Goal: Information Seeking & Learning: Learn about a topic

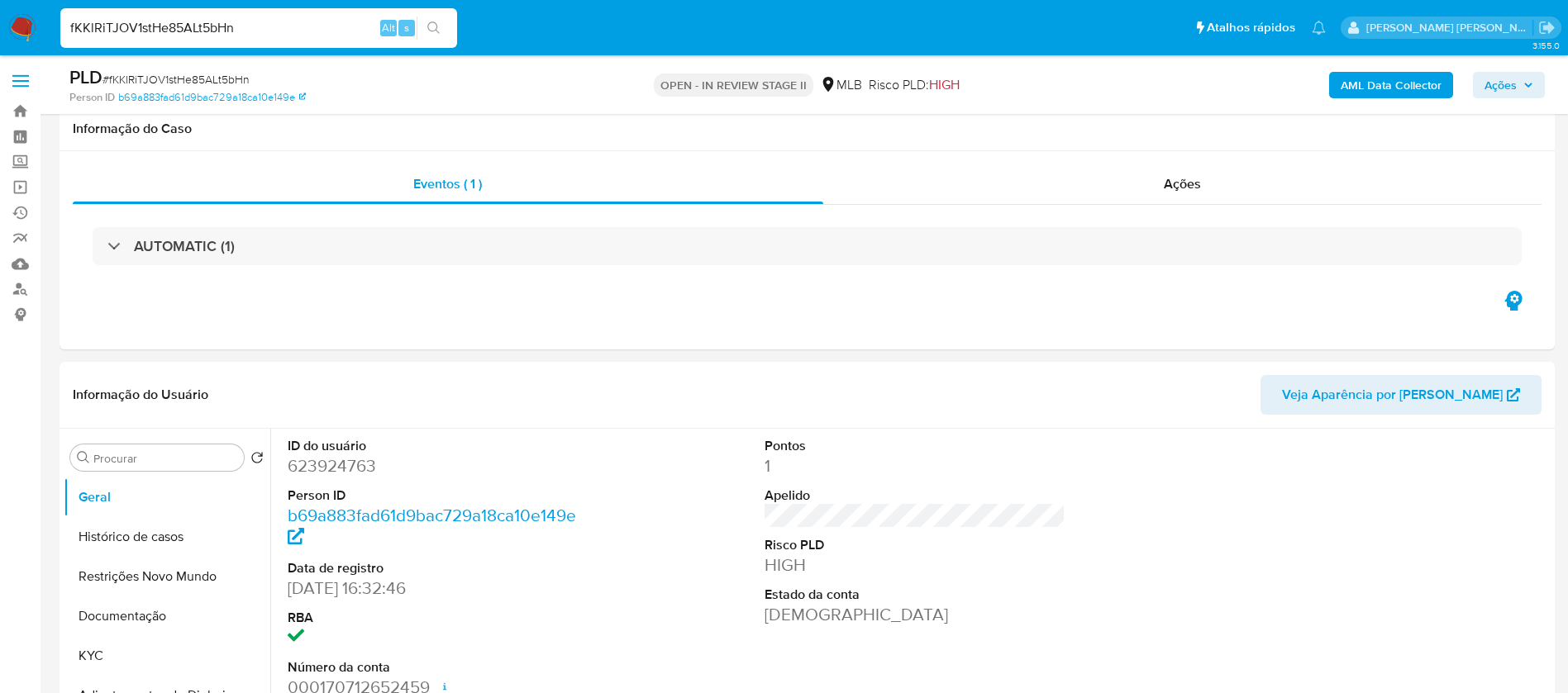
scroll to position [1735, 0]
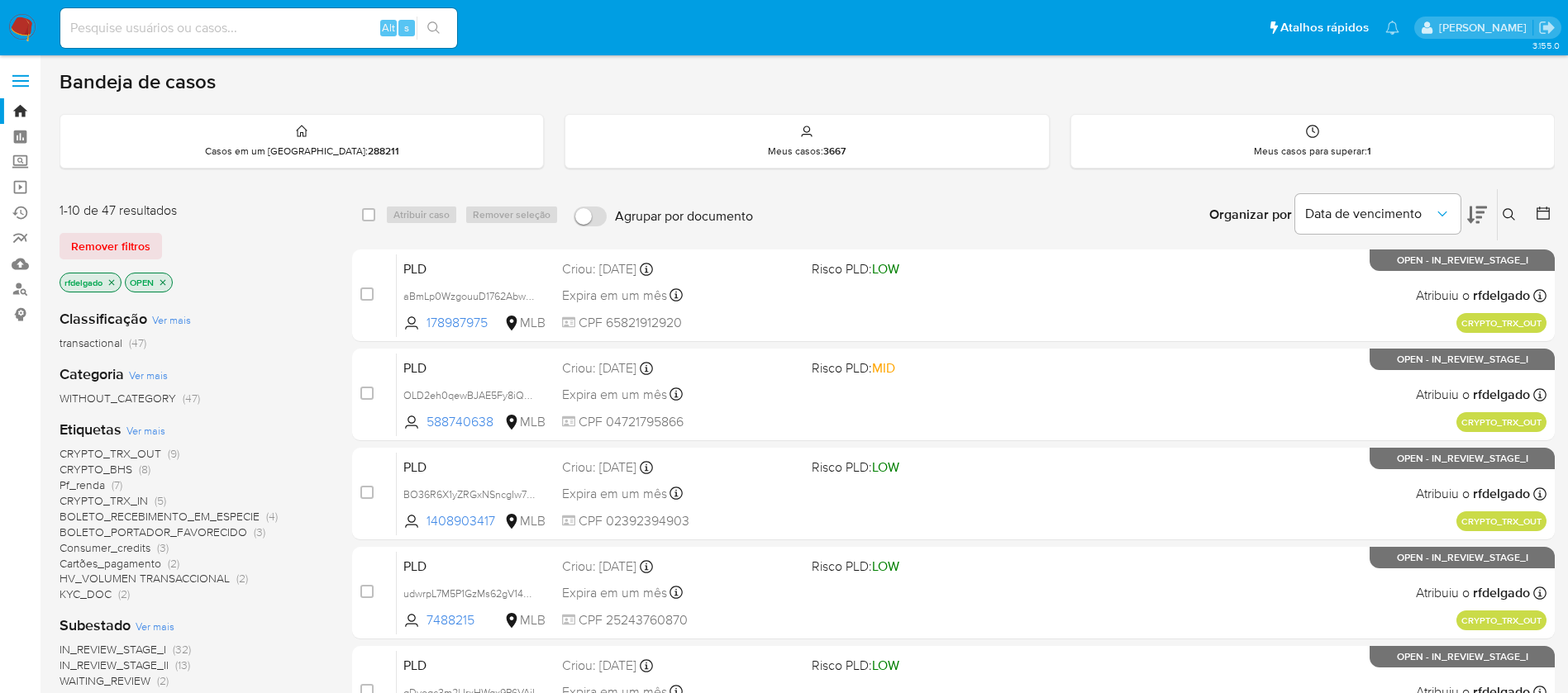
click at [320, 32] on input at bounding box center [259, 28] width 397 height 22
paste input "YEui09LWxVutjFkDwbAVOQ9C"
type input "YEui09LWxVutjFkDwbAVOQ9C"
click at [438, 30] on icon "search-icon" at bounding box center [434, 28] width 14 height 14
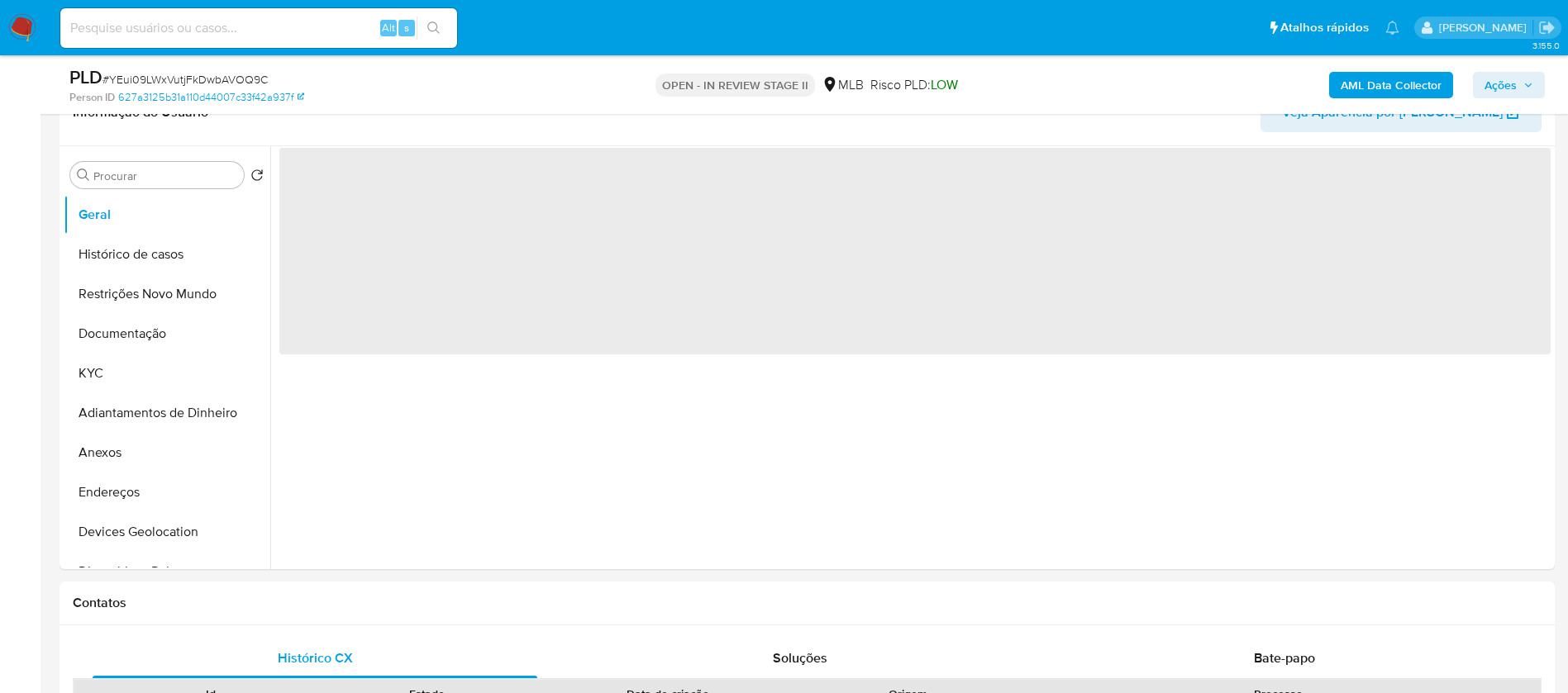
scroll to position [248, 0]
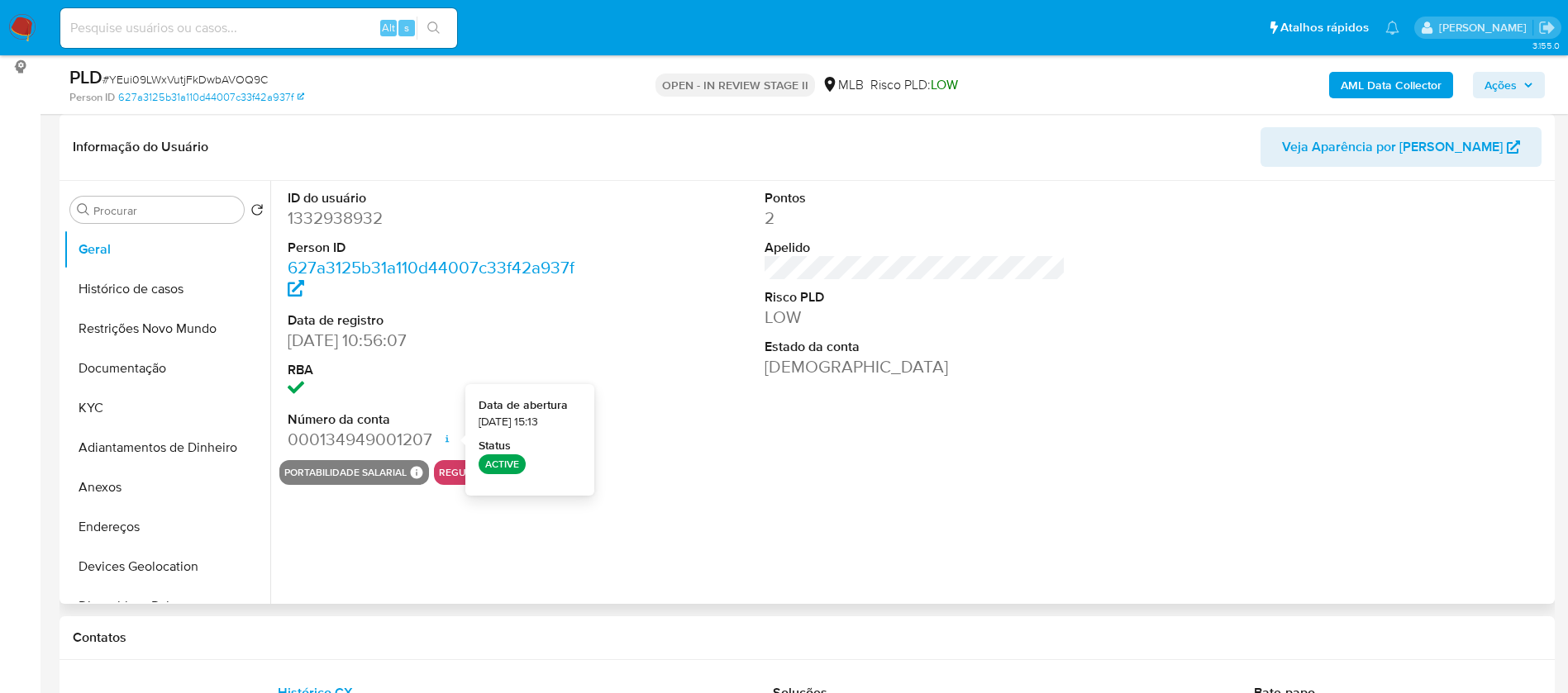
select select "10"
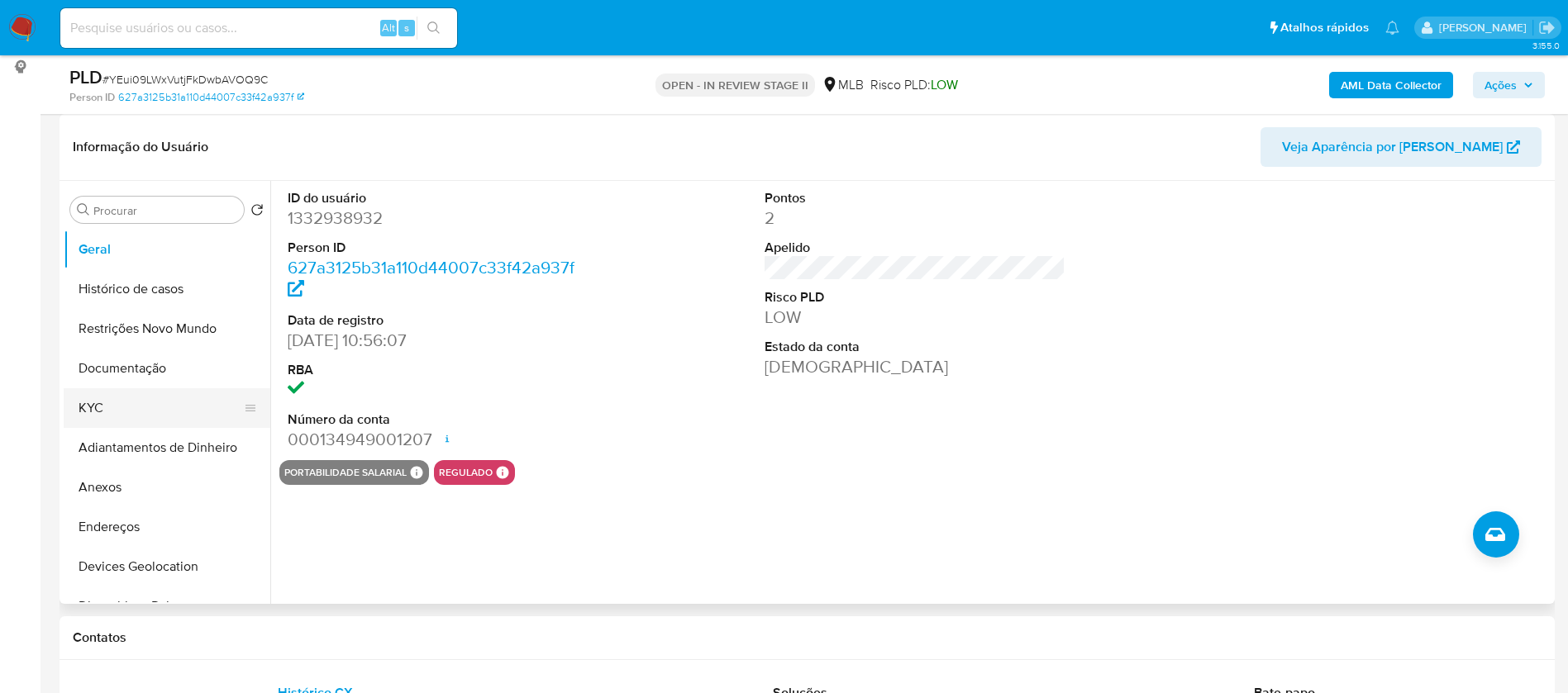
click at [144, 408] on button "KYC" at bounding box center [160, 408] width 194 height 40
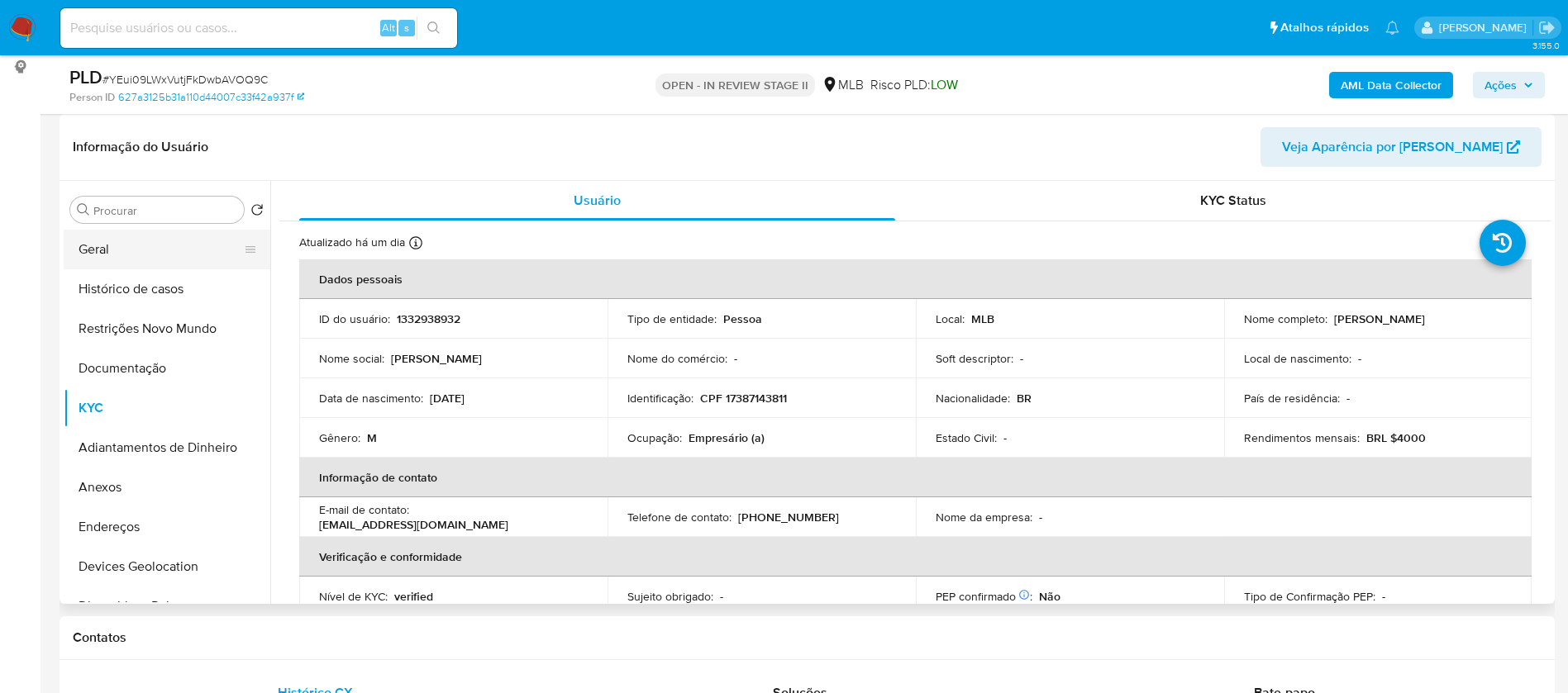
click at [136, 252] on button "Geral" at bounding box center [160, 250] width 194 height 40
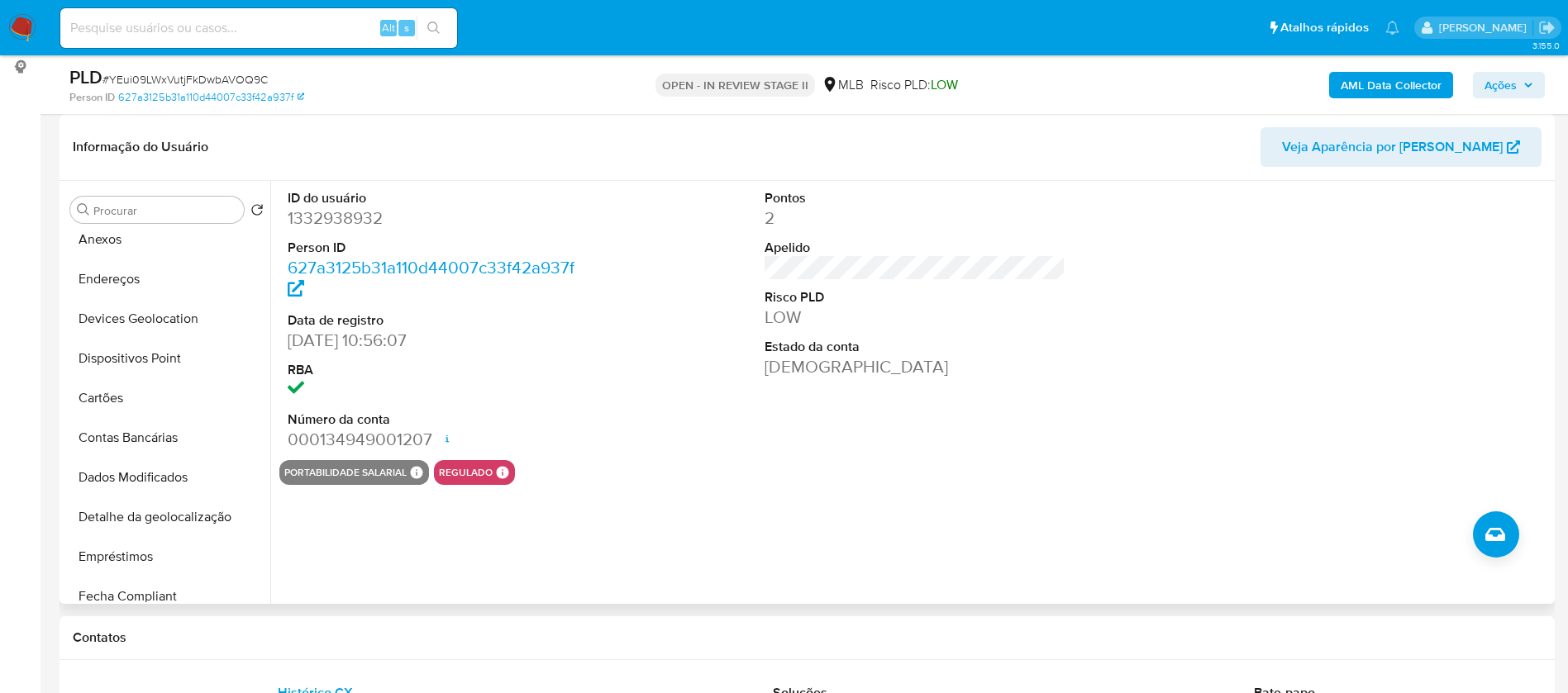
scroll to position [372, 0]
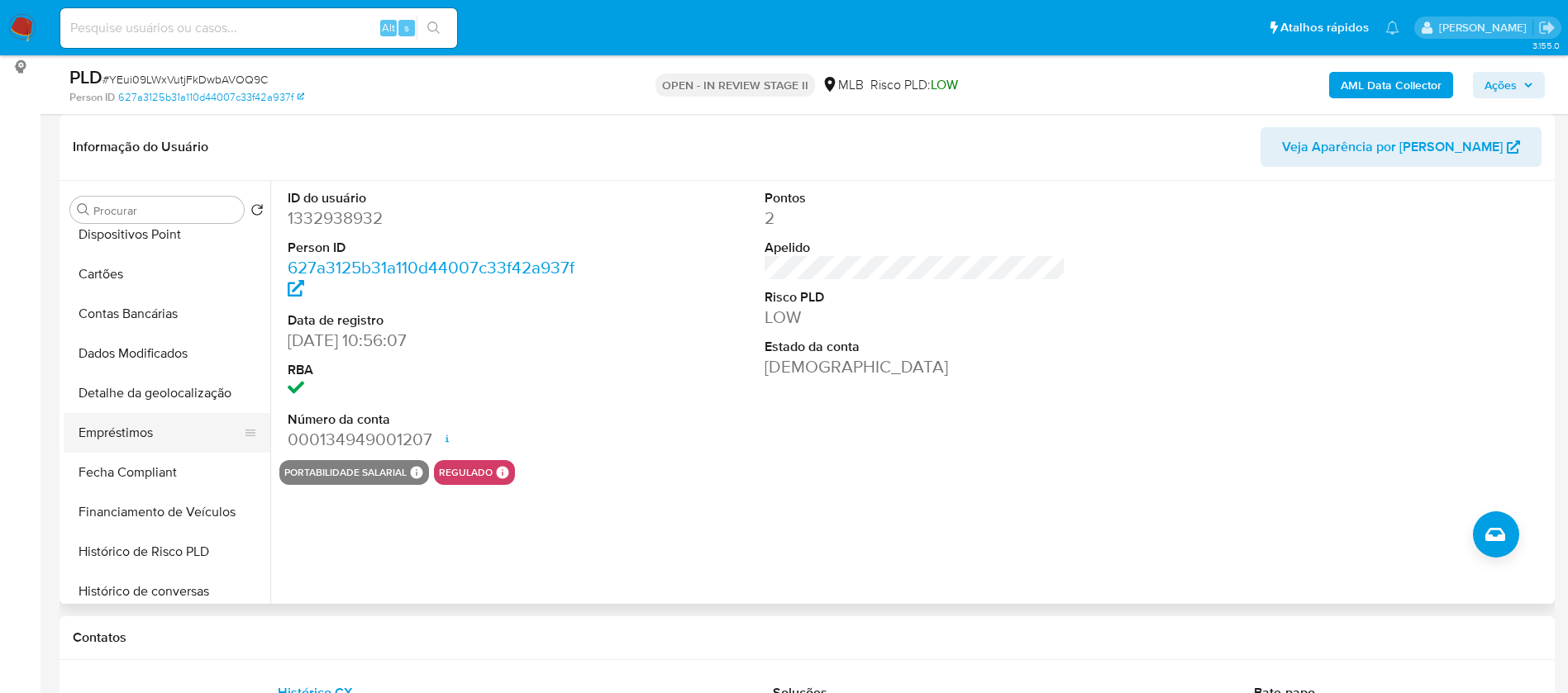
click at [161, 430] on button "Empréstimos" at bounding box center [160, 433] width 194 height 40
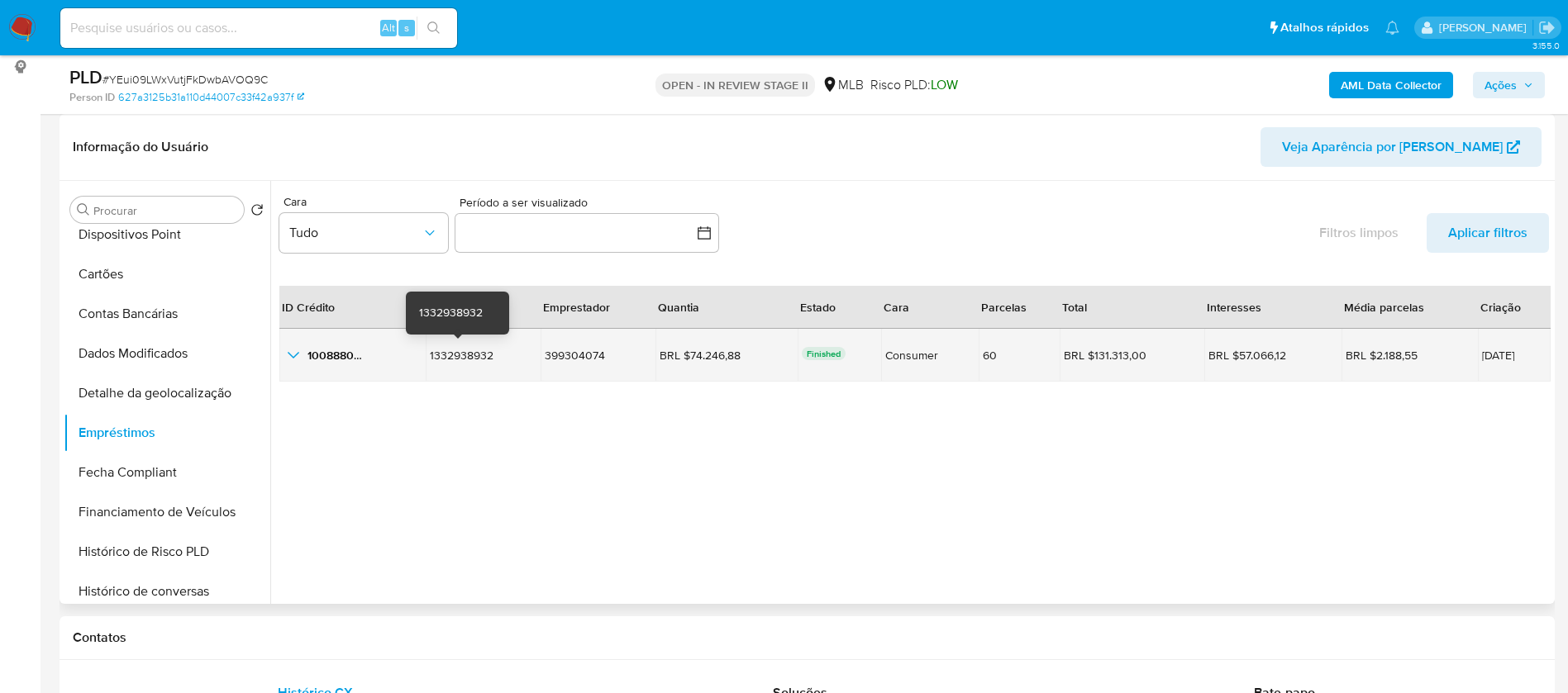
click at [475, 348] on span "1332938932" at bounding box center [462, 356] width 63 height 16
click at [329, 357] on span "1008880465" at bounding box center [340, 356] width 66 height 16
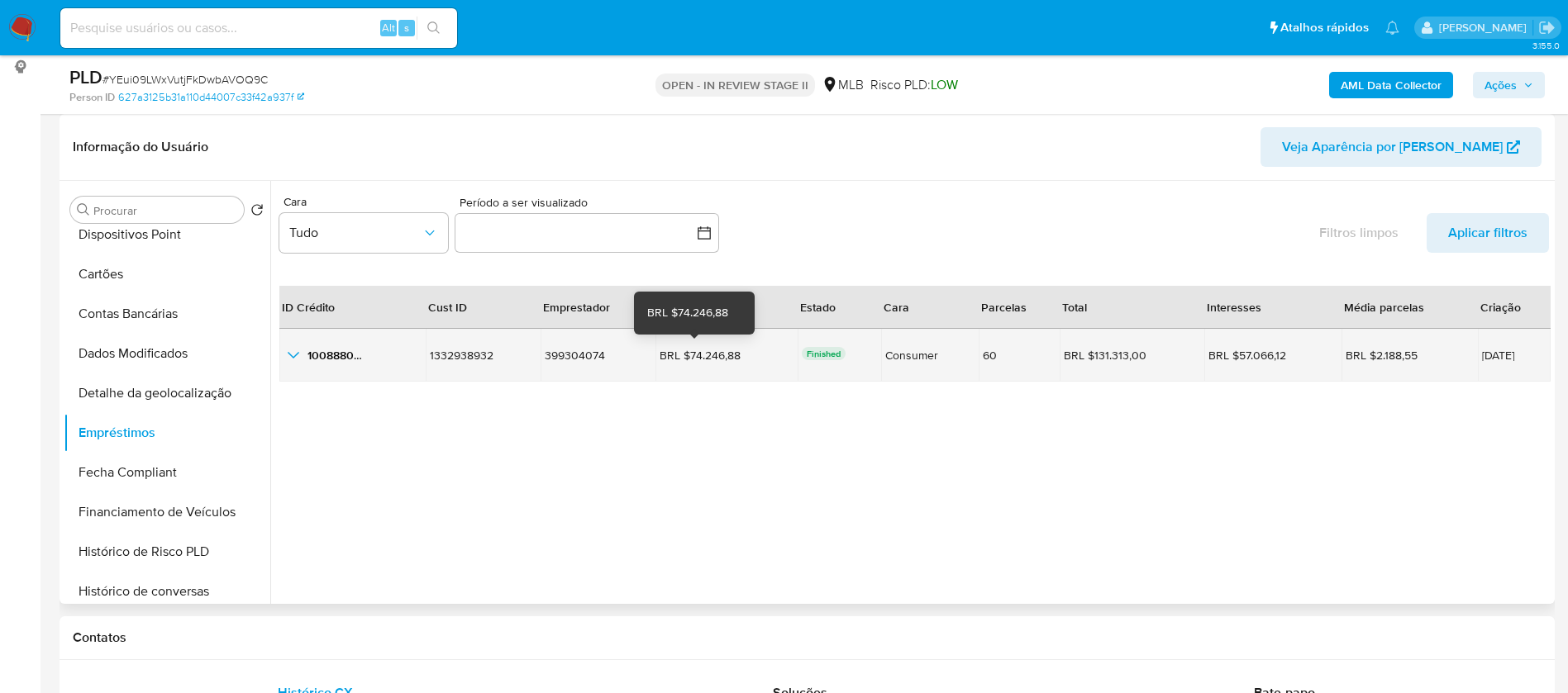
drag, startPoint x: 752, startPoint y: 356, endPoint x: 680, endPoint y: 355, distance: 72.0
click at [680, 355] on div "BRL $74.246,88 BRL $74.246,88" at bounding box center [727, 355] width 134 height 14
drag, startPoint x: 1505, startPoint y: 355, endPoint x: 1439, endPoint y: 357, distance: 66.0
click at [1482, 357] on span "26/04/2025" at bounding box center [1514, 355] width 64 height 12
click at [291, 355] on icon "button_show_hidden_detail_by_id_0" at bounding box center [293, 355] width 12 height 6
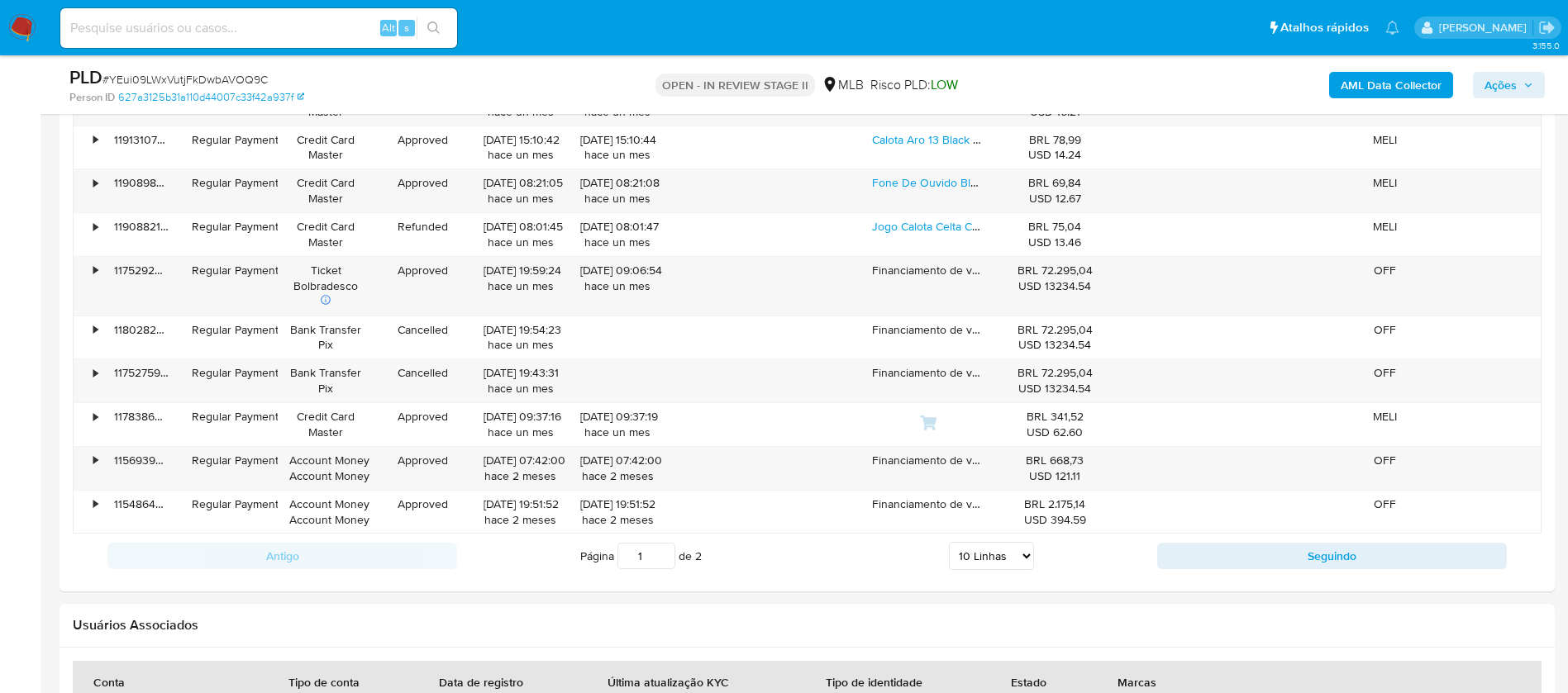
scroll to position [2479, 0]
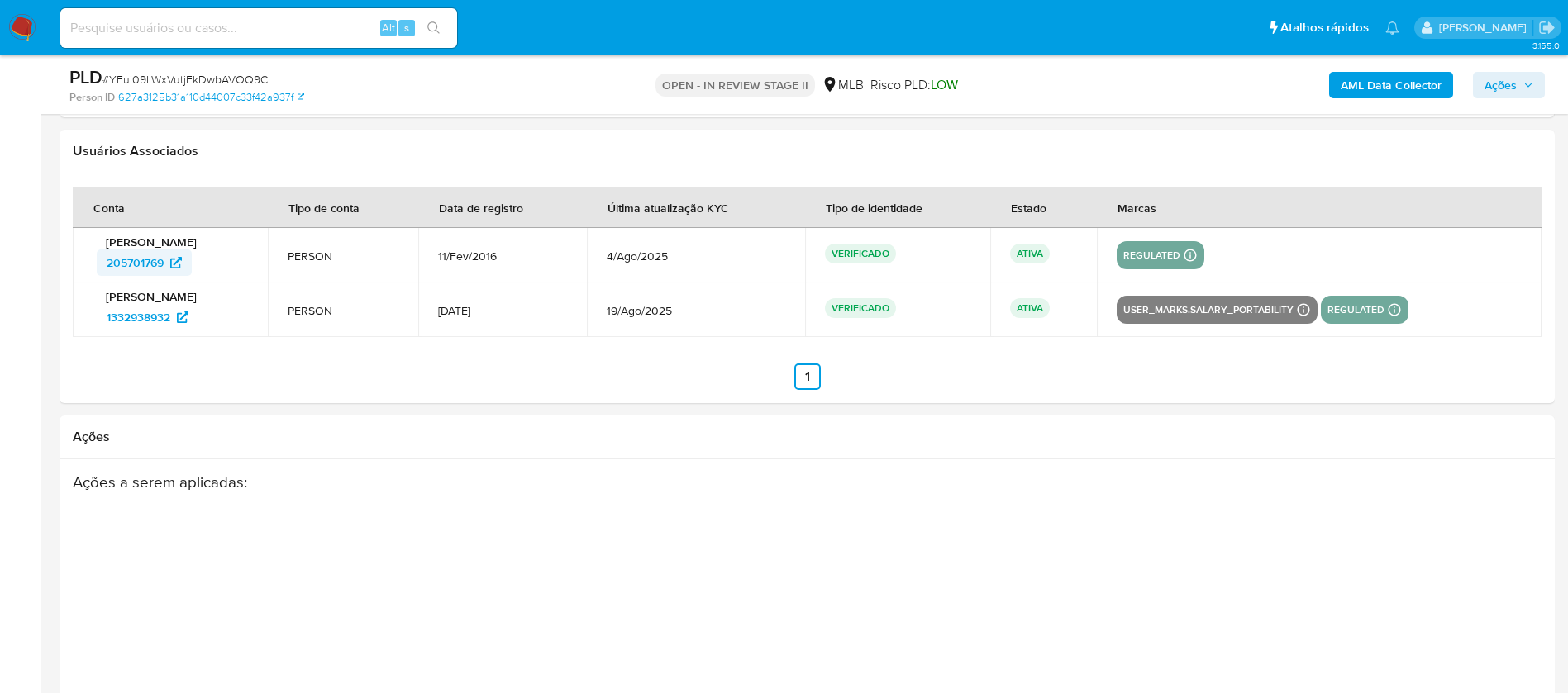
click at [179, 264] on icon at bounding box center [176, 262] width 12 height 12
click at [192, 319] on link "1332938932" at bounding box center [148, 317] width 101 height 26
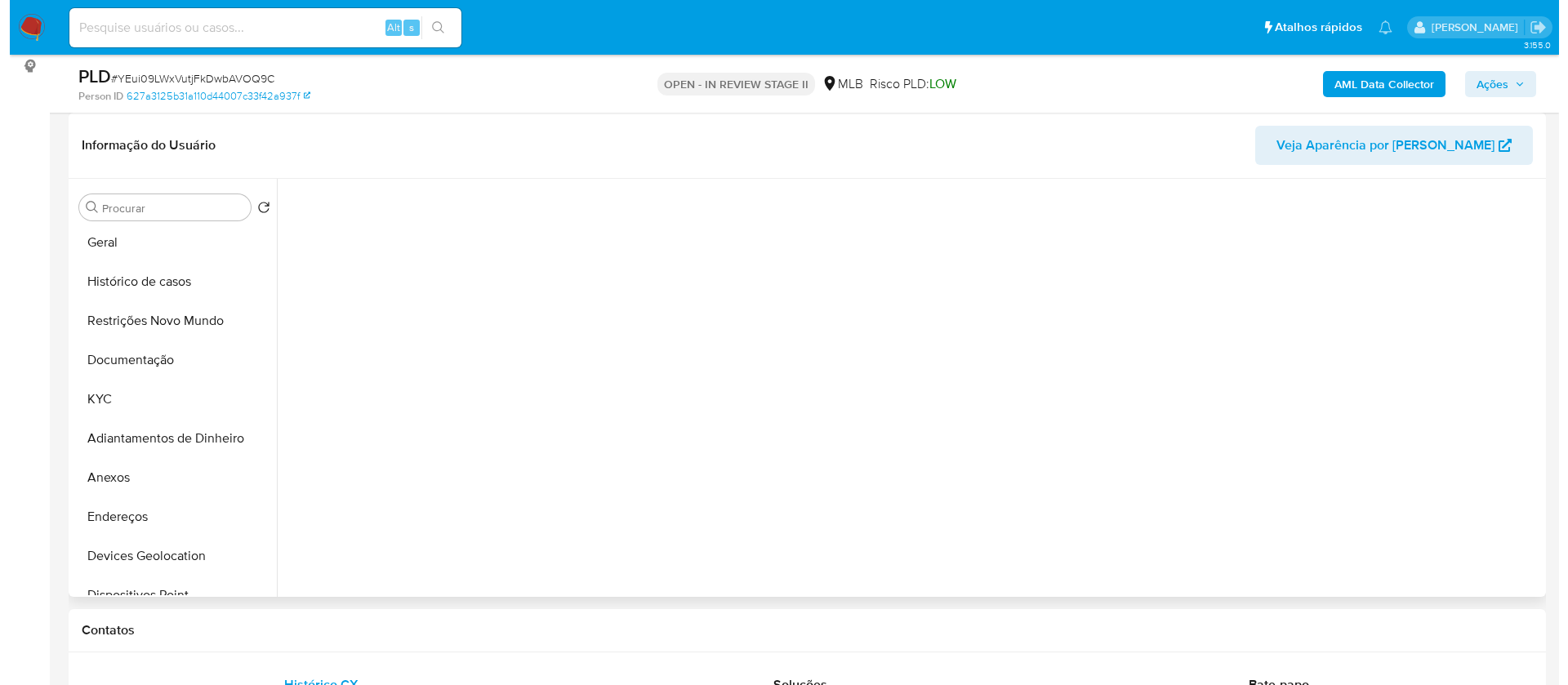
scroll to position [0, 0]
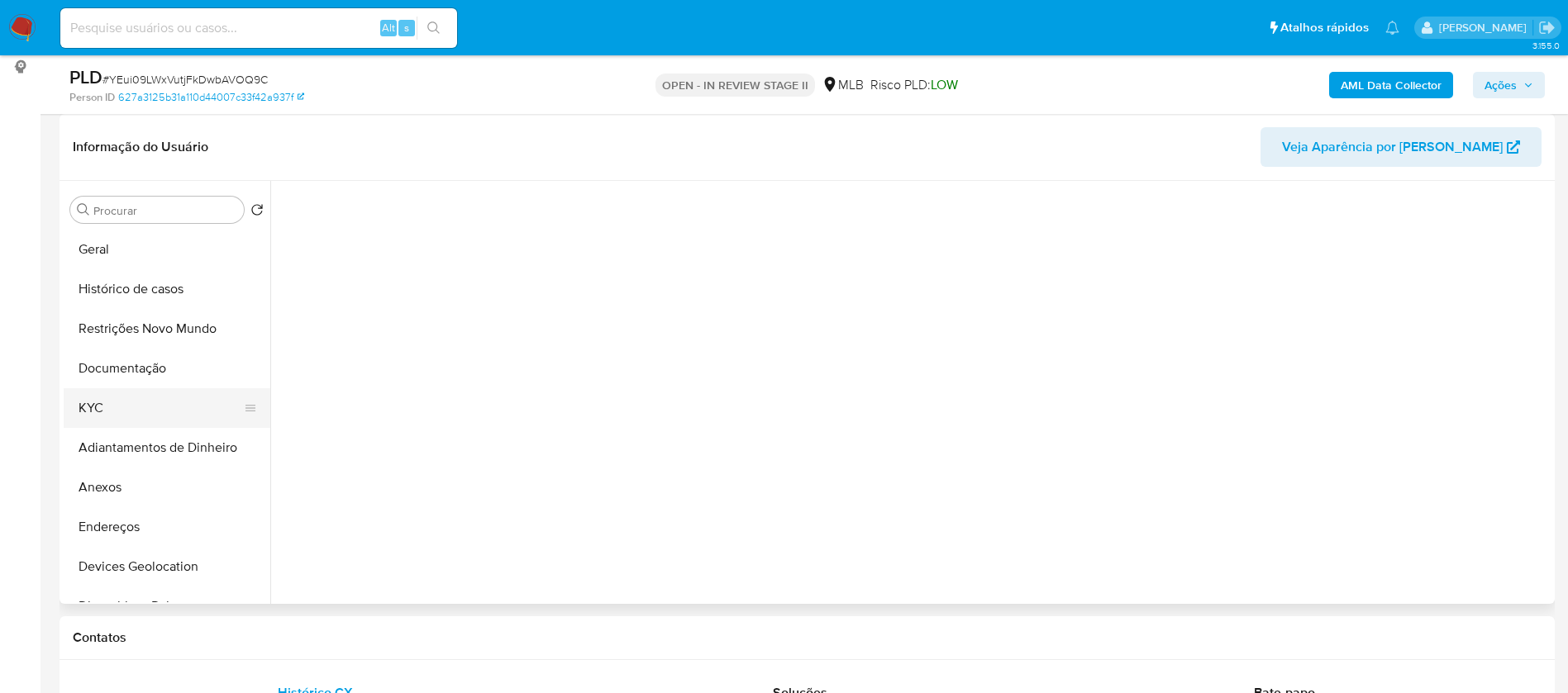
click at [171, 396] on button "KYC" at bounding box center [160, 408] width 194 height 40
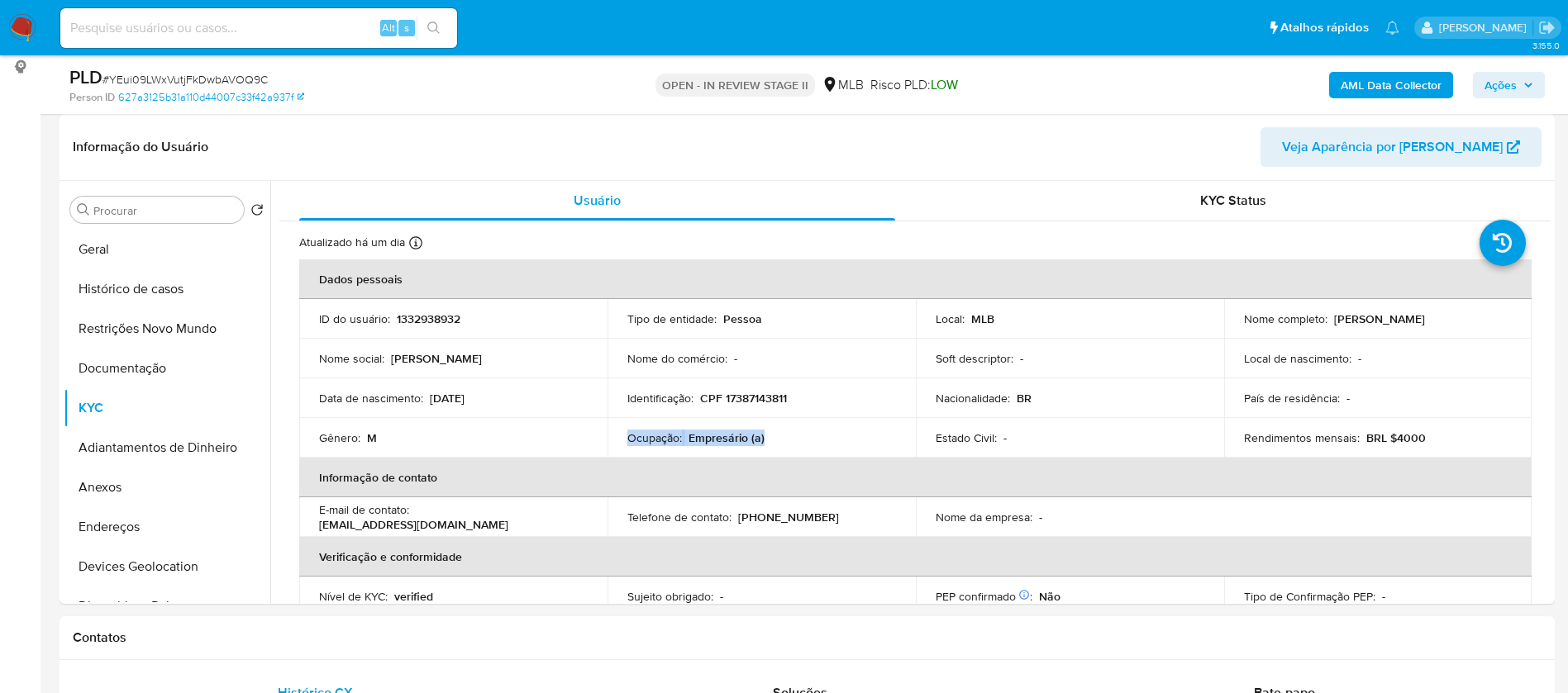
drag, startPoint x: 773, startPoint y: 437, endPoint x: 628, endPoint y: 432, distance: 145.1
click at [628, 432] on div "Ocupação : Empresário (a)" at bounding box center [761, 438] width 269 height 14
copy div "Ocupação : Empresário (a)"
click at [1430, 88] on b "AML Data Collector" at bounding box center [1391, 84] width 100 height 26
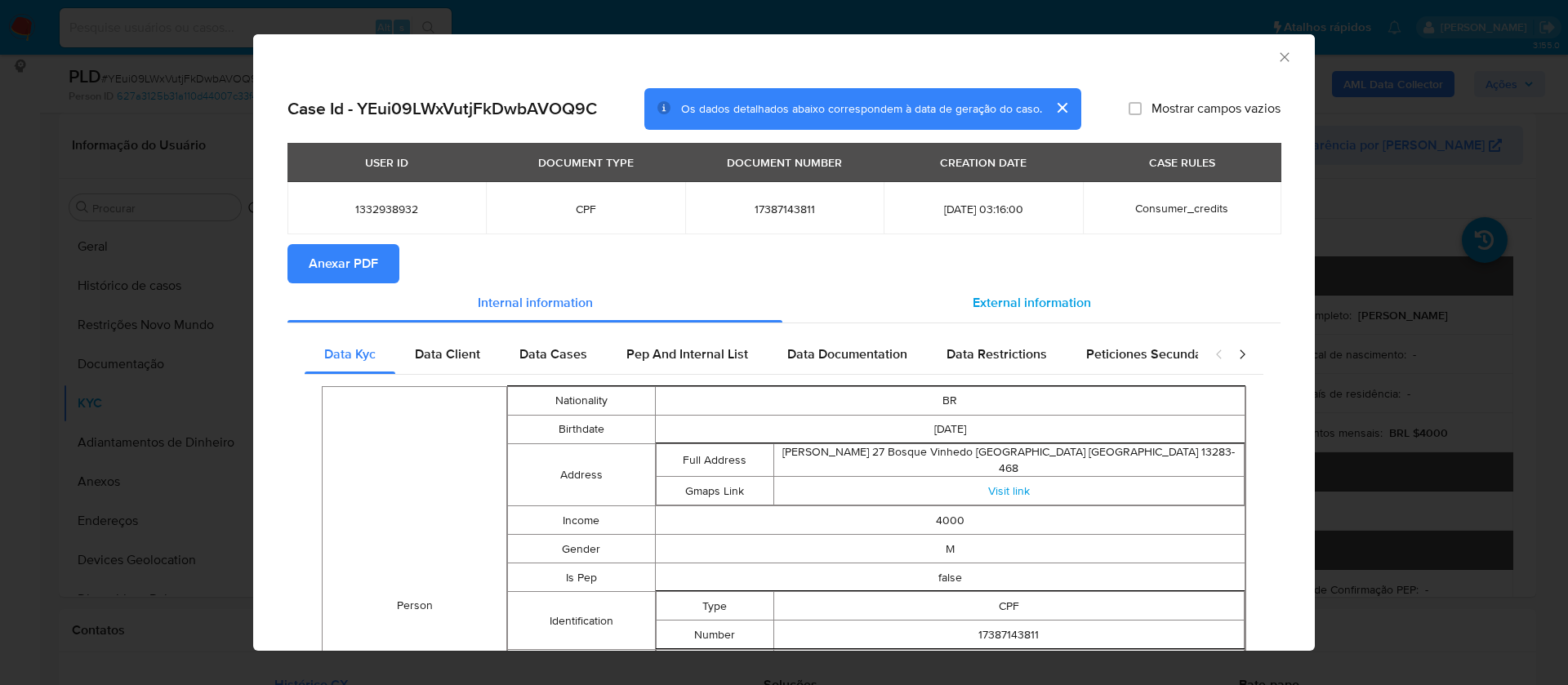
click at [975, 300] on span "External information" at bounding box center [1032, 302] width 118 height 19
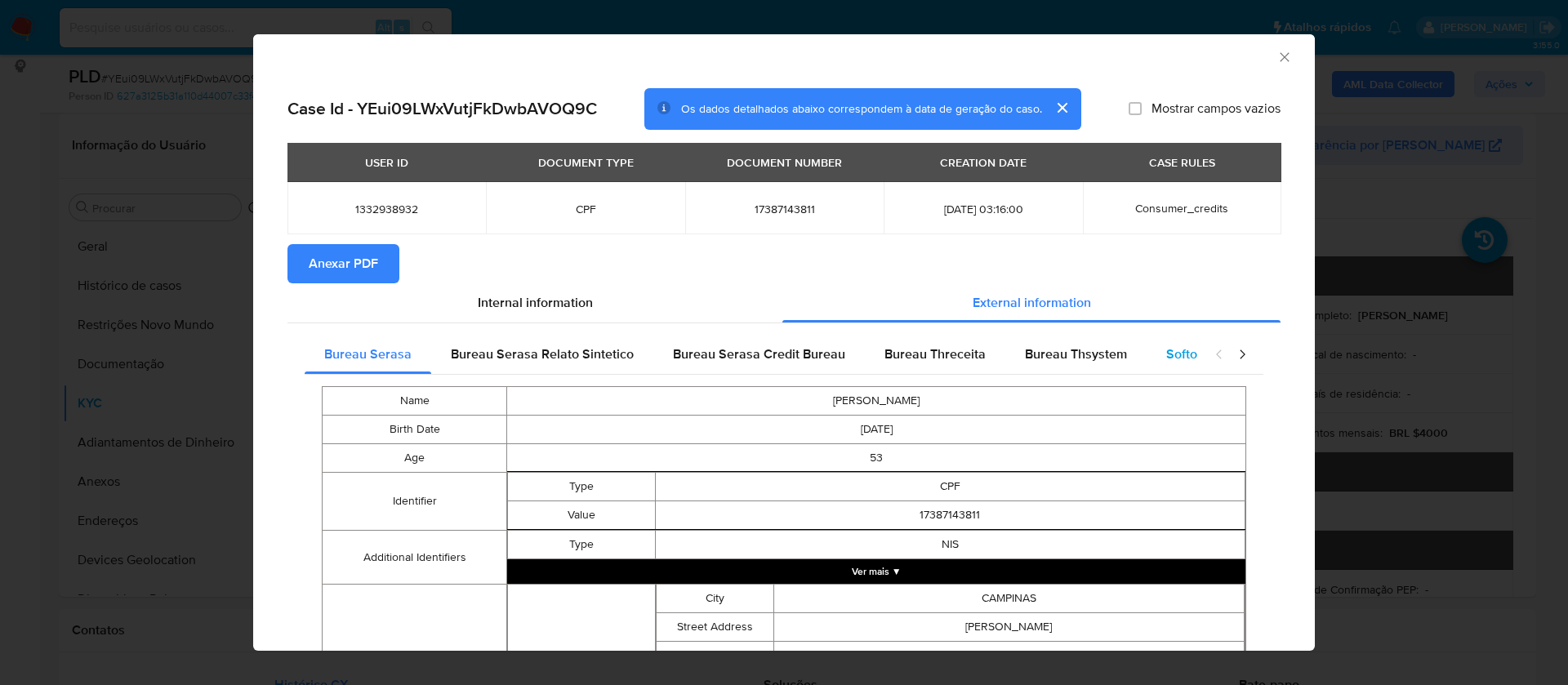
click at [1158, 342] on div "Softon" at bounding box center [1185, 354] width 78 height 39
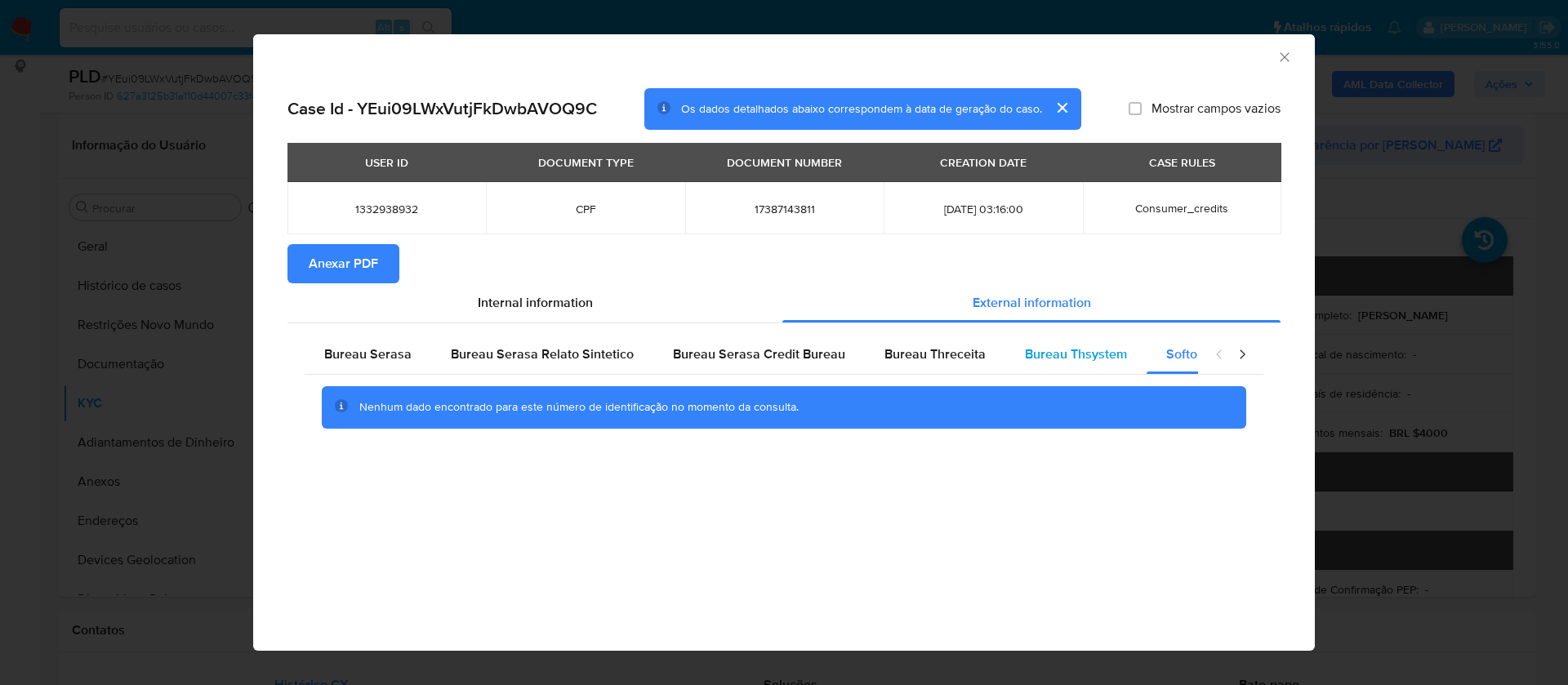
click at [1068, 357] on span "Bureau Thsystem" at bounding box center [1076, 353] width 102 height 19
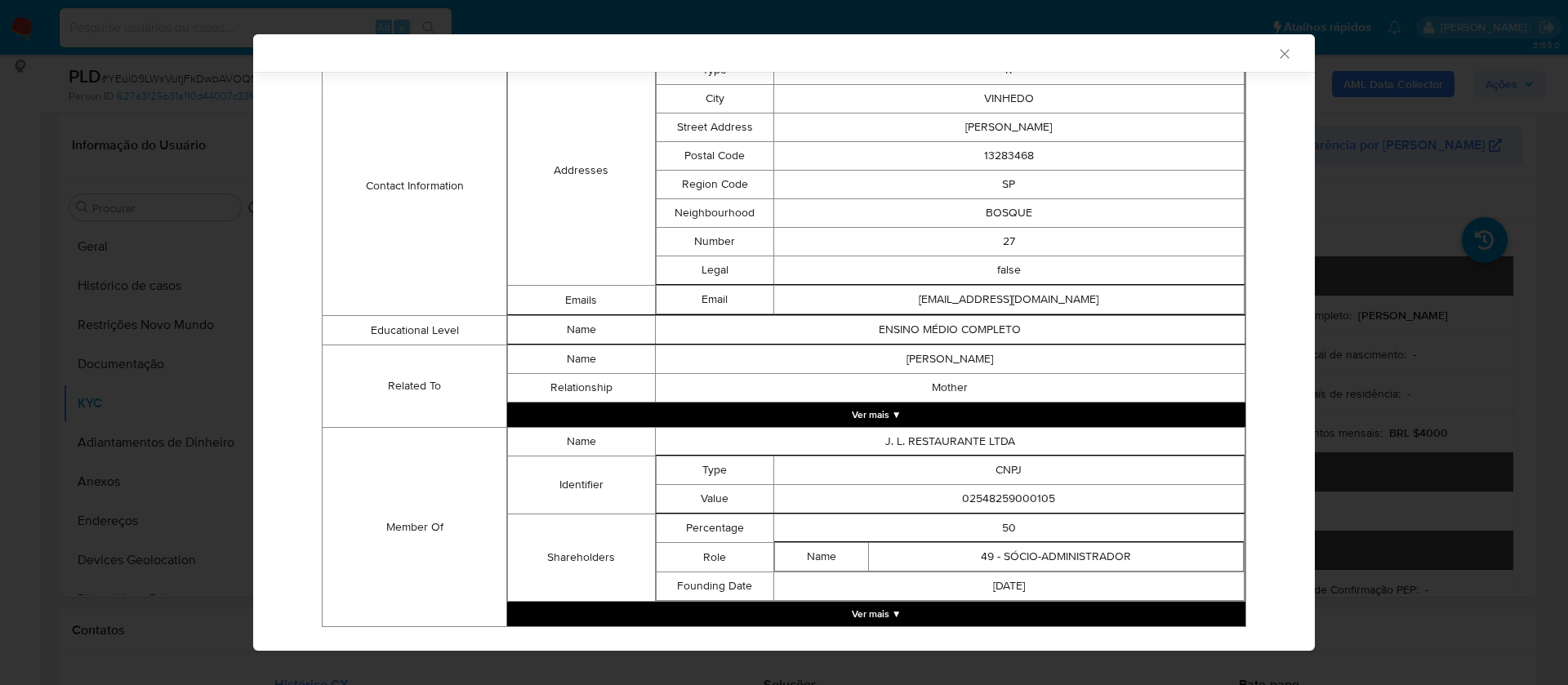
scroll to position [702, 0]
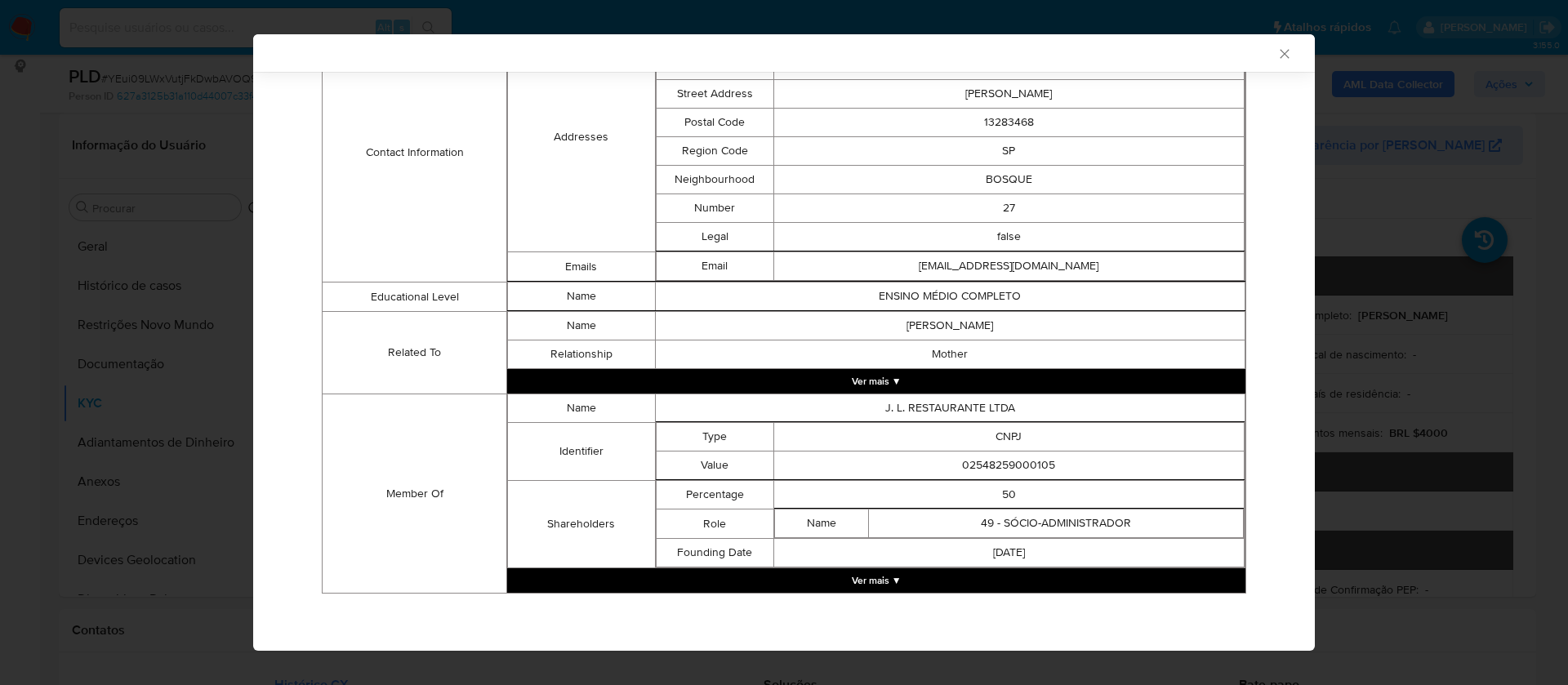
click at [1028, 463] on td "02548259000105" at bounding box center [1009, 466] width 470 height 29
copy td "02548259000105"
click at [868, 587] on button "Ver mais ▼" at bounding box center [877, 580] width 739 height 24
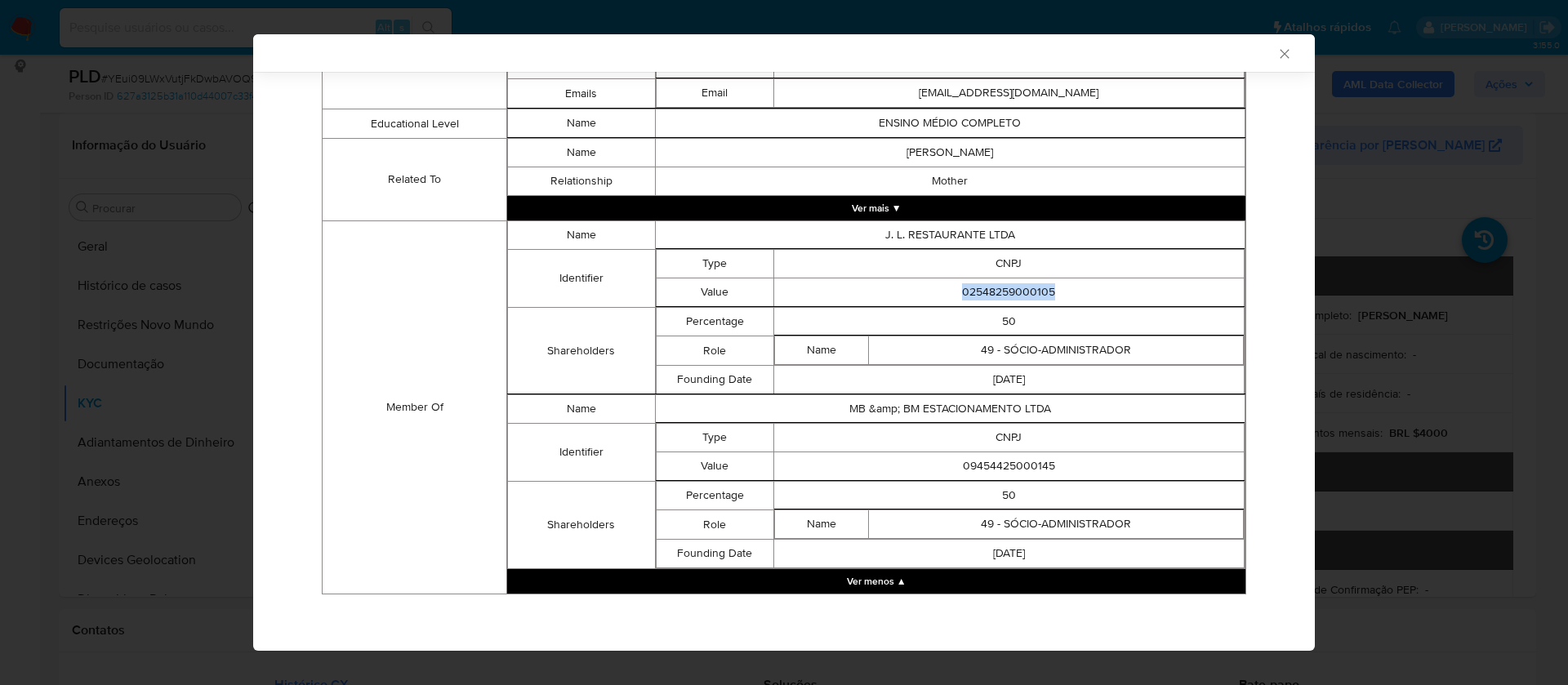
scroll to position [876, 0]
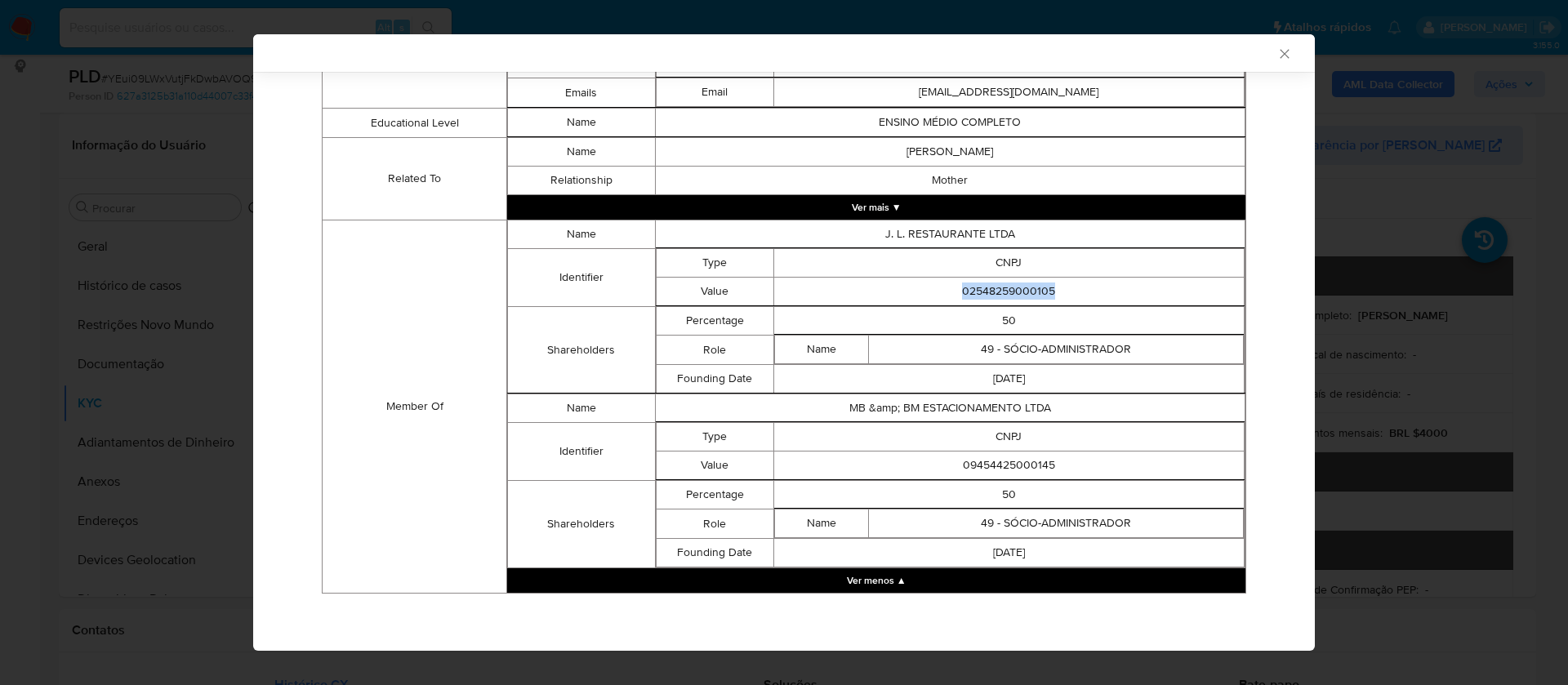
copy td "02548259000105"
click at [1027, 460] on td "09454425000145" at bounding box center [1009, 466] width 470 height 29
copy td "09454425000145"
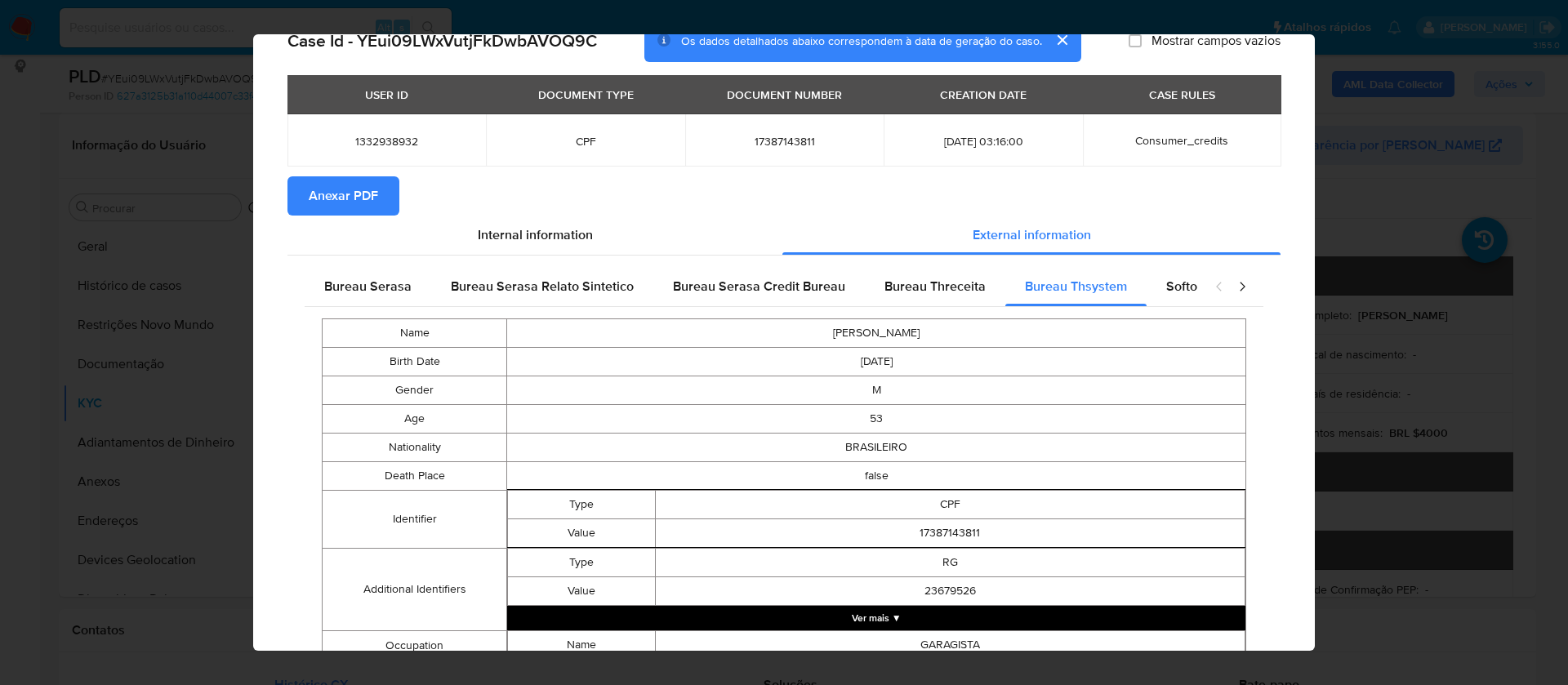
scroll to position [0, 0]
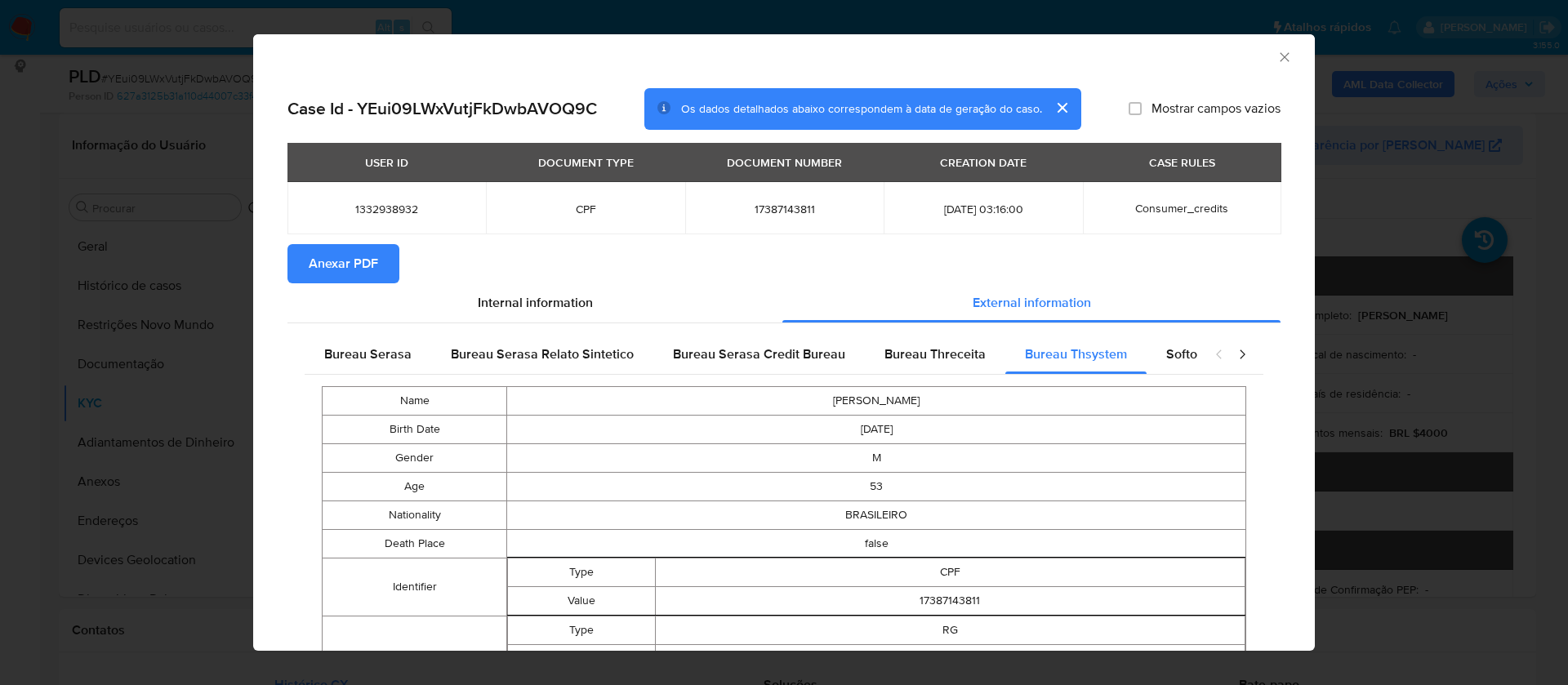
click at [355, 266] on span "Anexar PDF" at bounding box center [343, 264] width 70 height 36
click at [954, 345] on span "Bureau Threceita" at bounding box center [935, 353] width 101 height 19
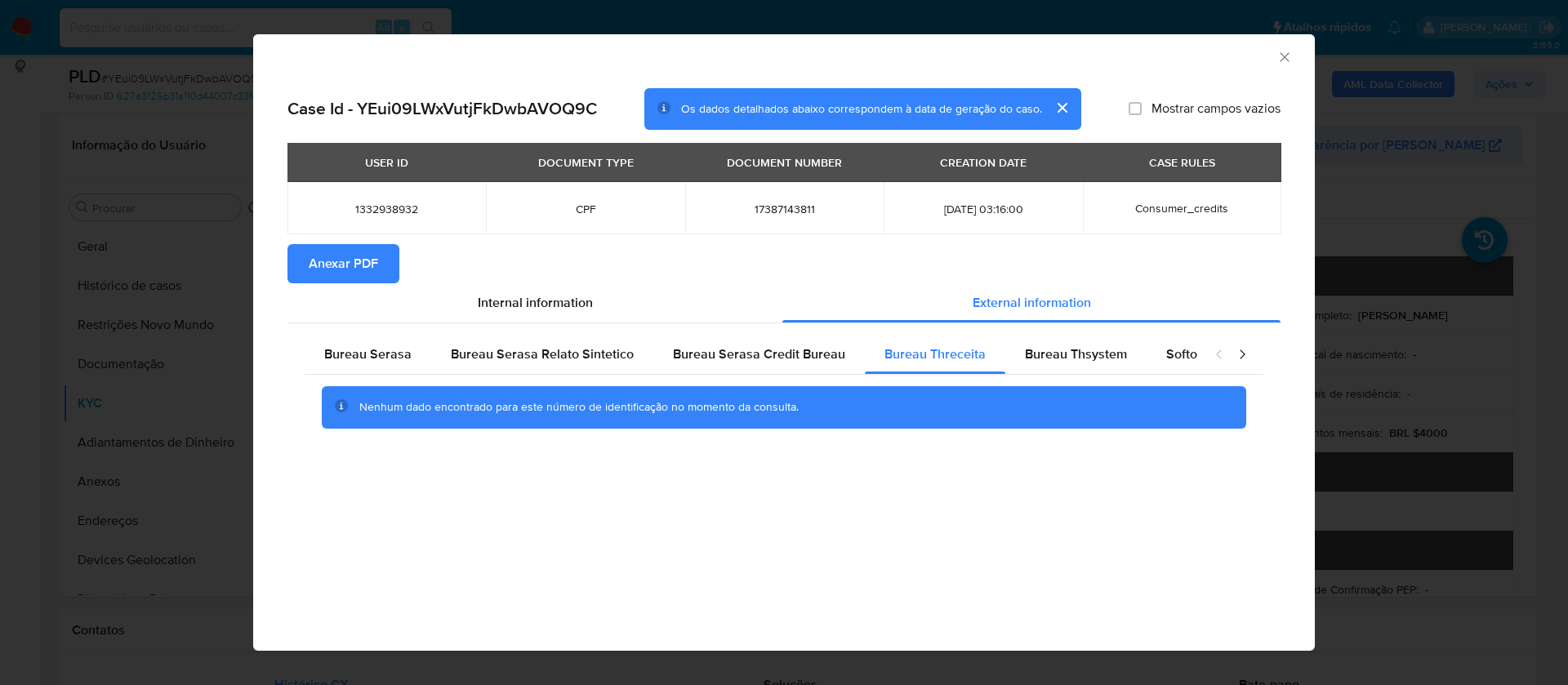
click at [1279, 55] on icon "Fechar a janela" at bounding box center [1284, 57] width 16 height 16
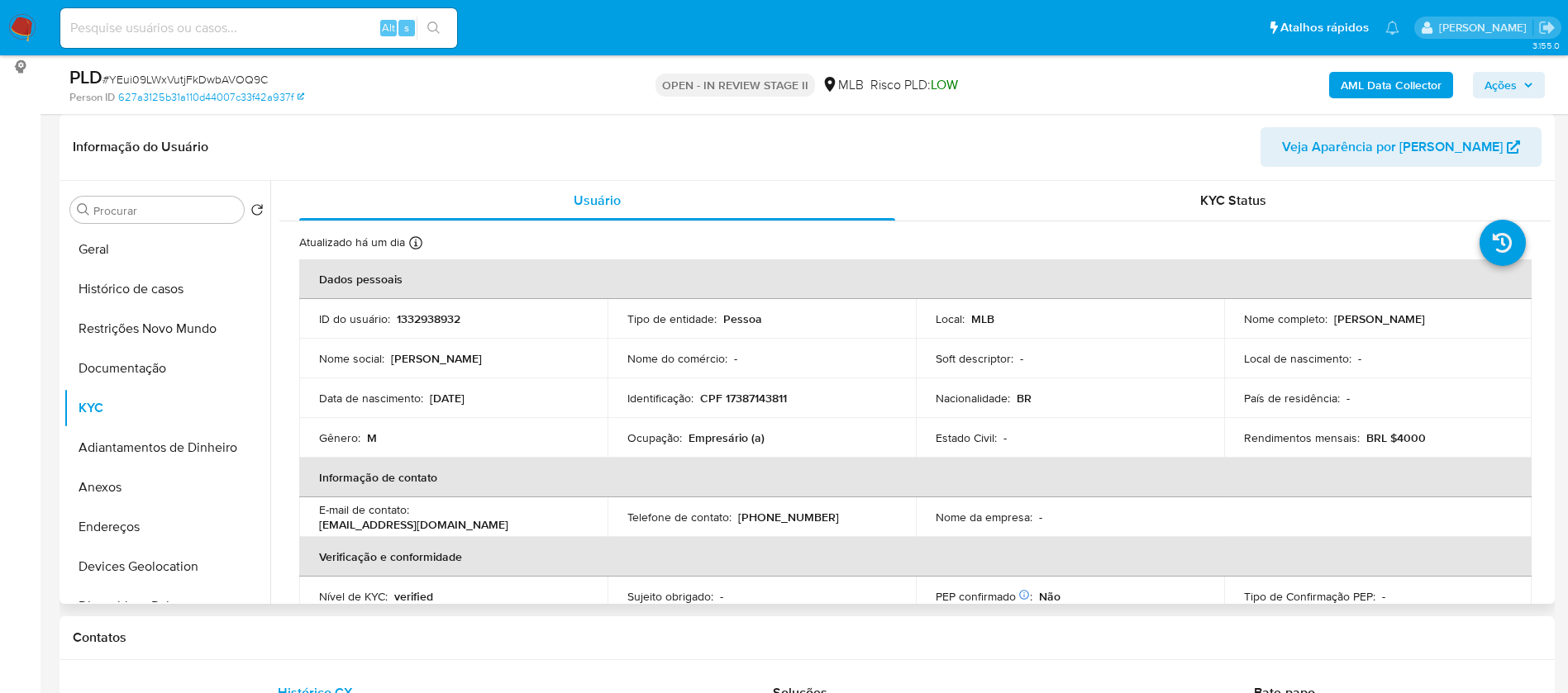
drag, startPoint x: 1445, startPoint y: 318, endPoint x: 1328, endPoint y: 316, distance: 117.0
click at [1328, 316] on div "Nome completo : Luis Carlos Marques" at bounding box center [1378, 318] width 269 height 14
copy p "[PERSON_NAME]"
click at [772, 404] on p "CPF 17387143811" at bounding box center [744, 398] width 87 height 14
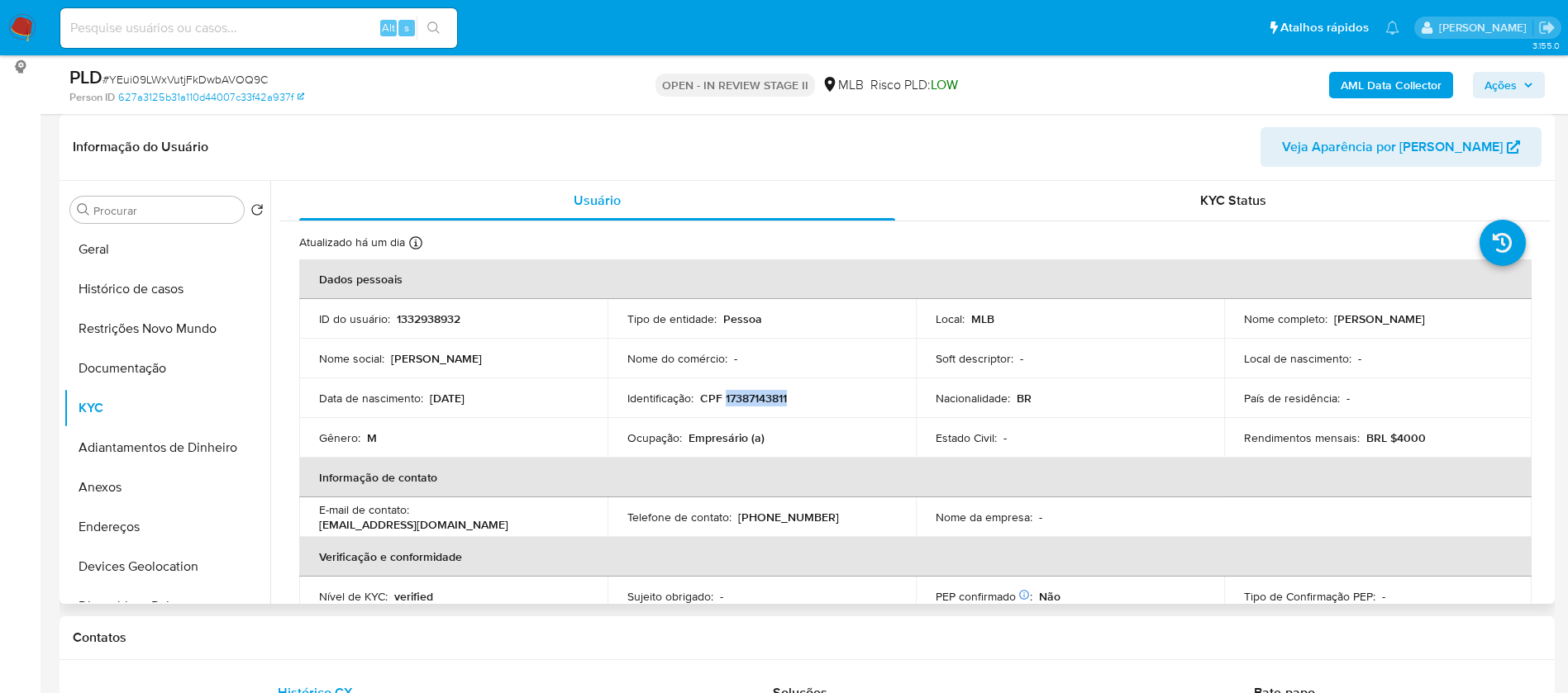
click at [772, 404] on p "CPF 17387143811" at bounding box center [744, 398] width 87 height 14
copy p "17387143811"
click at [434, 313] on p "1332938932" at bounding box center [428, 318] width 63 height 14
copy p "1332938932"
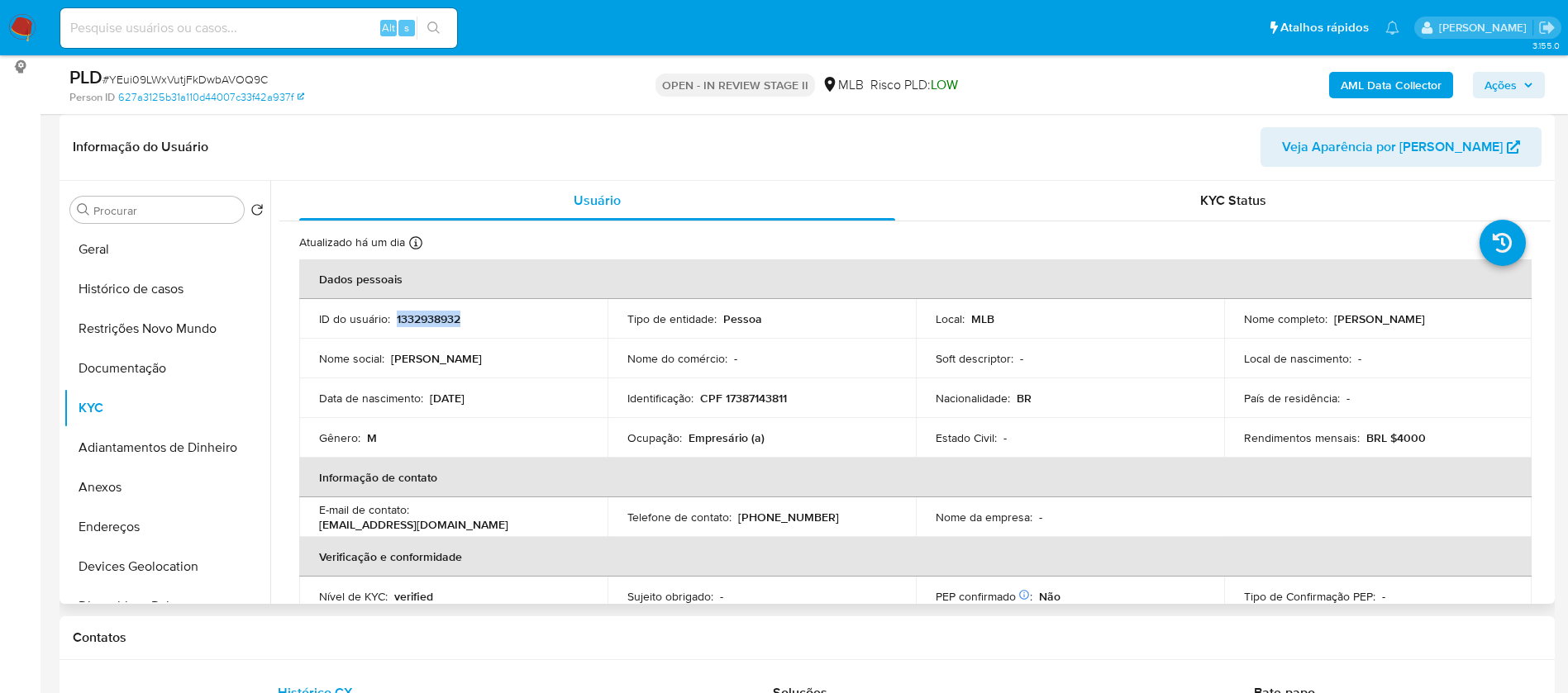
copy p "1332938932"
click at [196, 340] on button "Restrições Novo Mundo" at bounding box center [160, 329] width 194 height 40
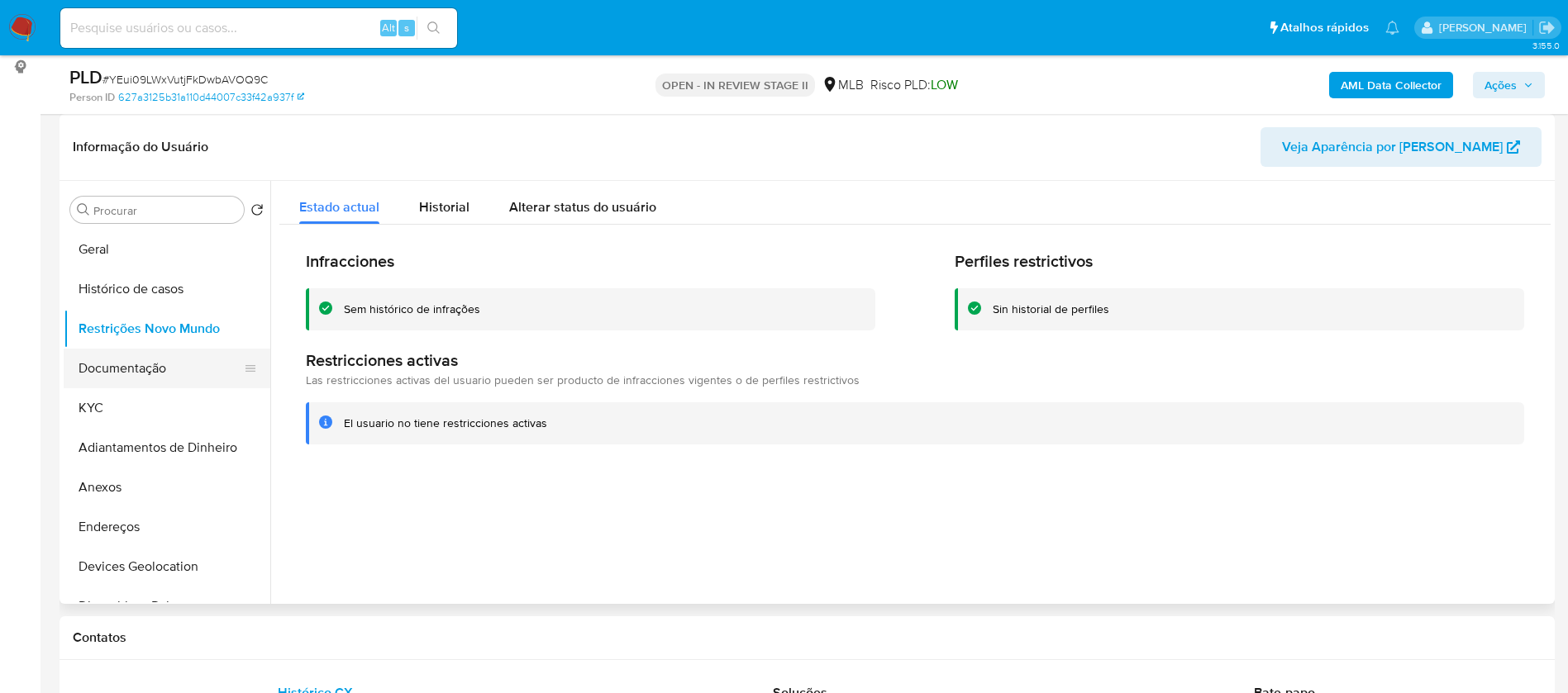
click at [178, 365] on button "Documentação" at bounding box center [160, 368] width 194 height 40
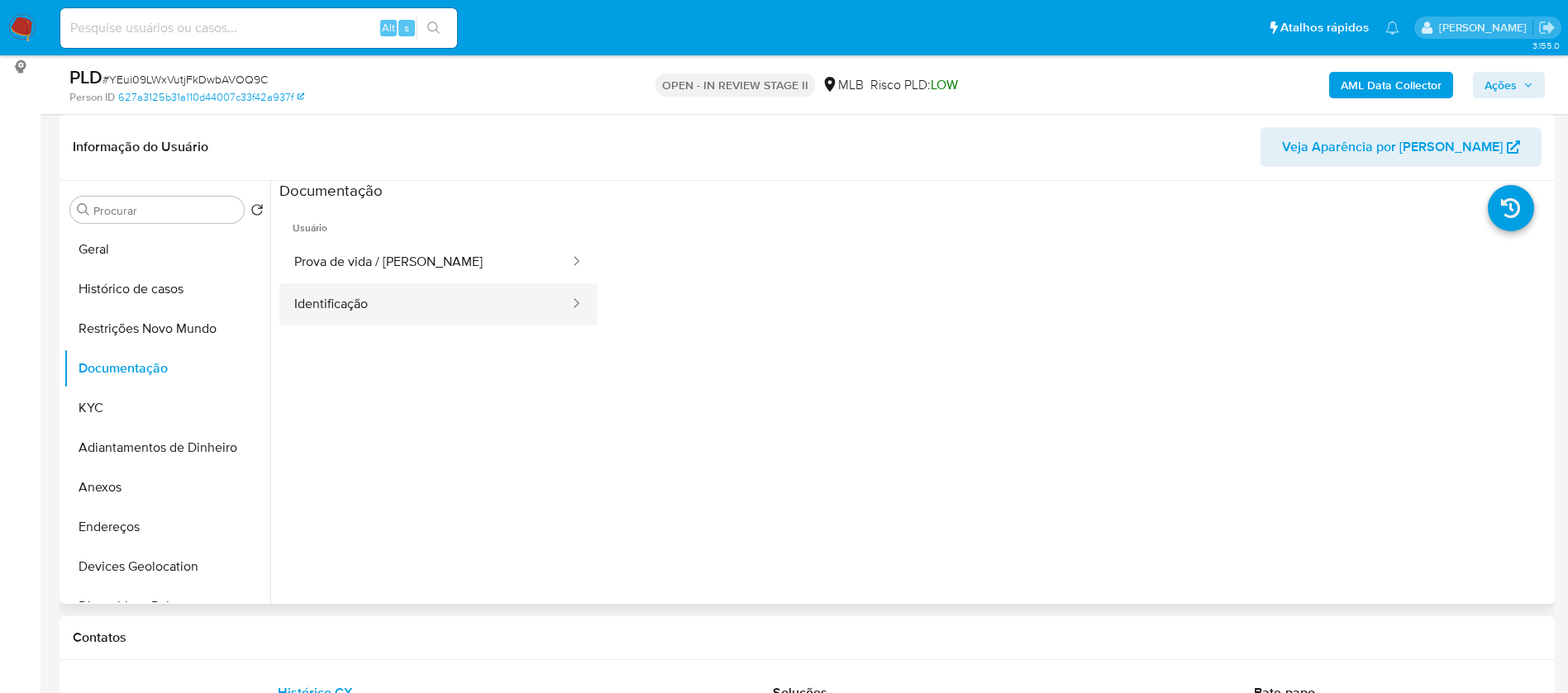
click at [394, 300] on button "Identificação" at bounding box center [425, 304] width 292 height 43
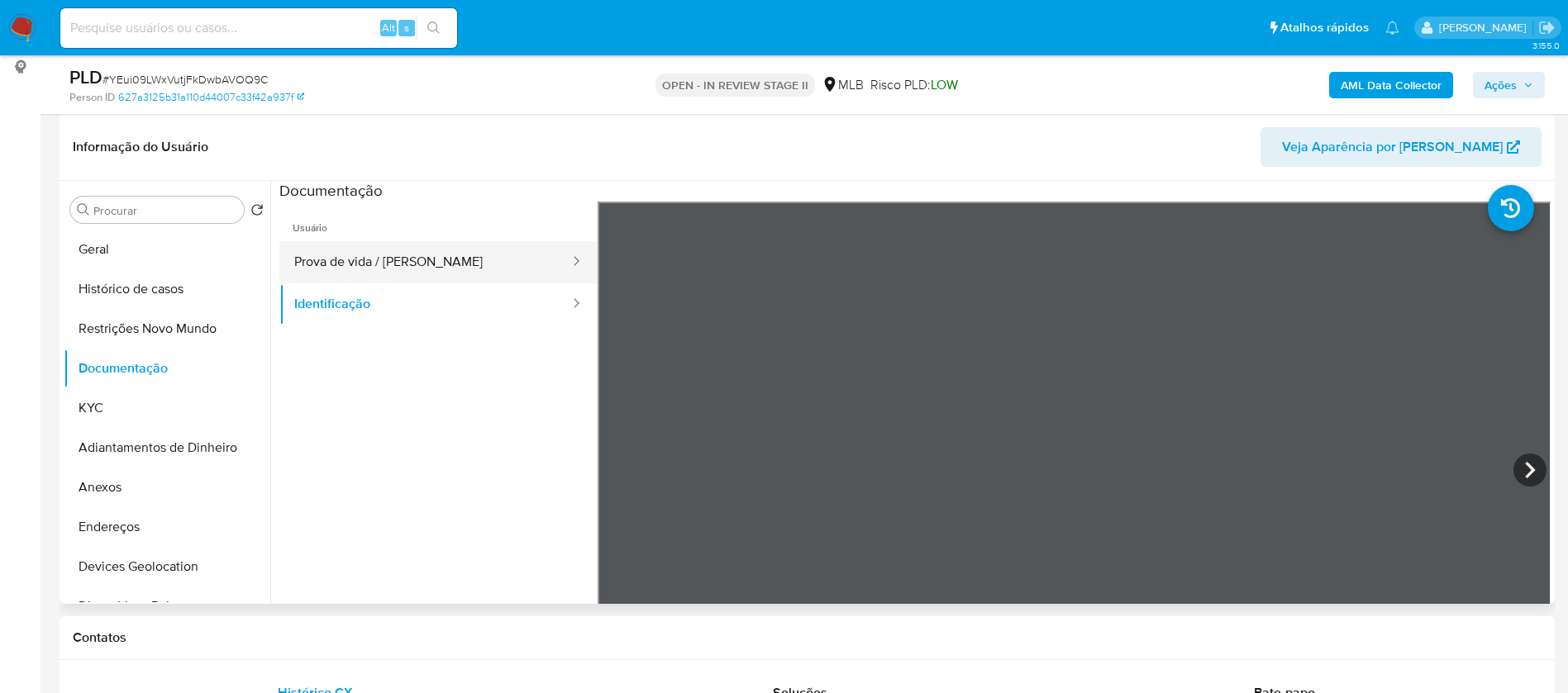
click at [434, 258] on button "Prova de vida / Selfie" at bounding box center [425, 262] width 292 height 43
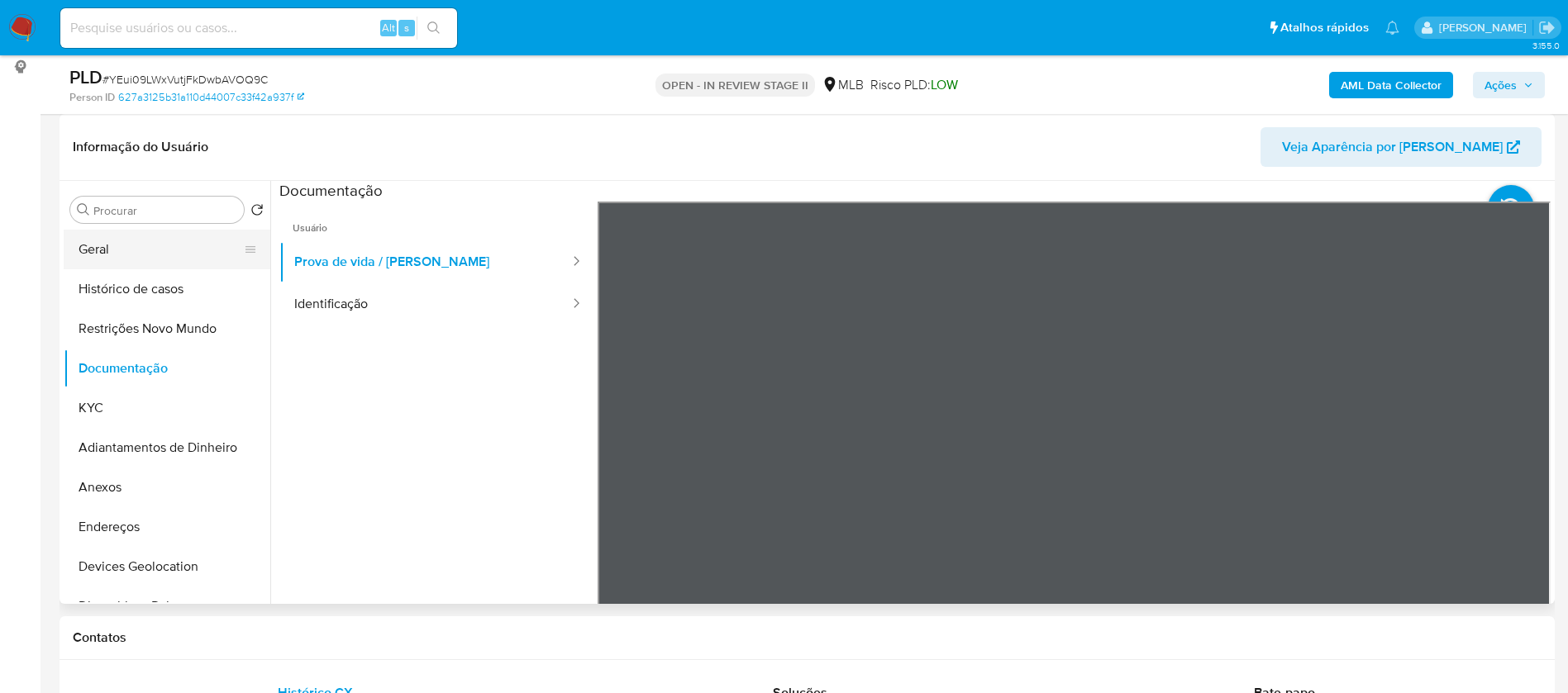
click at [86, 248] on button "Geral" at bounding box center [160, 250] width 194 height 40
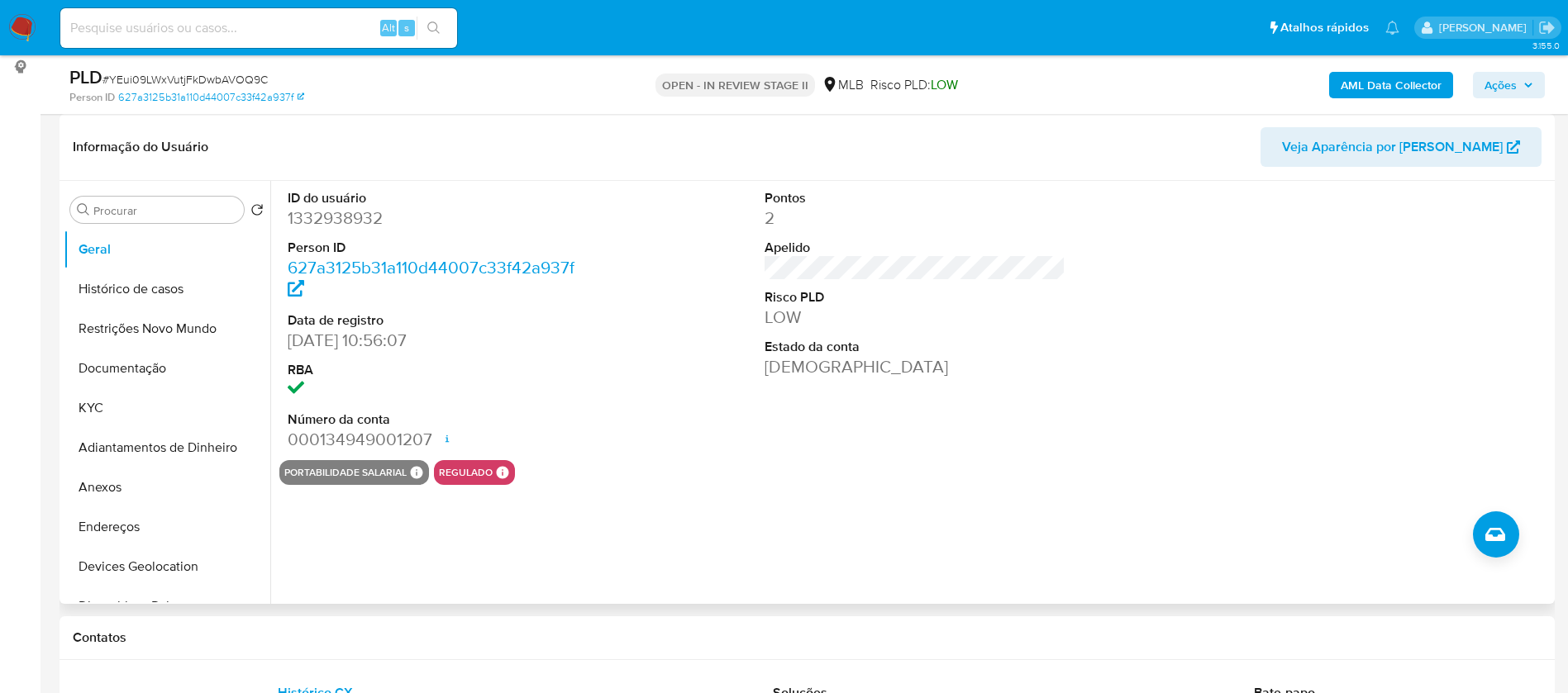
click at [852, 423] on div "Pontos 2 Apelido Risco PLD LOW Estado da conta Ativa" at bounding box center [916, 320] width 319 height 280
click at [120, 395] on button "KYC" at bounding box center [160, 408] width 194 height 40
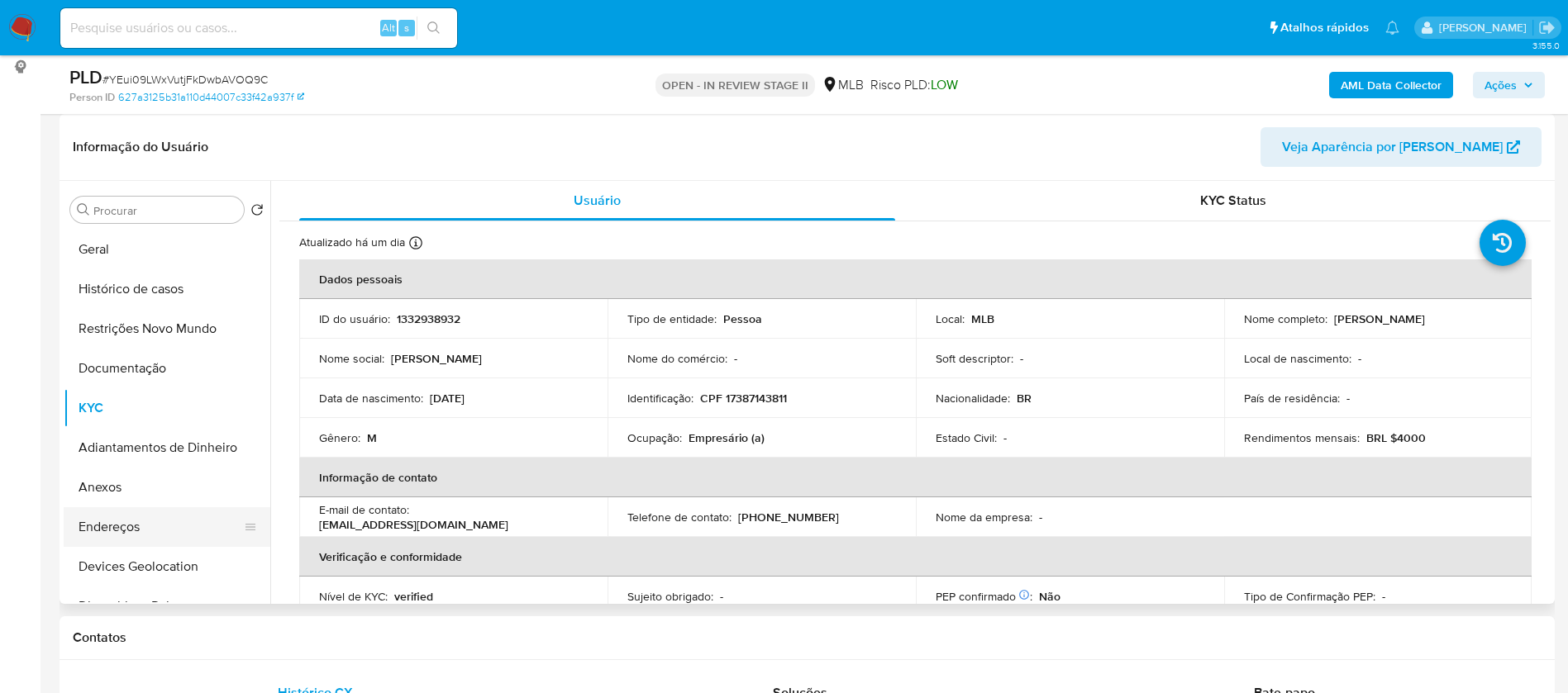
click at [147, 536] on button "Endereços" at bounding box center [160, 527] width 194 height 40
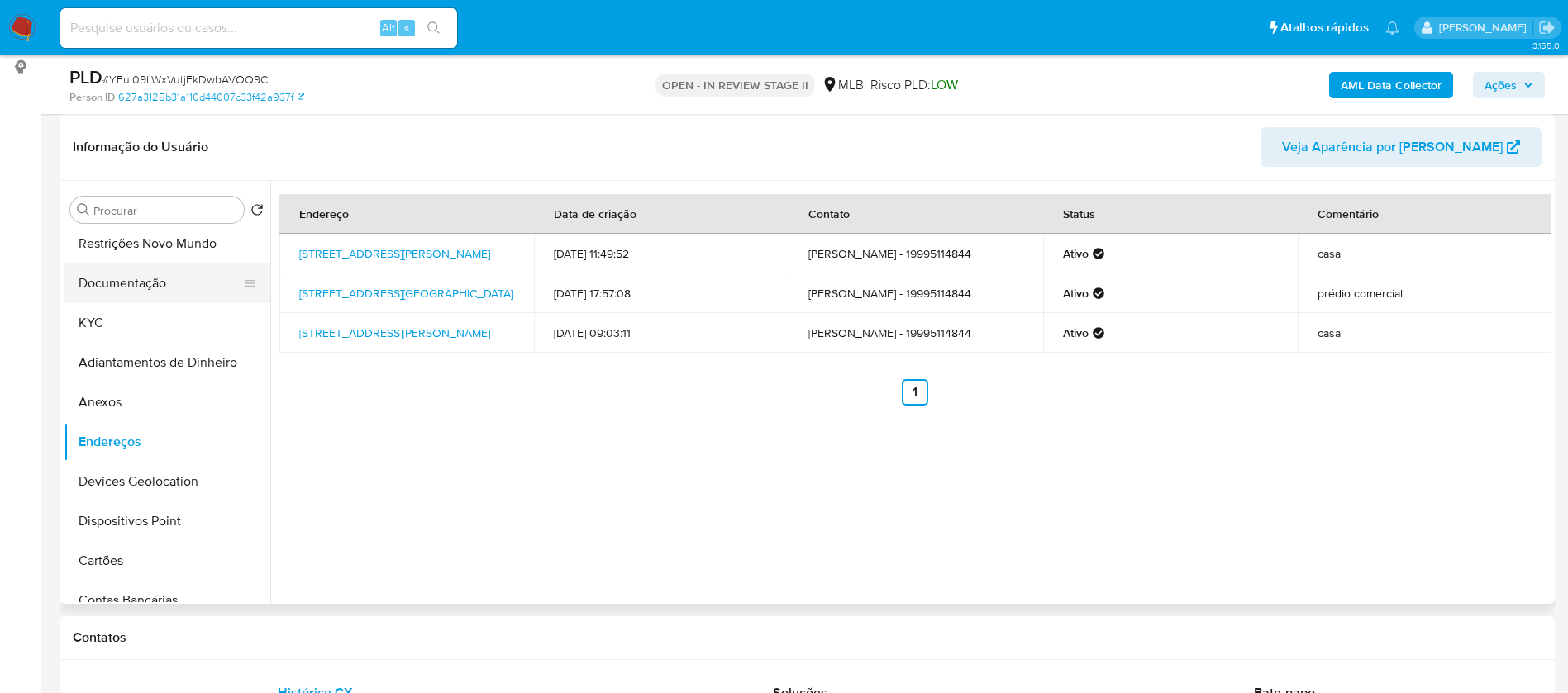
scroll to position [124, 0]
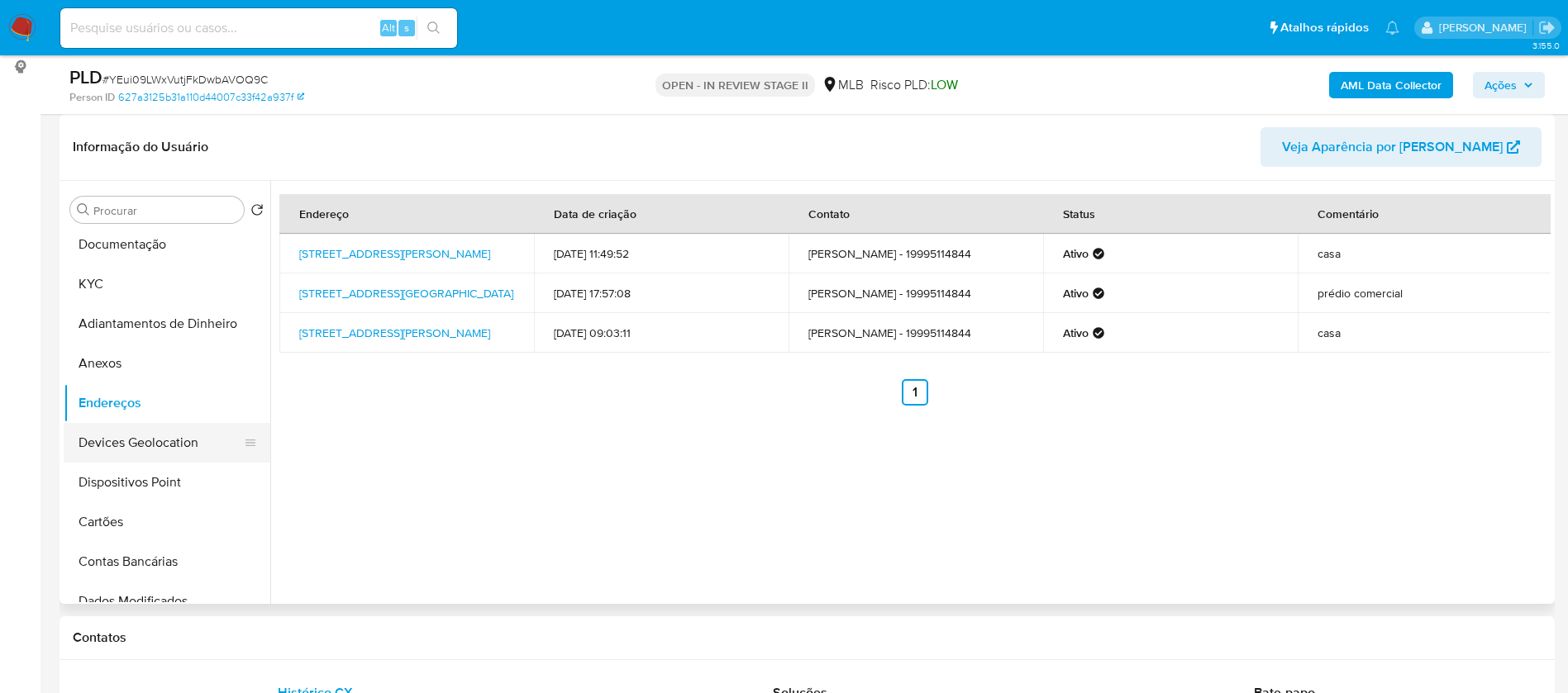
click at [179, 440] on button "Devices Geolocation" at bounding box center [160, 443] width 194 height 40
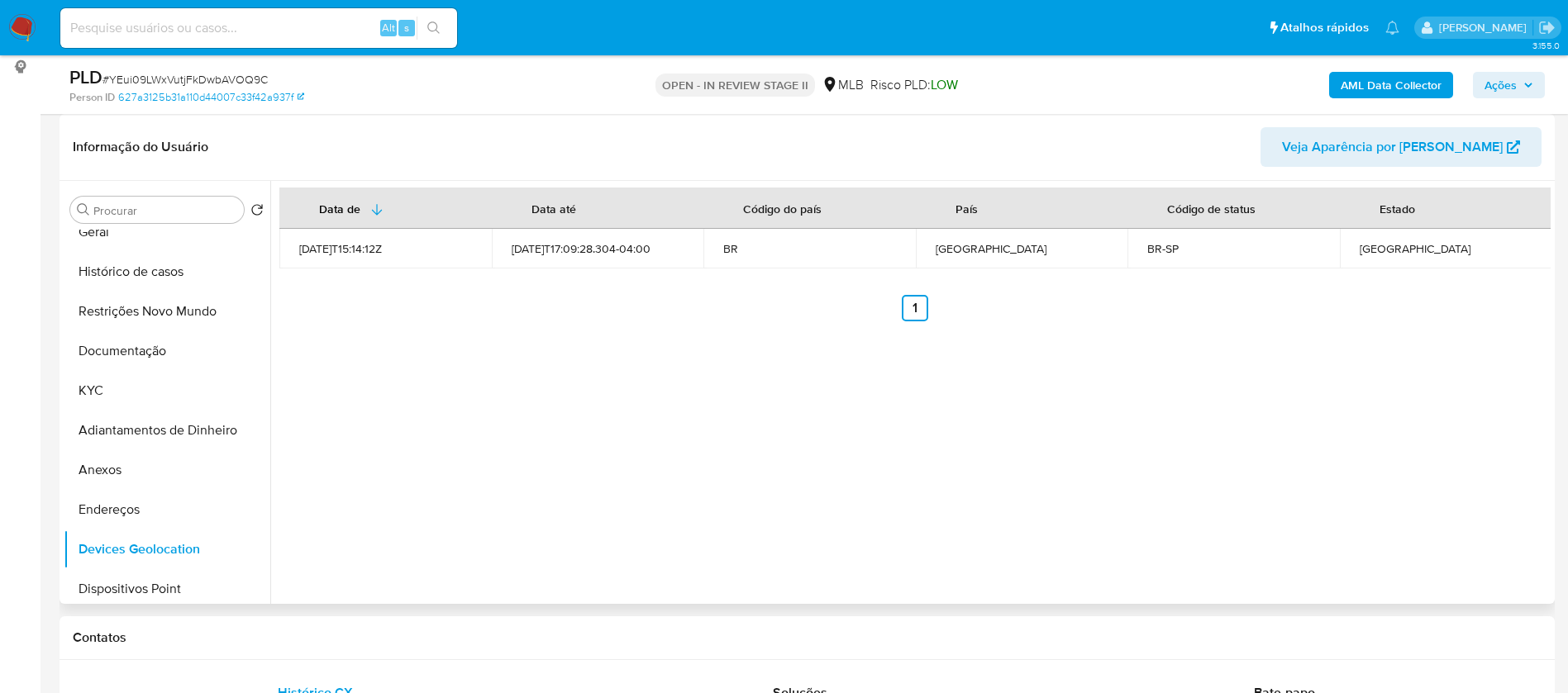
scroll to position [0, 0]
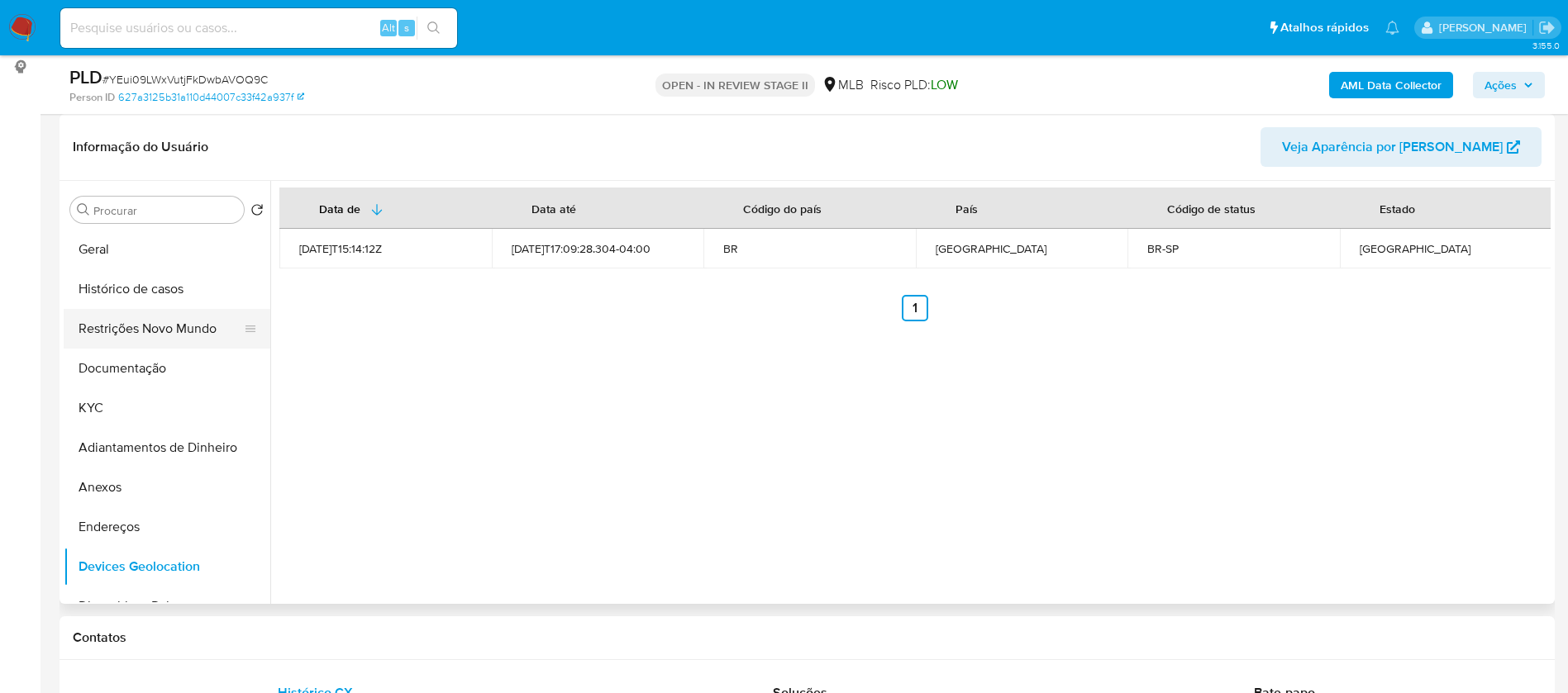
click at [177, 323] on button "Restrições Novo Mundo" at bounding box center [160, 329] width 194 height 40
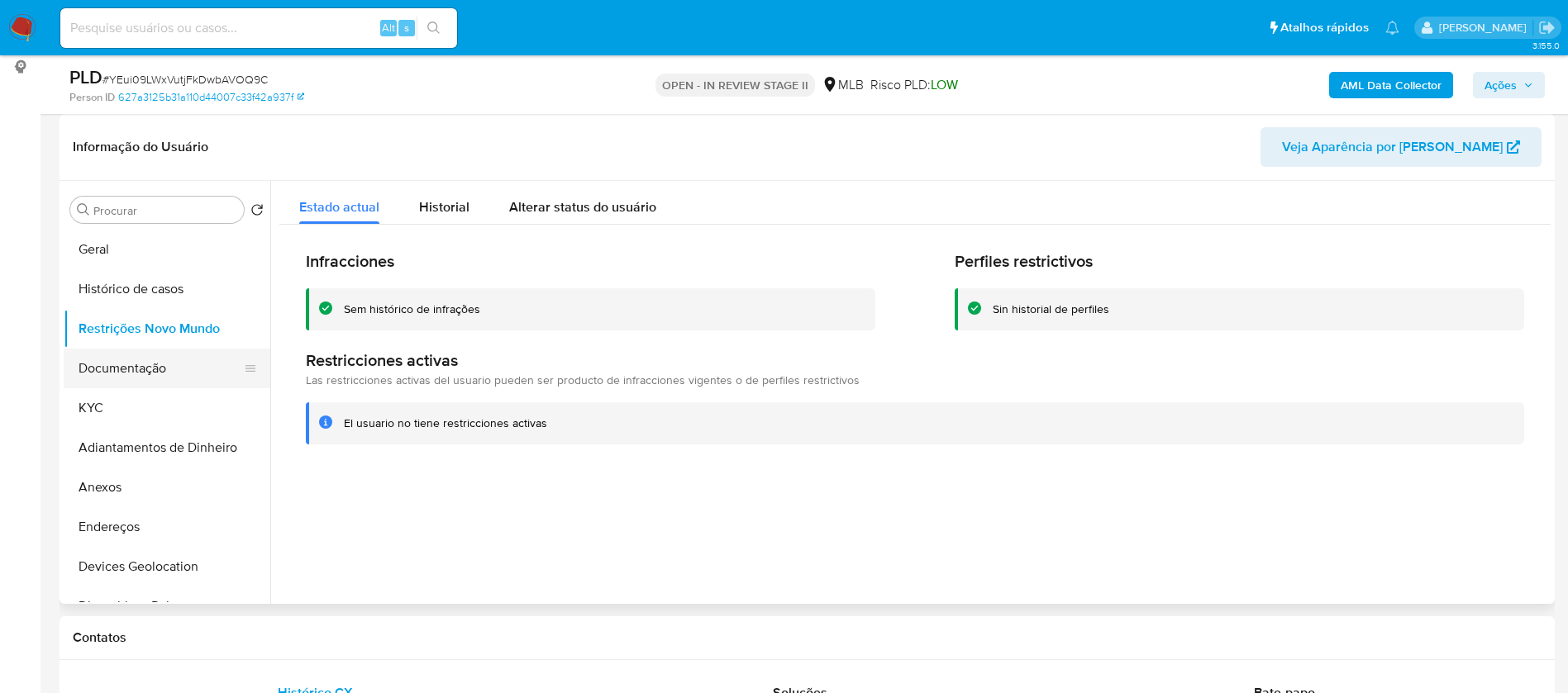
scroll to position [248, 0]
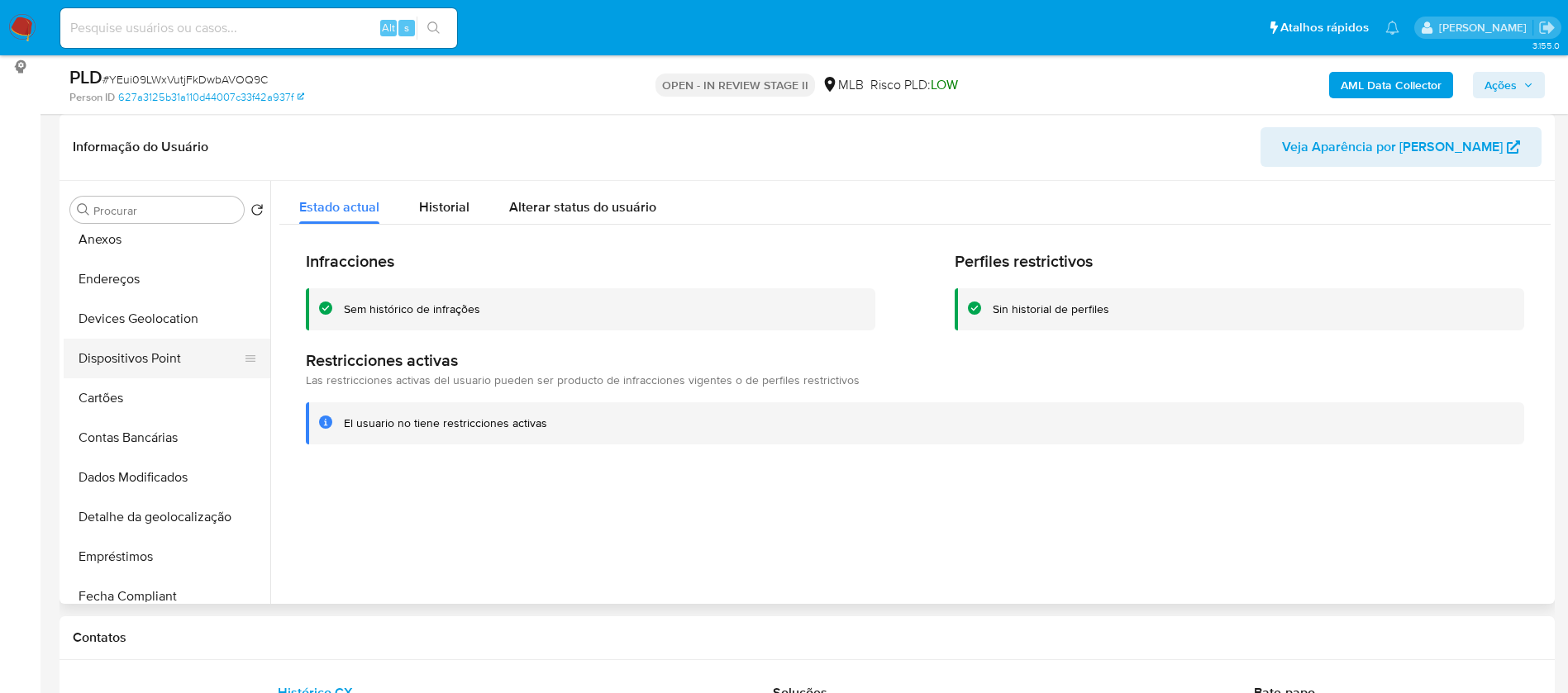
click at [187, 359] on button "Dispositivos Point" at bounding box center [160, 358] width 194 height 40
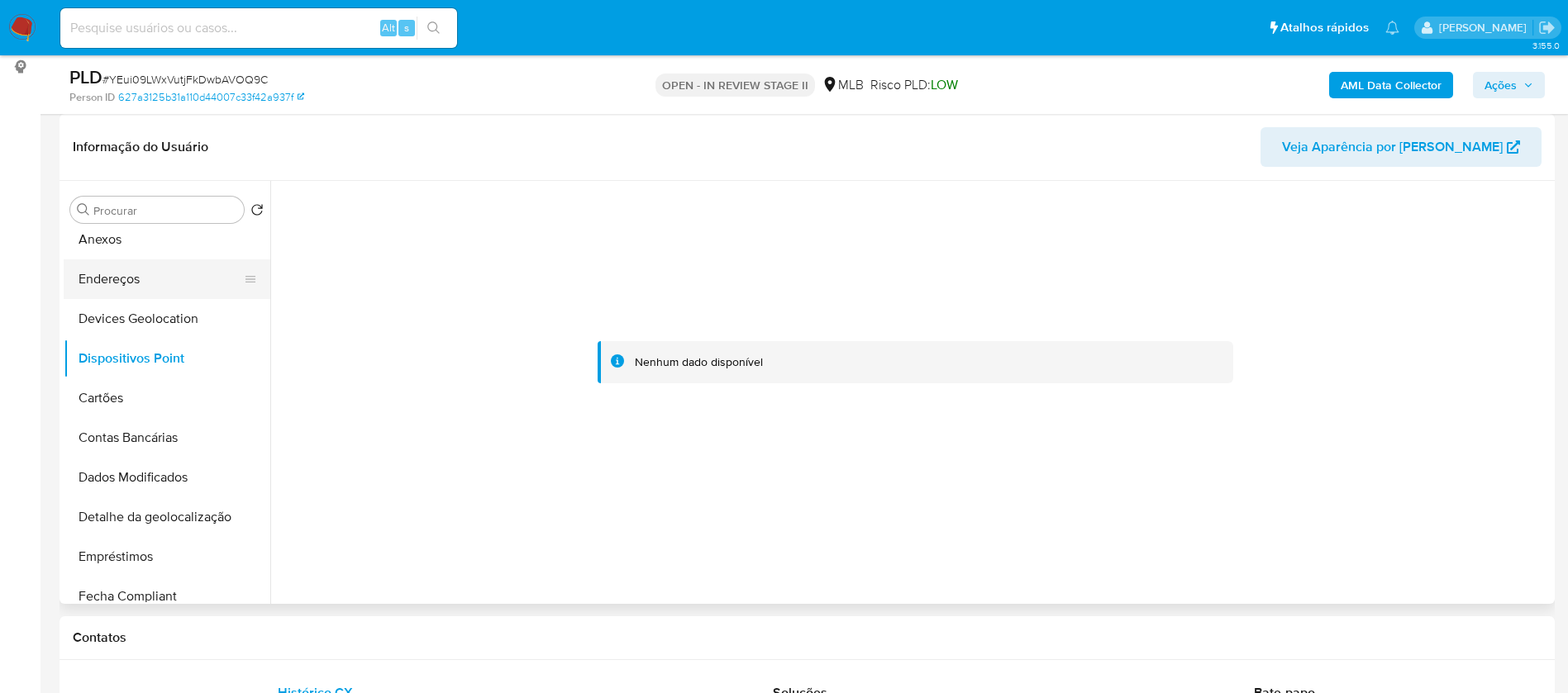
click at [186, 272] on button "Endereços" at bounding box center [160, 280] width 194 height 40
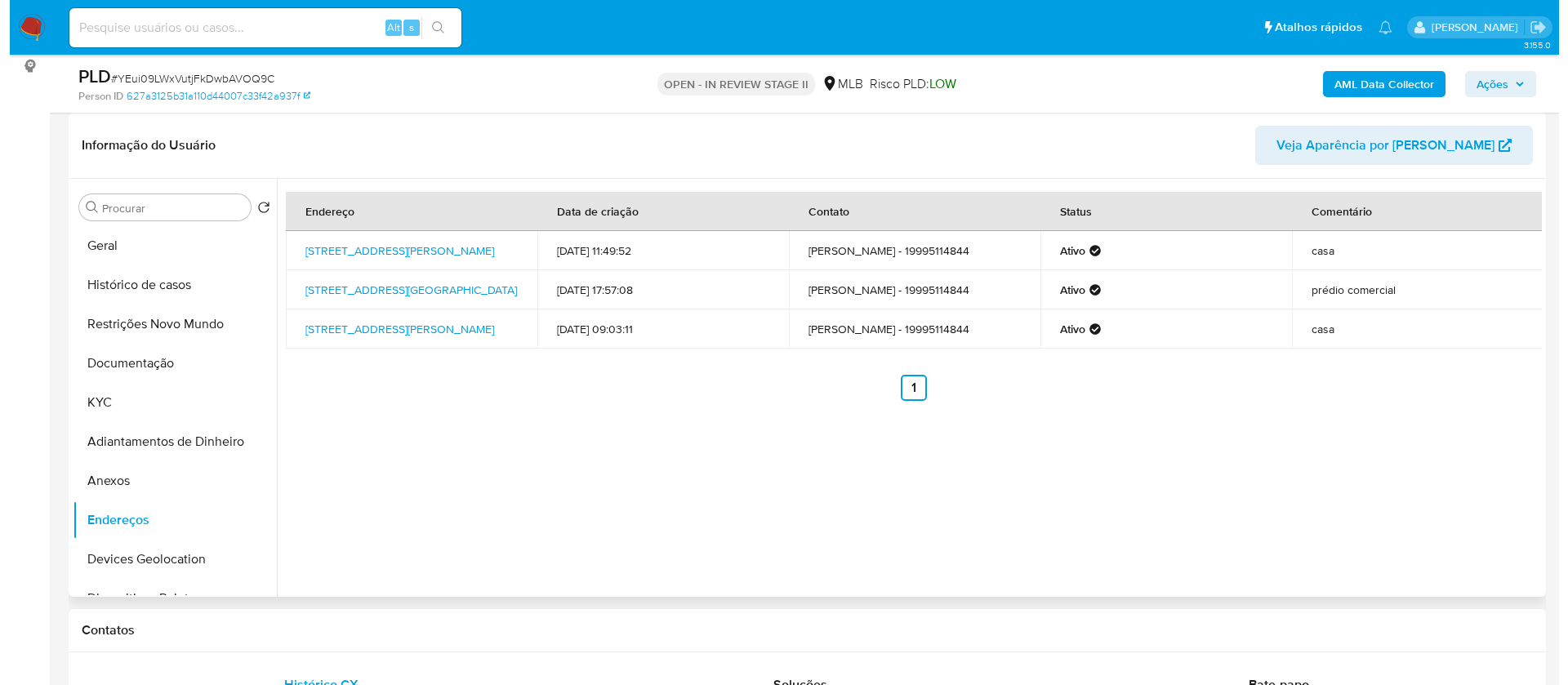
scroll to position [0, 0]
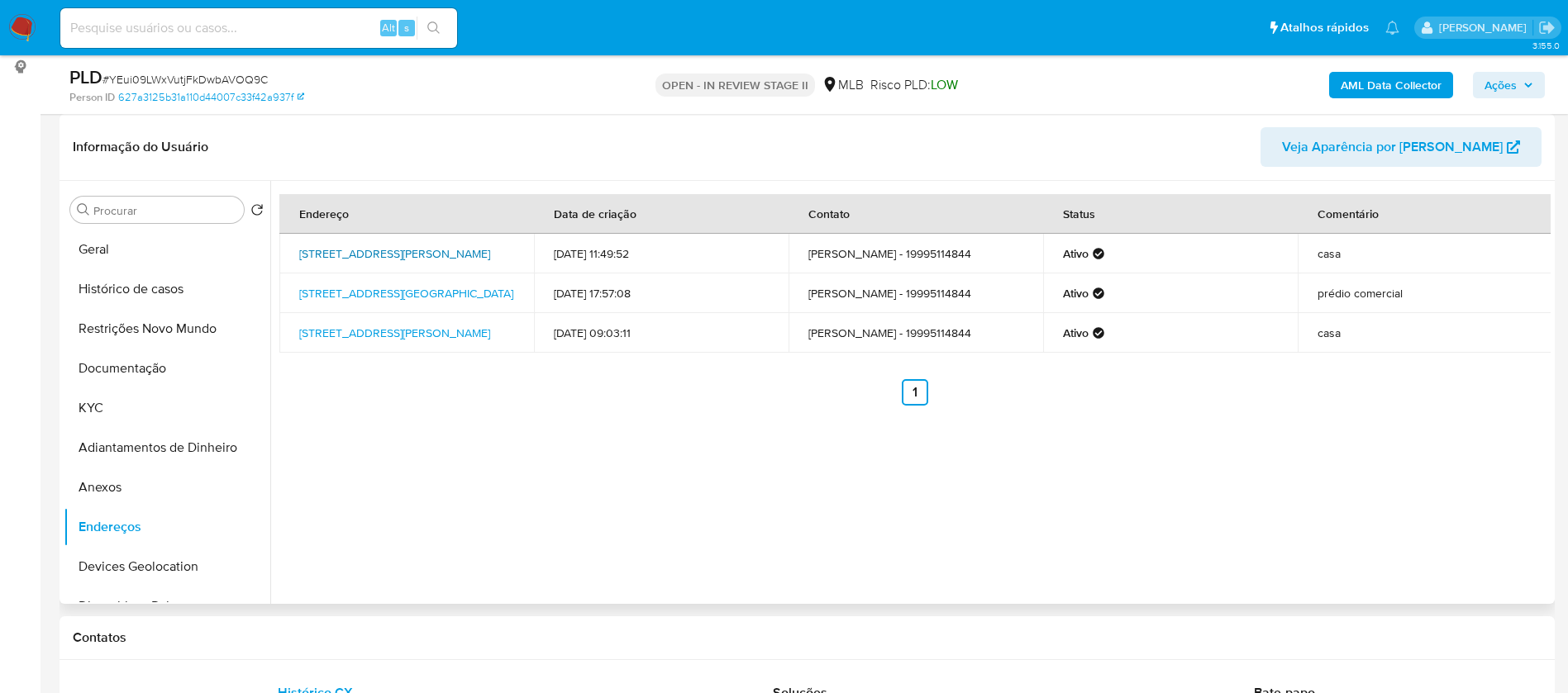
click at [415, 245] on link "Rua José Carlos Fernandes 148, Campinas, São Paulo, 13060712, Brasil 148" at bounding box center [395, 253] width 191 height 16
click at [146, 363] on button "Documentação" at bounding box center [160, 368] width 194 height 40
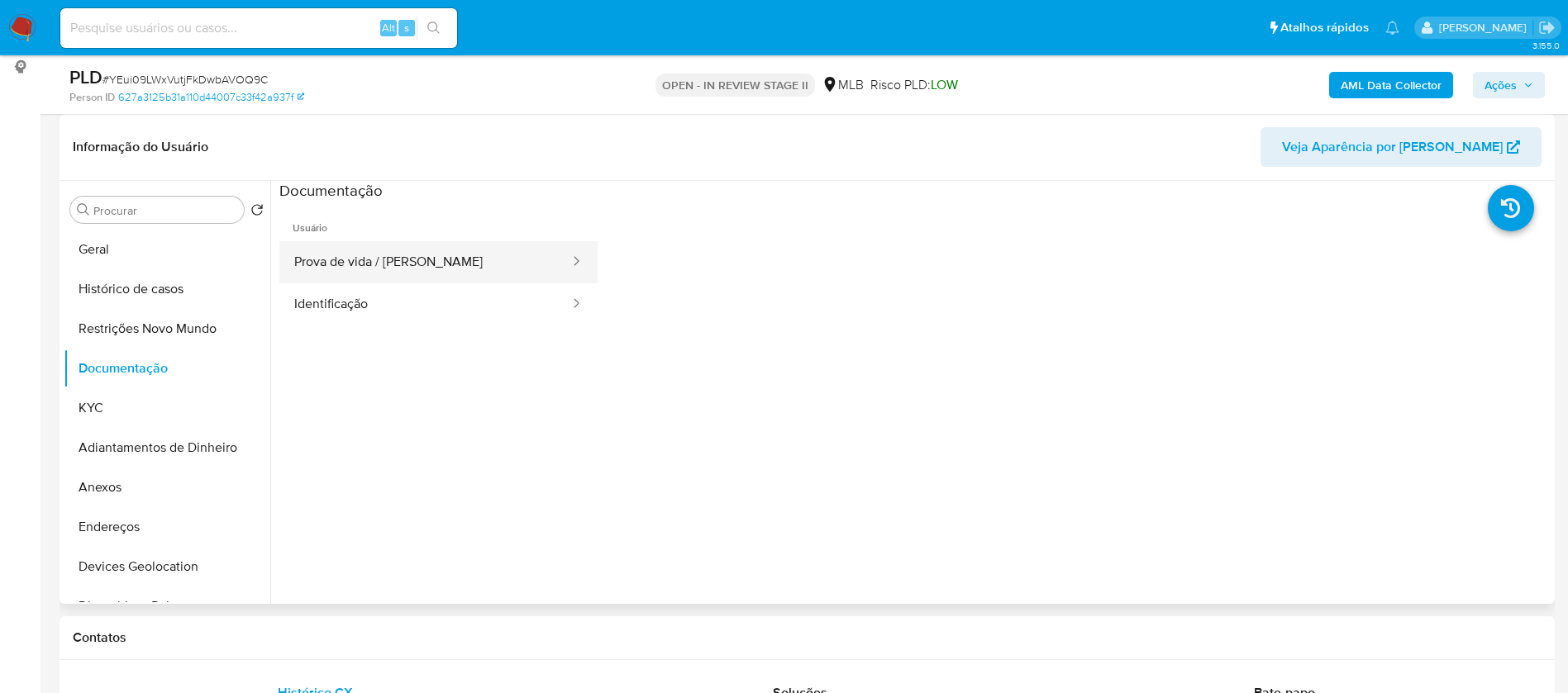
click at [405, 264] on button "Prova de vida / Selfie" at bounding box center [425, 262] width 292 height 43
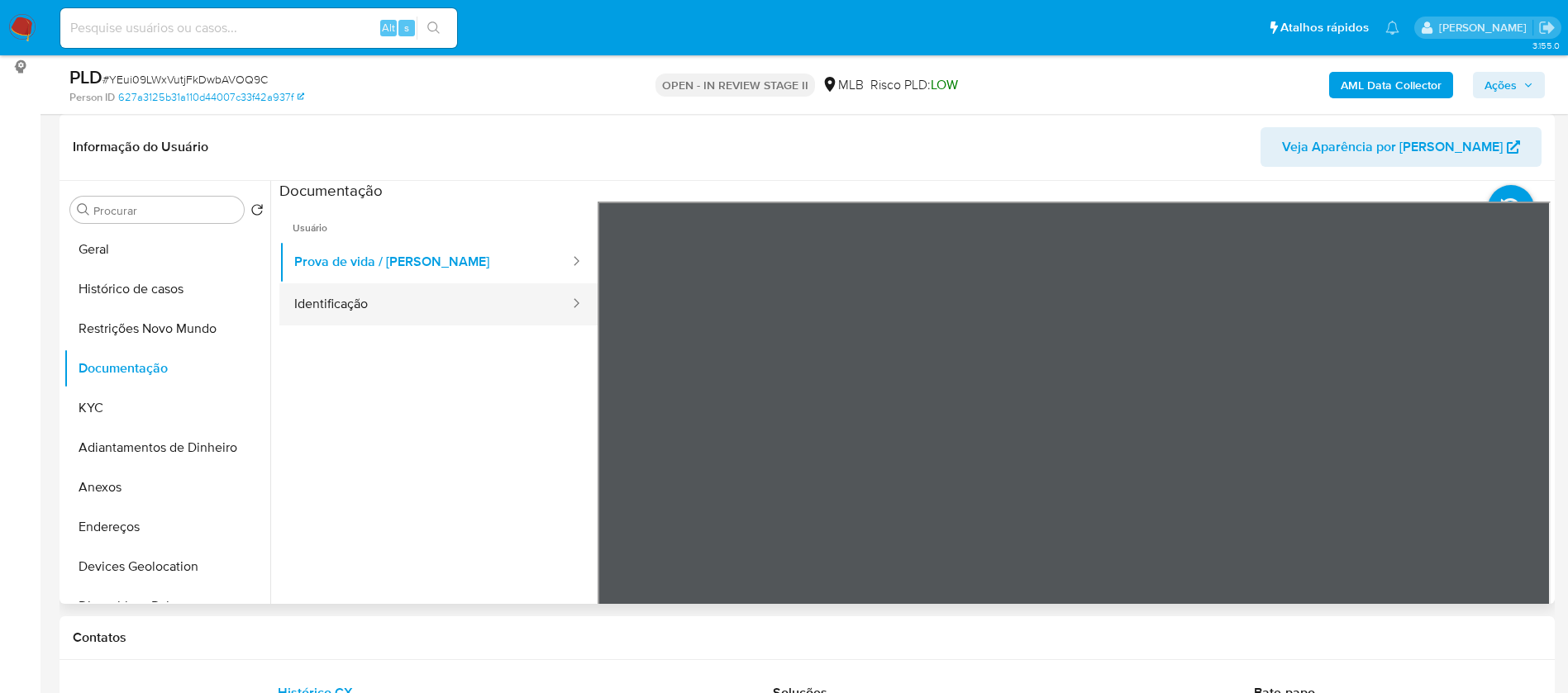
click at [333, 318] on button "Identificação" at bounding box center [425, 304] width 292 height 43
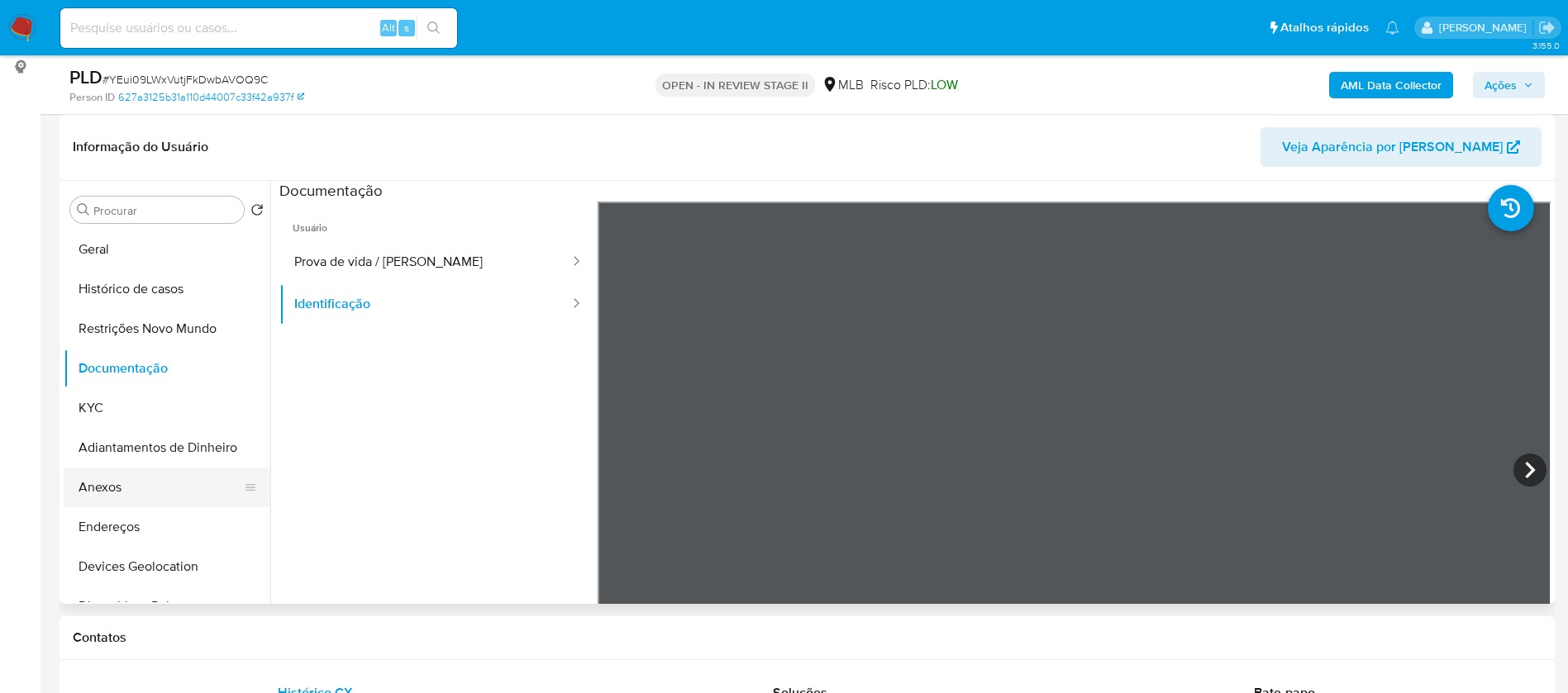
click at [125, 498] on button "Anexos" at bounding box center [160, 488] width 194 height 40
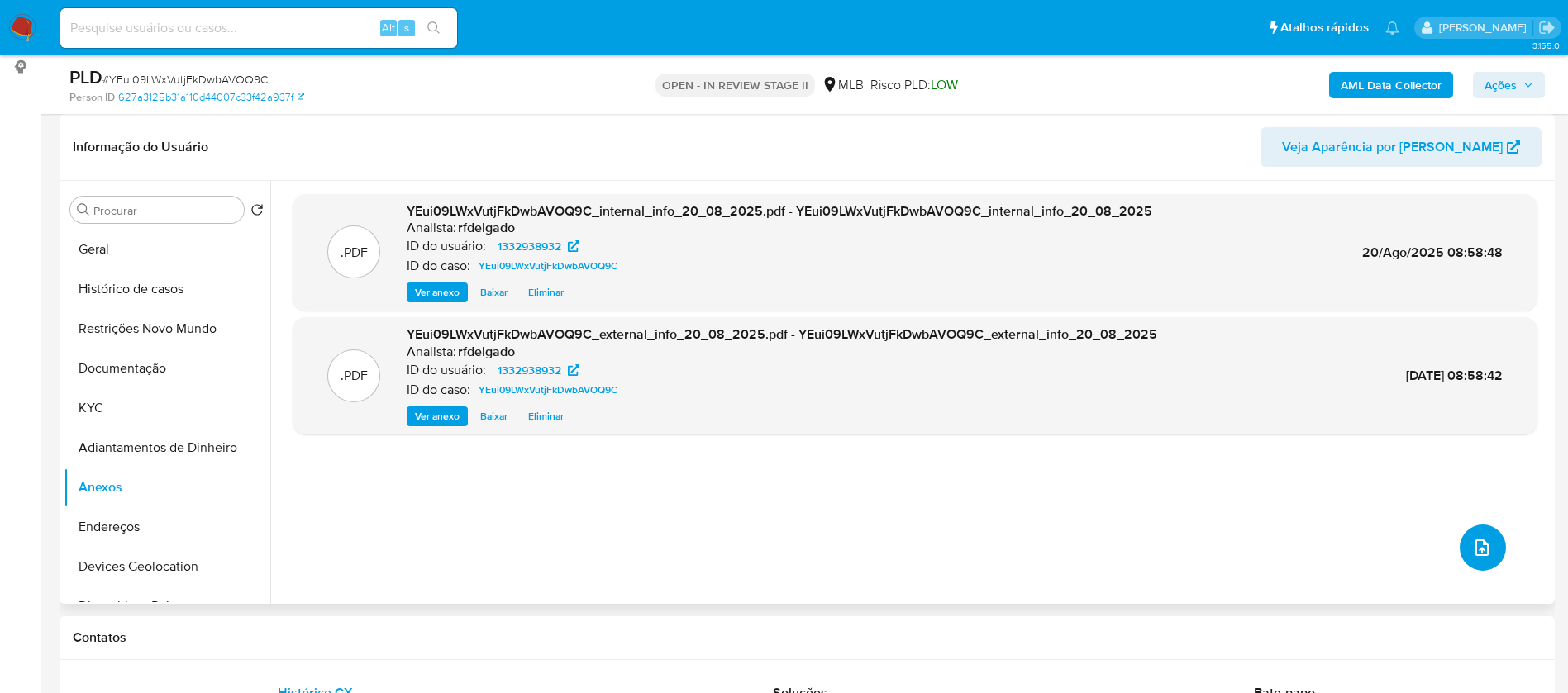
click at [1472, 545] on icon "upload-file" at bounding box center [1482, 548] width 20 height 20
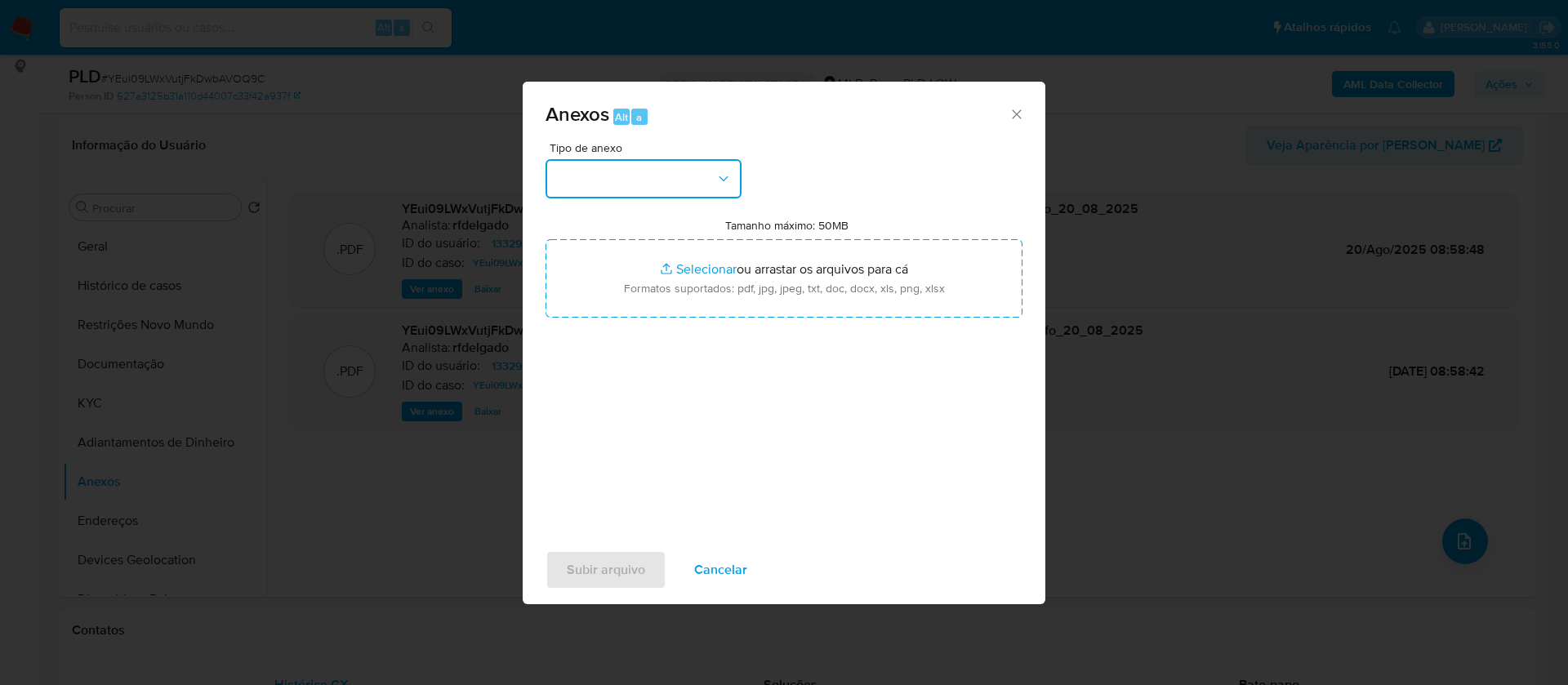
click at [661, 173] on button "button" at bounding box center [643, 179] width 196 height 39
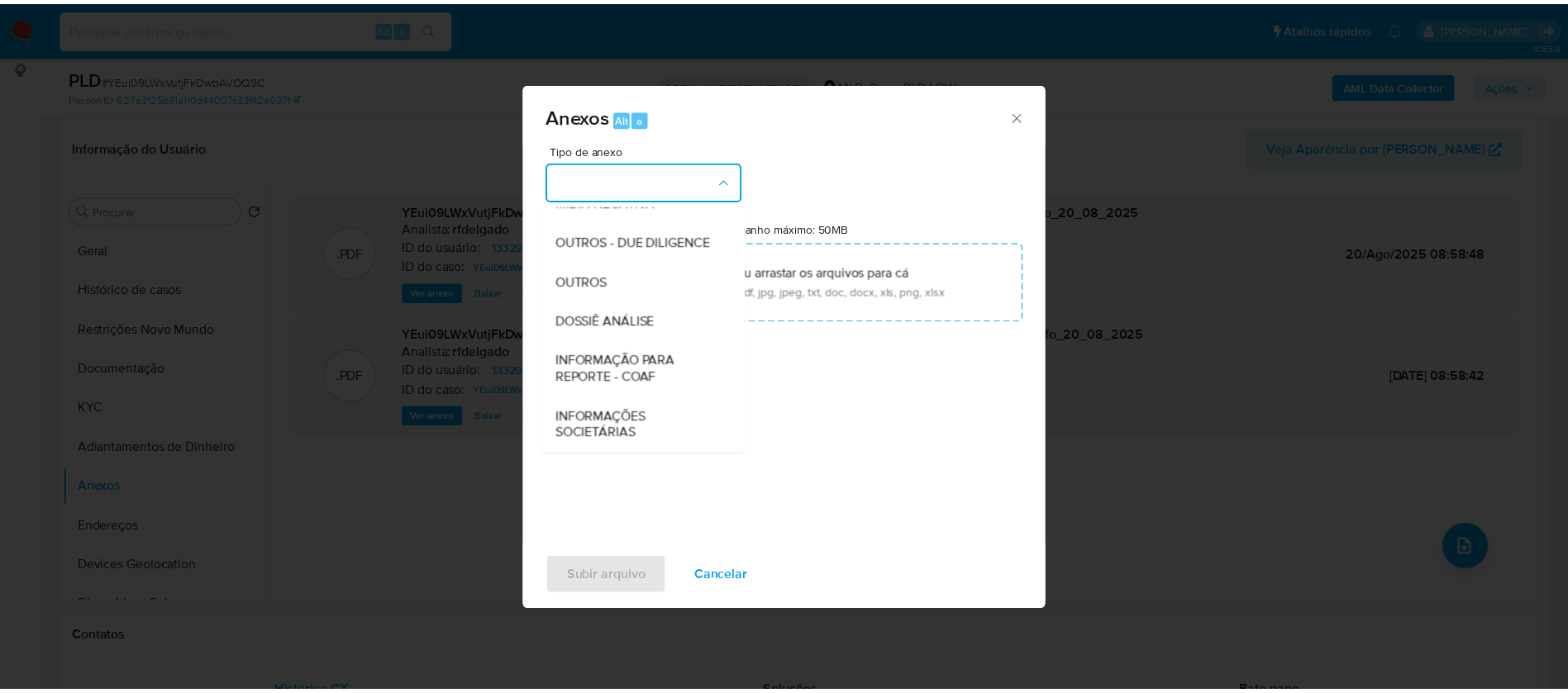
scroll to position [248, 0]
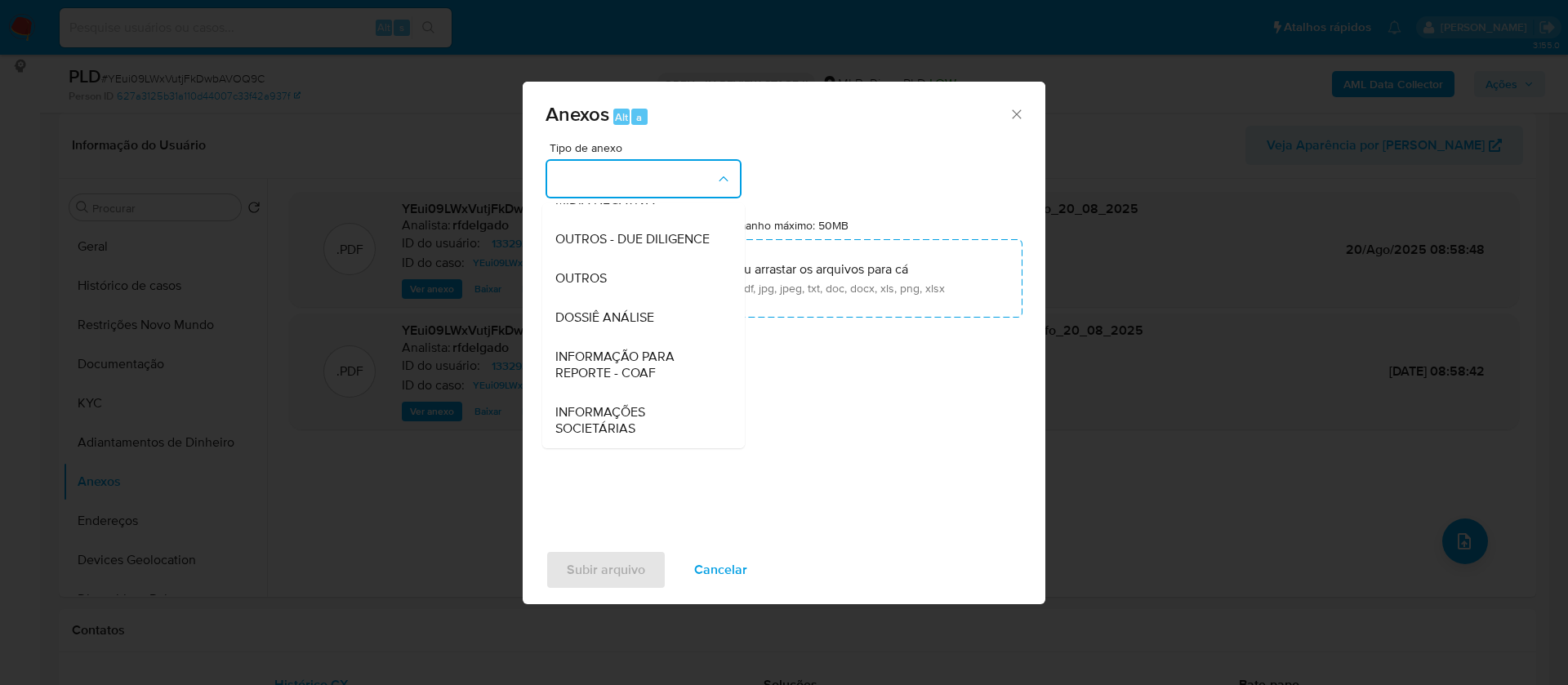
click at [641, 325] on span "DOSSIÊ ANÁLISE" at bounding box center [605, 317] width 99 height 16
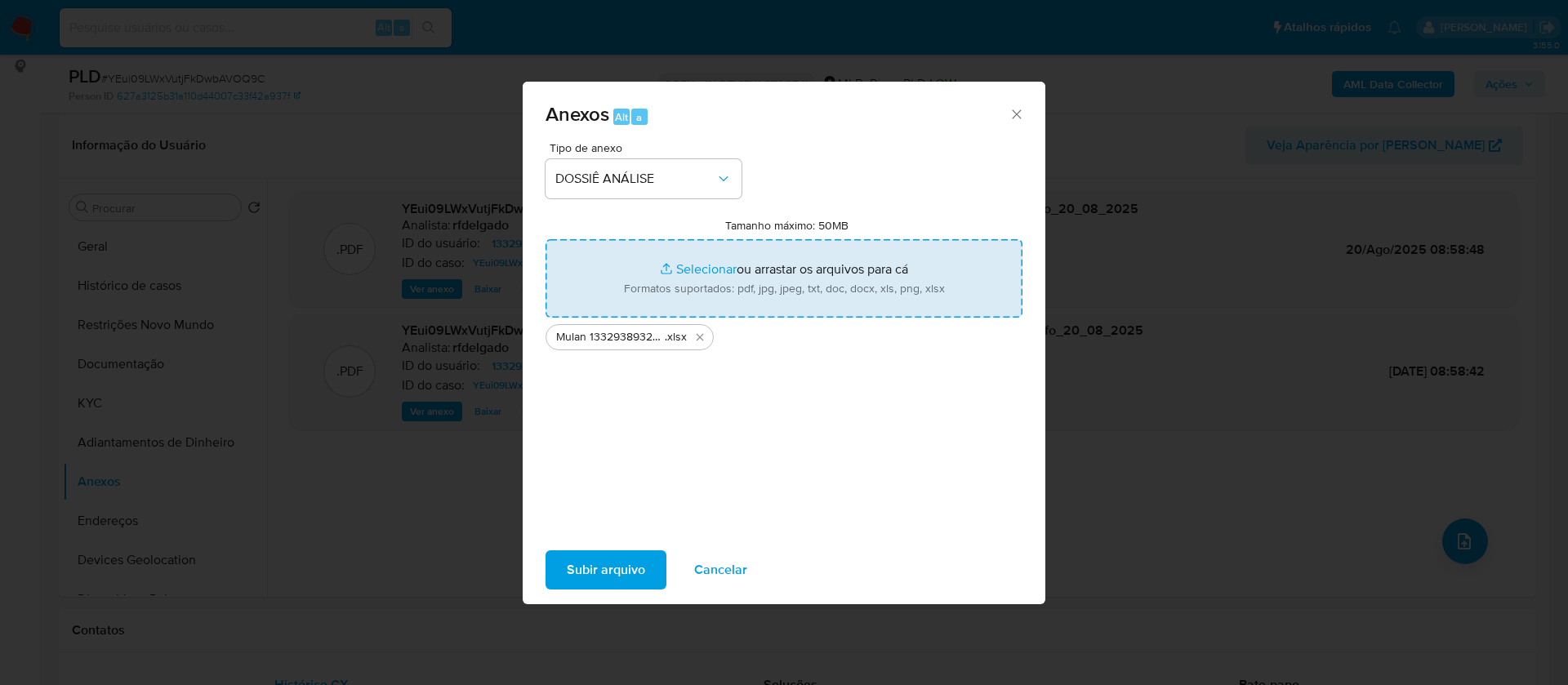
type input "C:\fakepath\SAR - - CPF 17387143811 - LUIS CARLOS MARQUES.pdf"
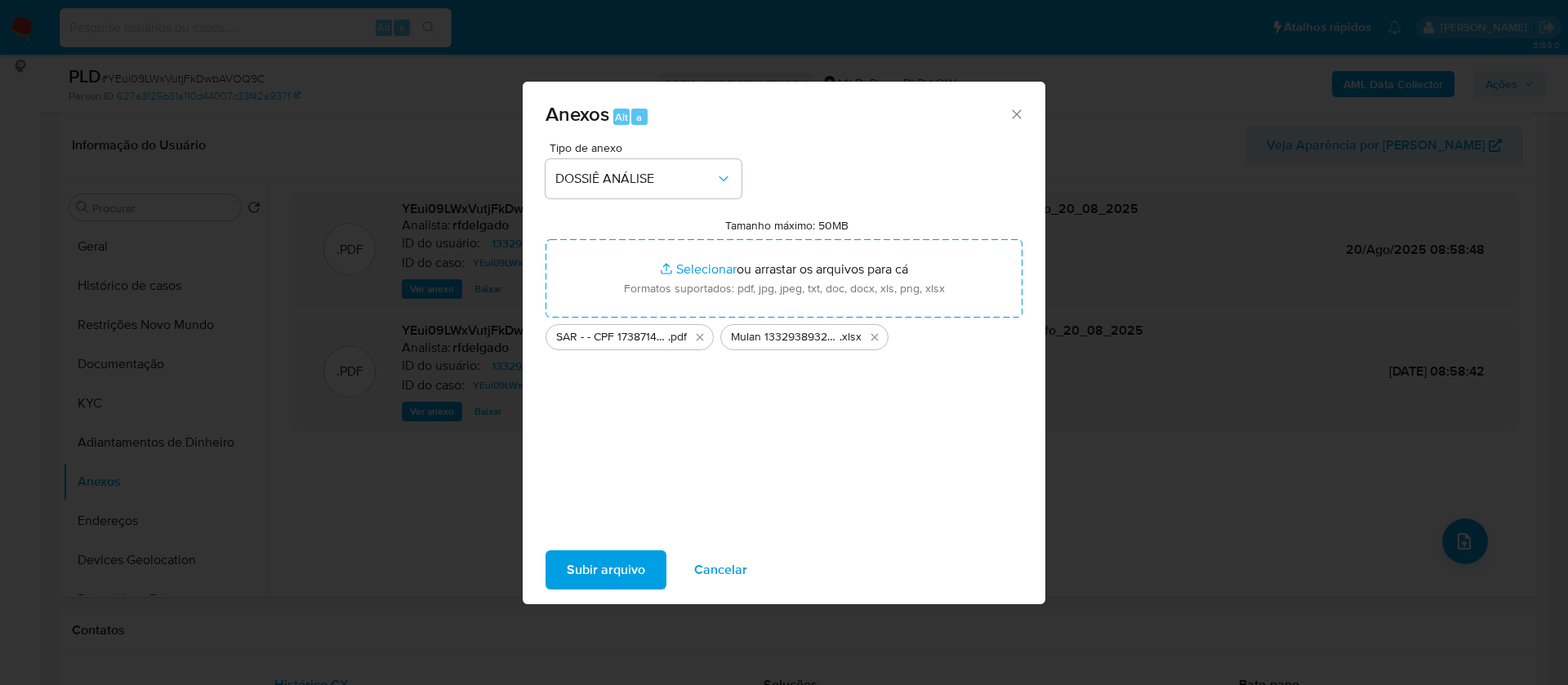
click at [620, 570] on span "Subir arquivo" at bounding box center [606, 570] width 79 height 36
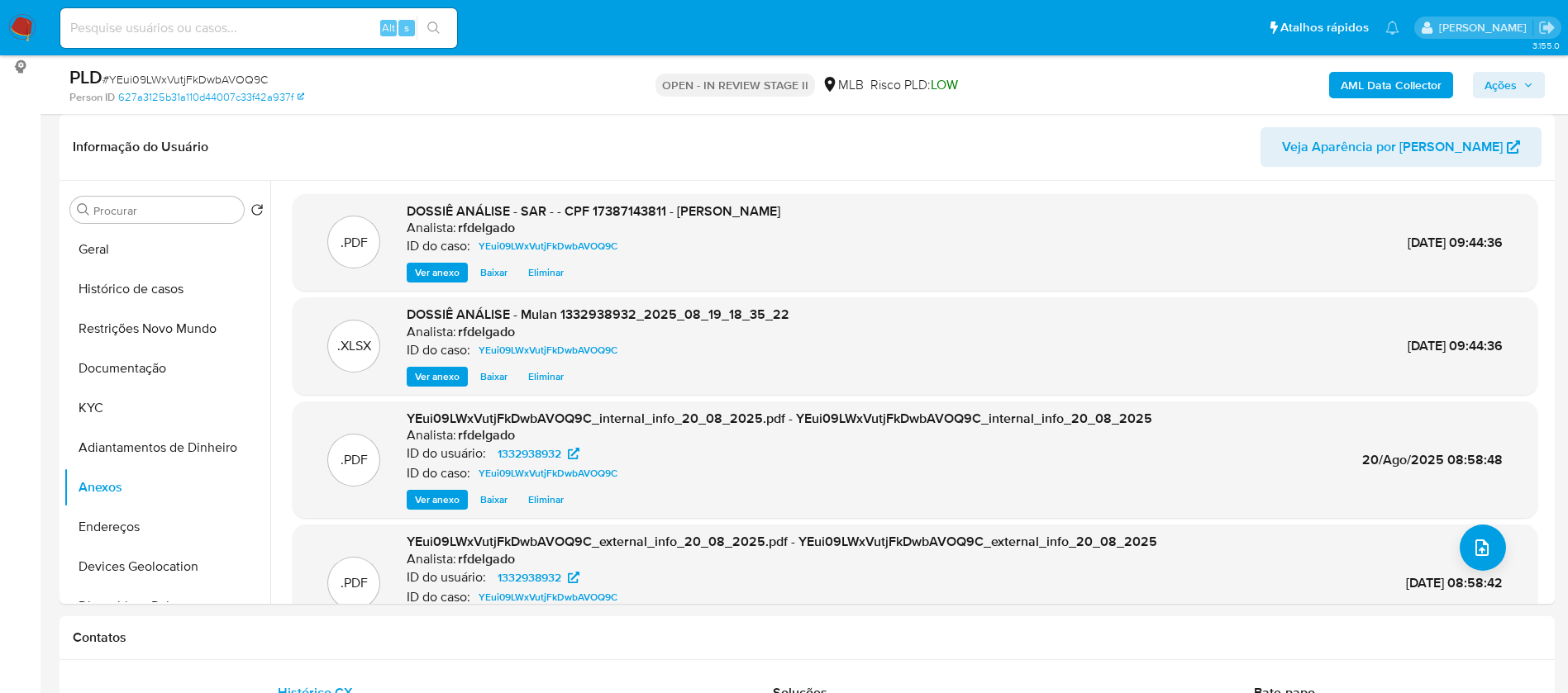
click at [1527, 81] on icon "button" at bounding box center [1528, 85] width 10 height 10
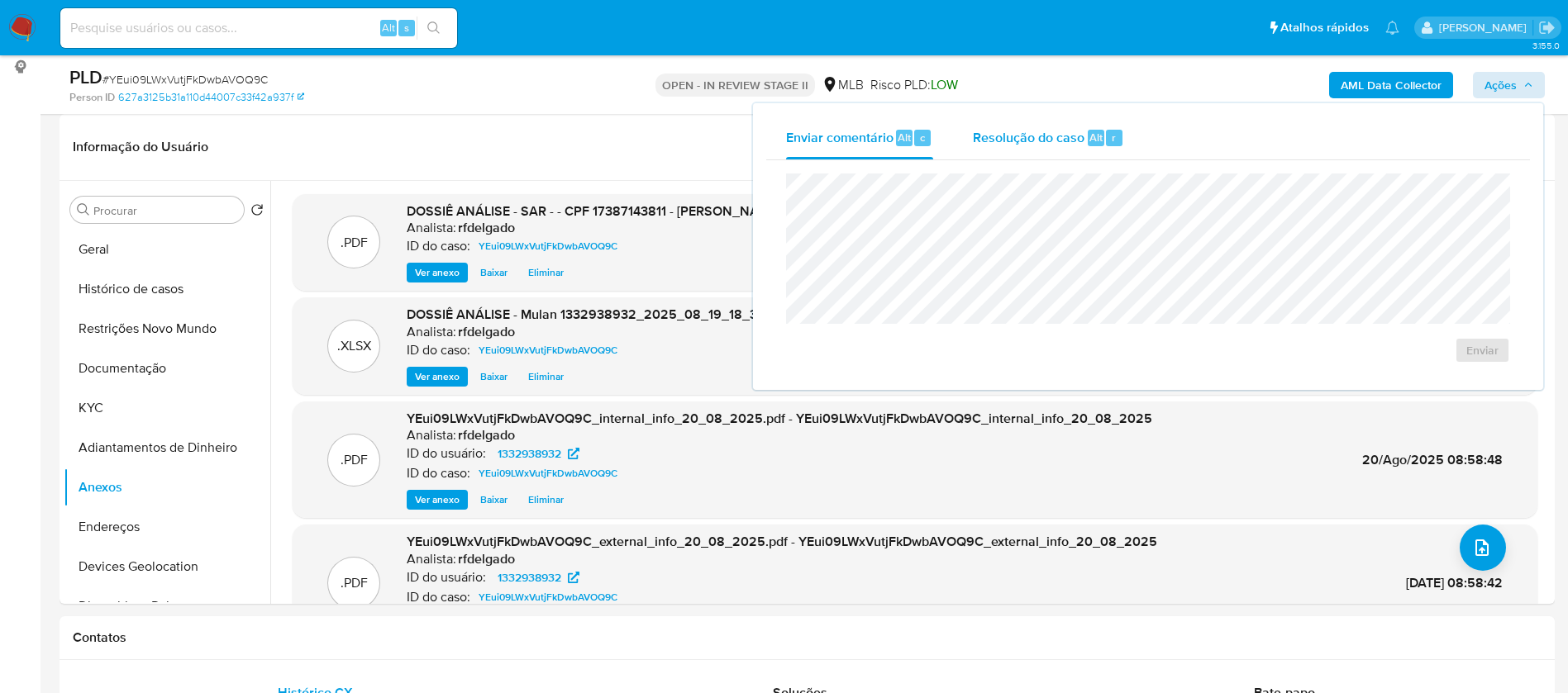
click at [1033, 137] on span "Resolução do caso" at bounding box center [1028, 137] width 111 height 19
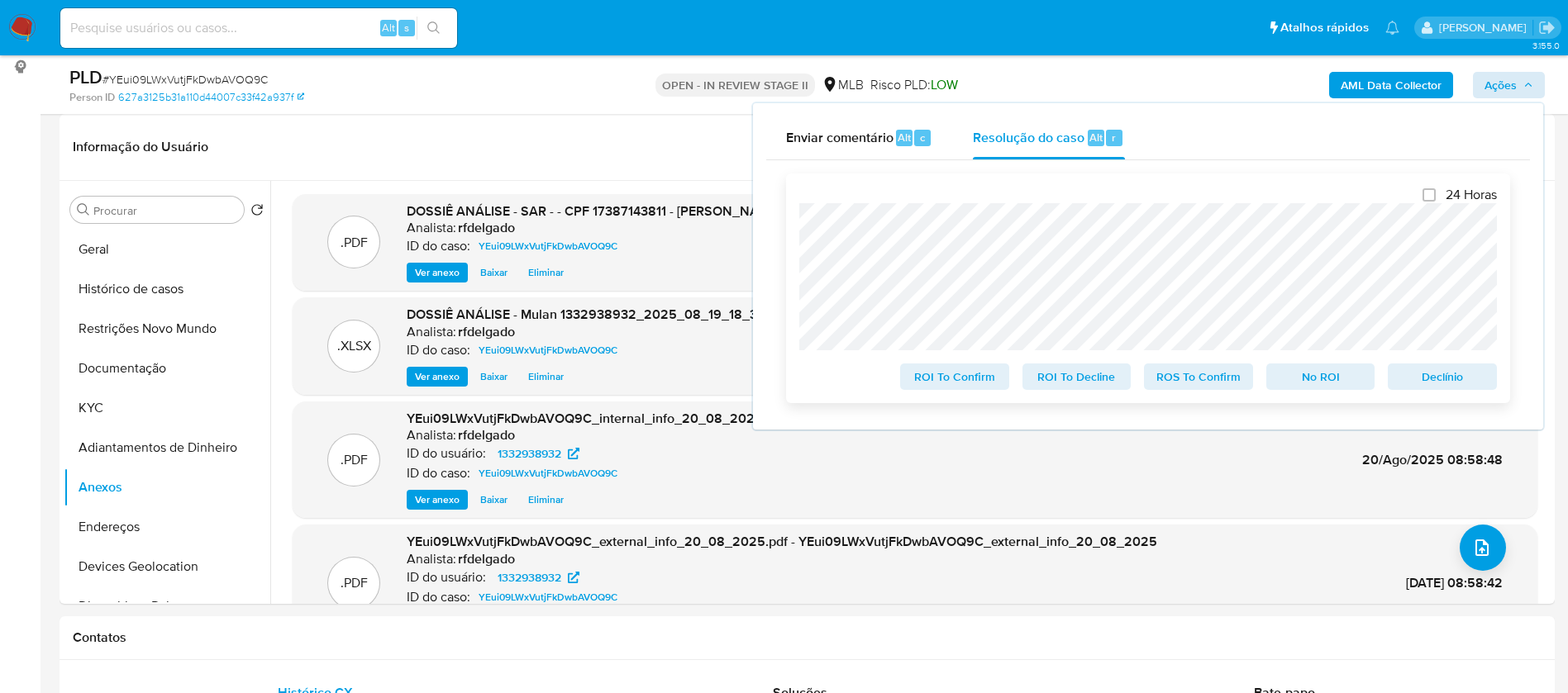
click at [1307, 379] on span "No ROI" at bounding box center [1321, 377] width 86 height 24
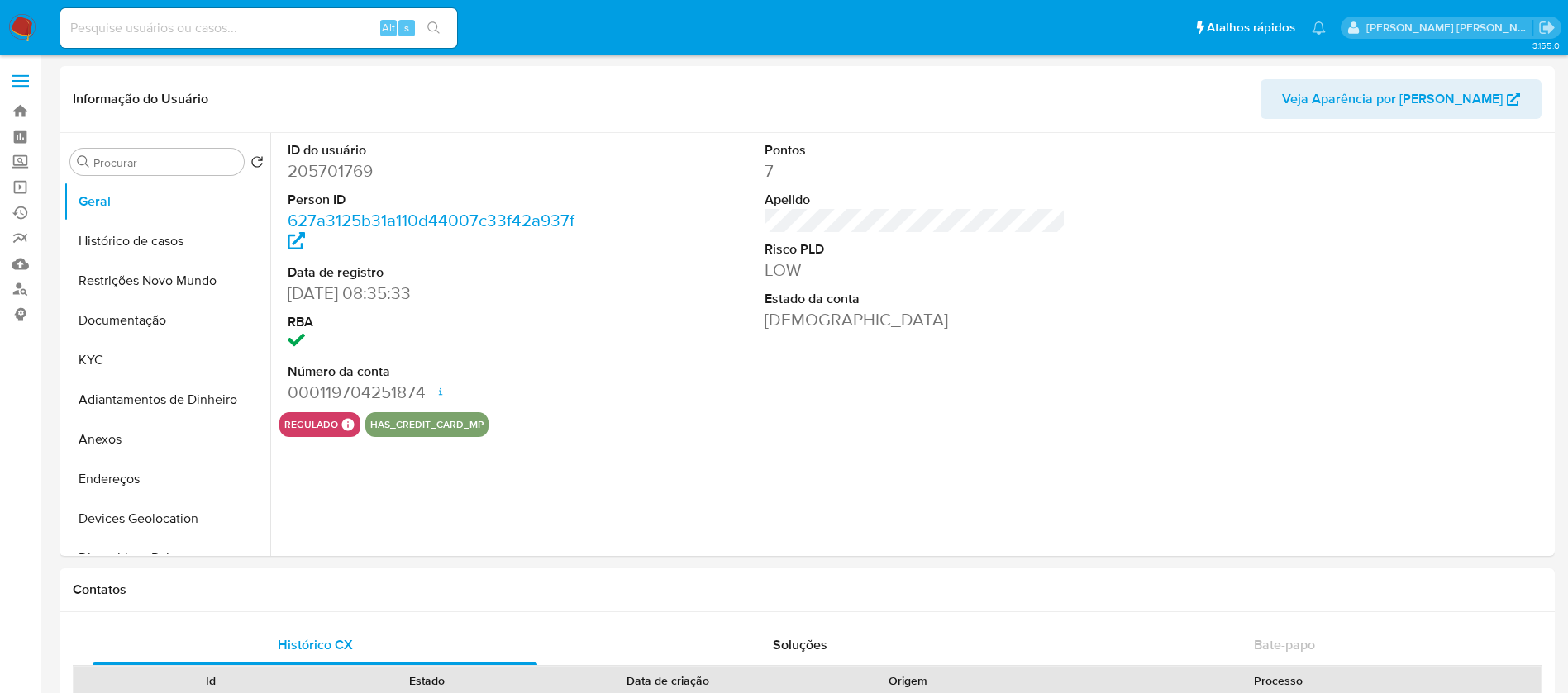
select select "10"
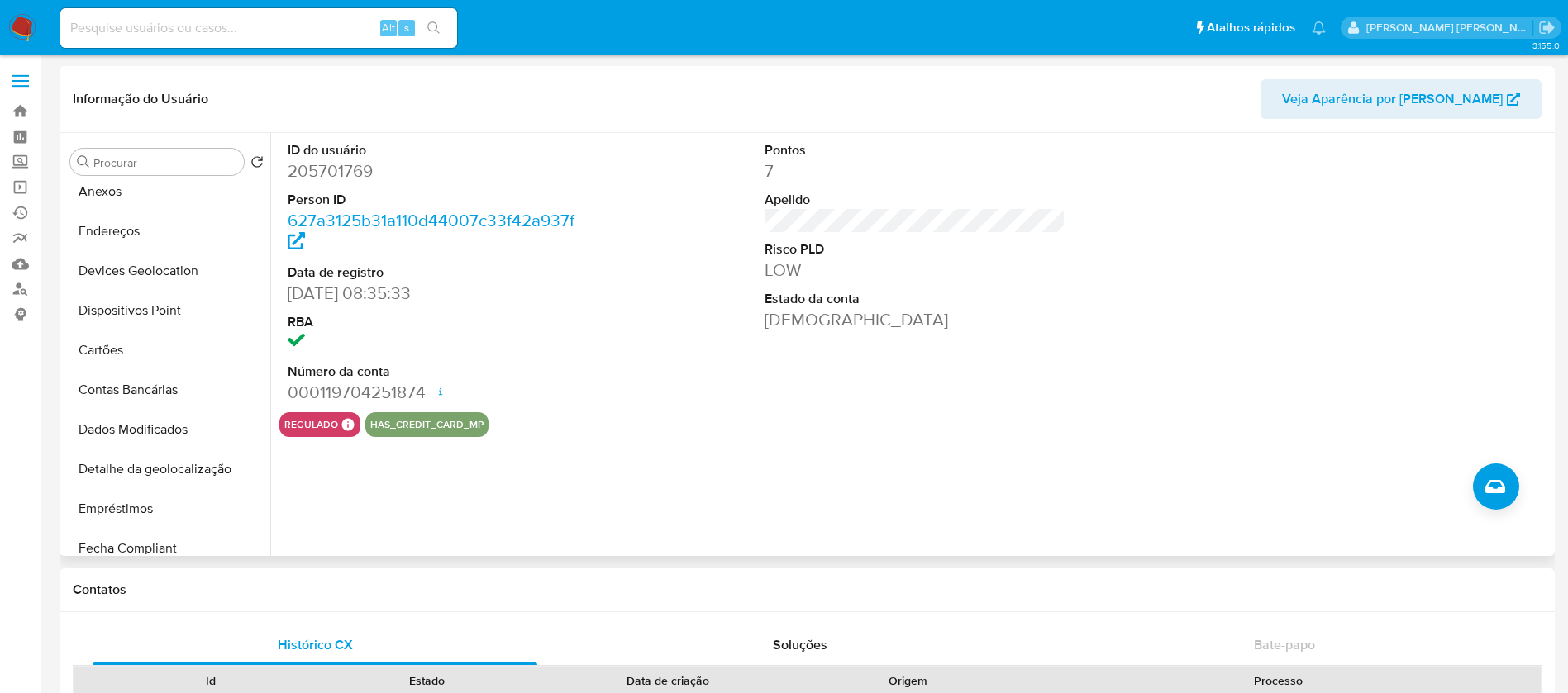
scroll to position [372, 0]
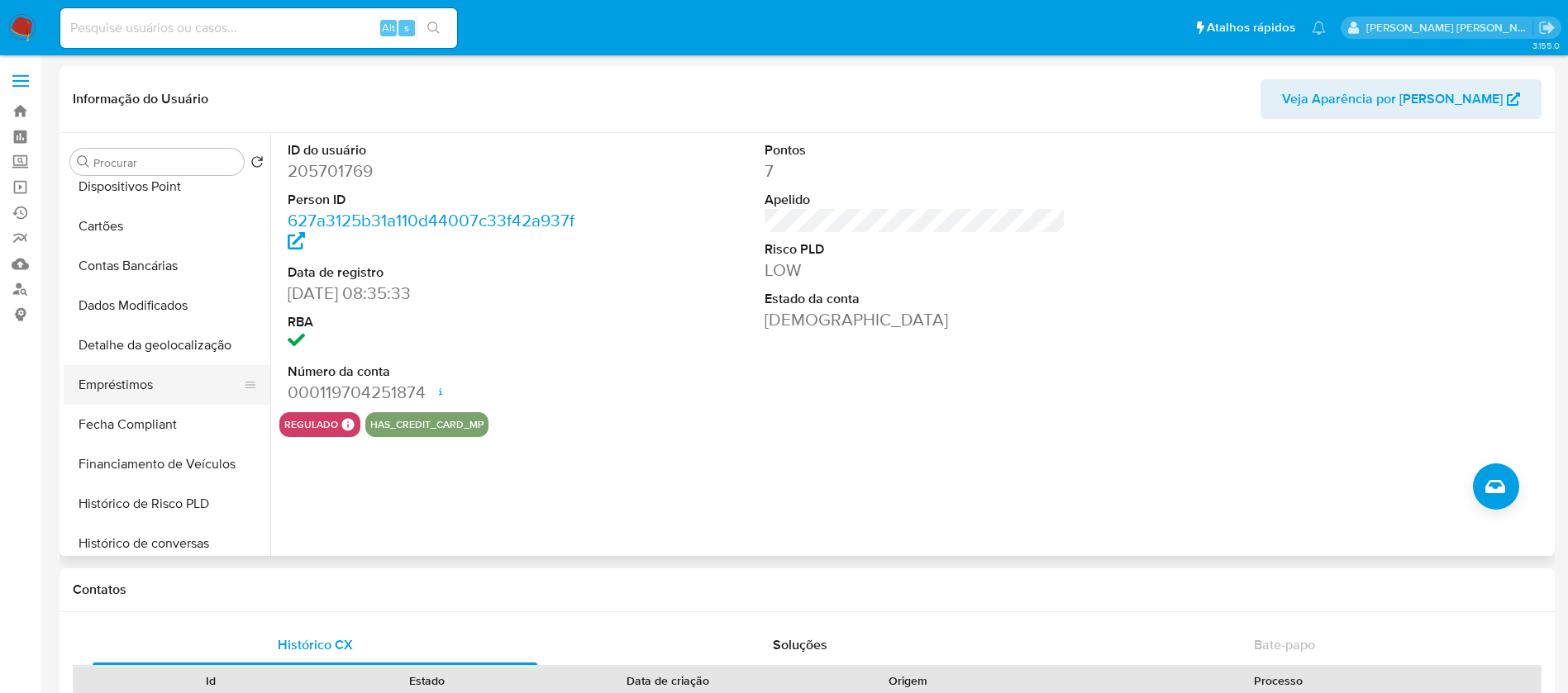
click at [171, 381] on button "Empréstimos" at bounding box center [160, 385] width 194 height 40
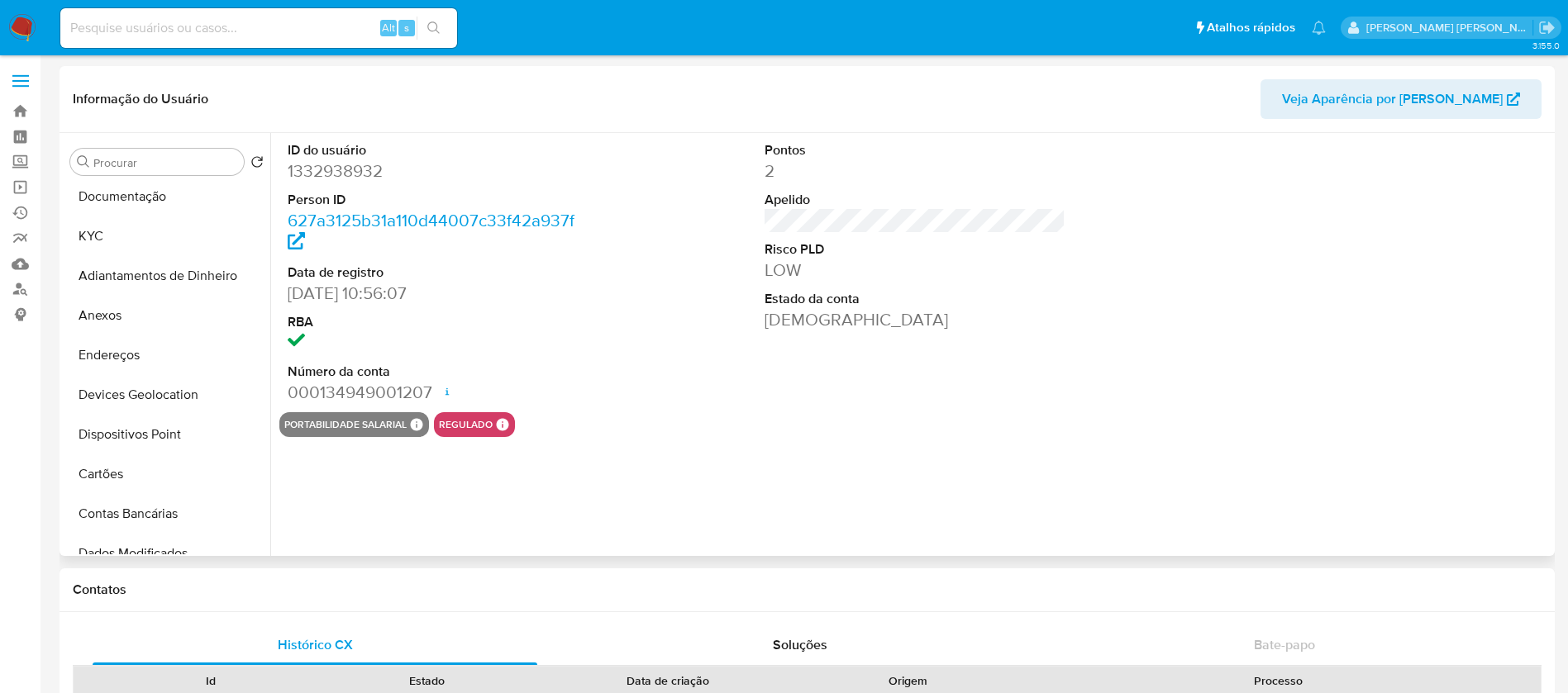
select select "10"
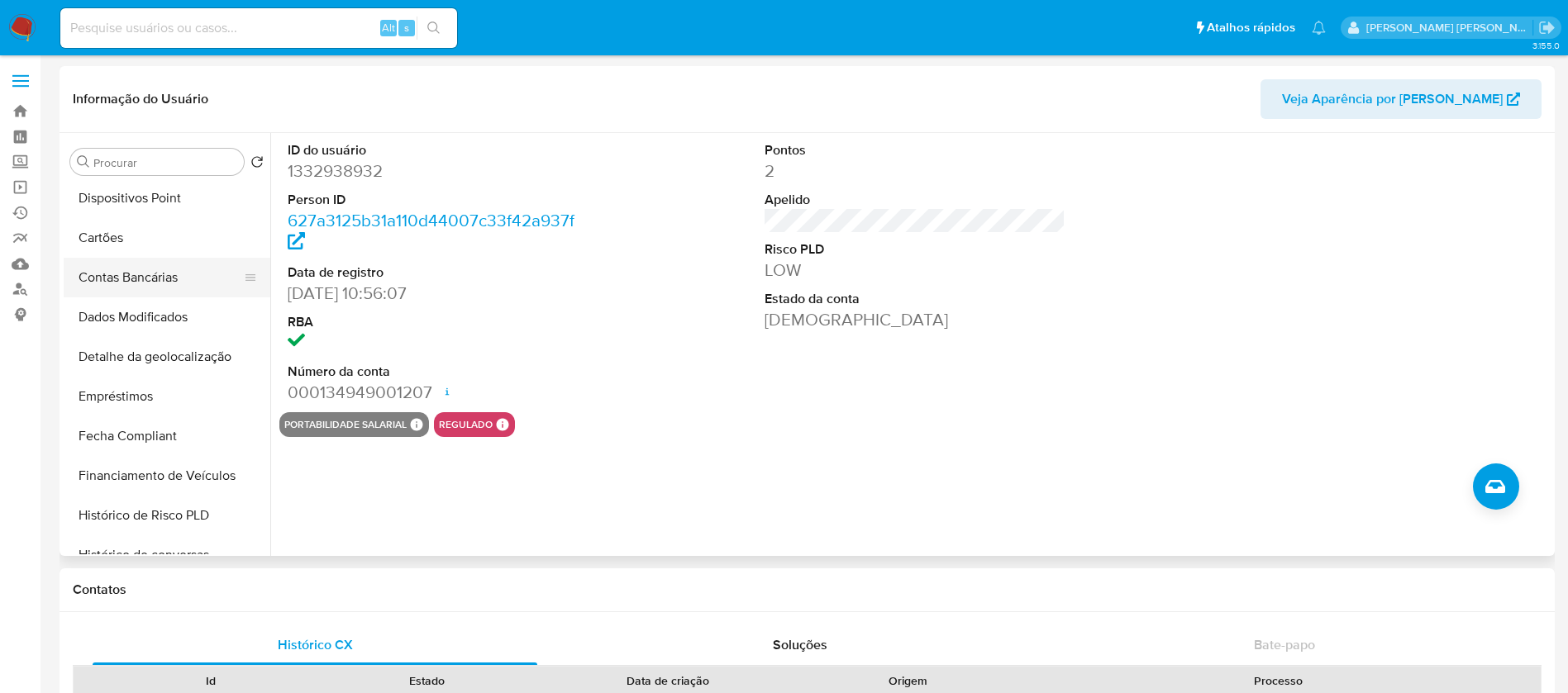
scroll to position [372, 0]
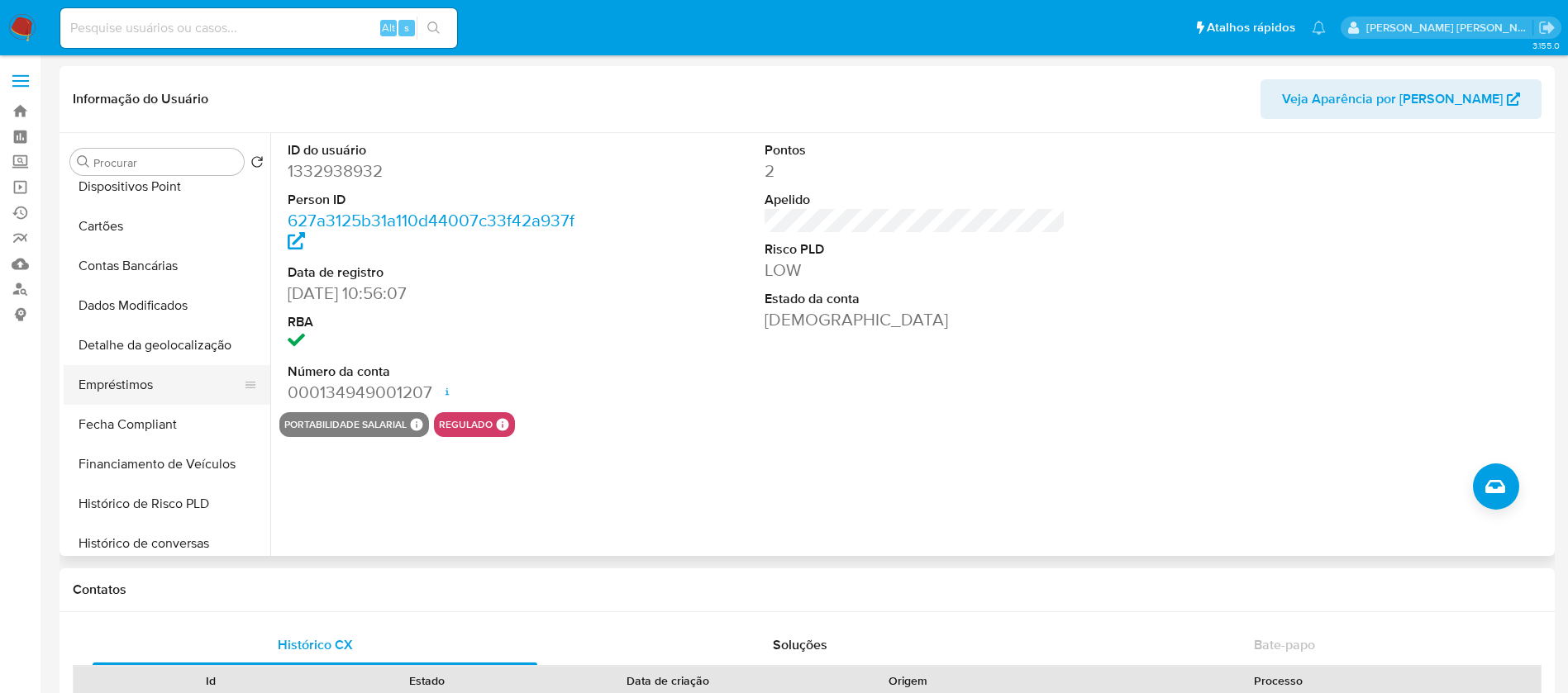
click at [152, 378] on button "Empréstimos" at bounding box center [160, 385] width 194 height 40
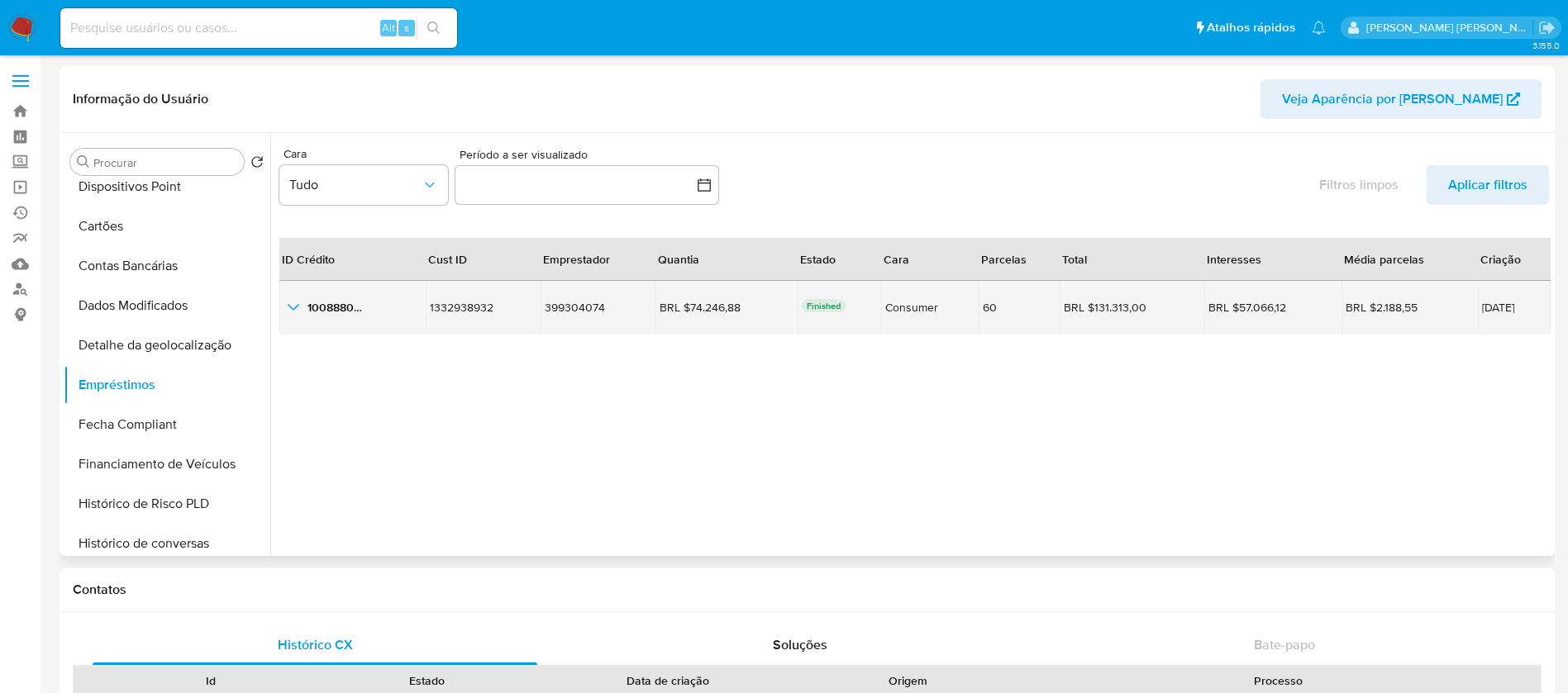
click at [297, 300] on icon "button_show_hidden_detail_by_id_0" at bounding box center [293, 308] width 20 height 20
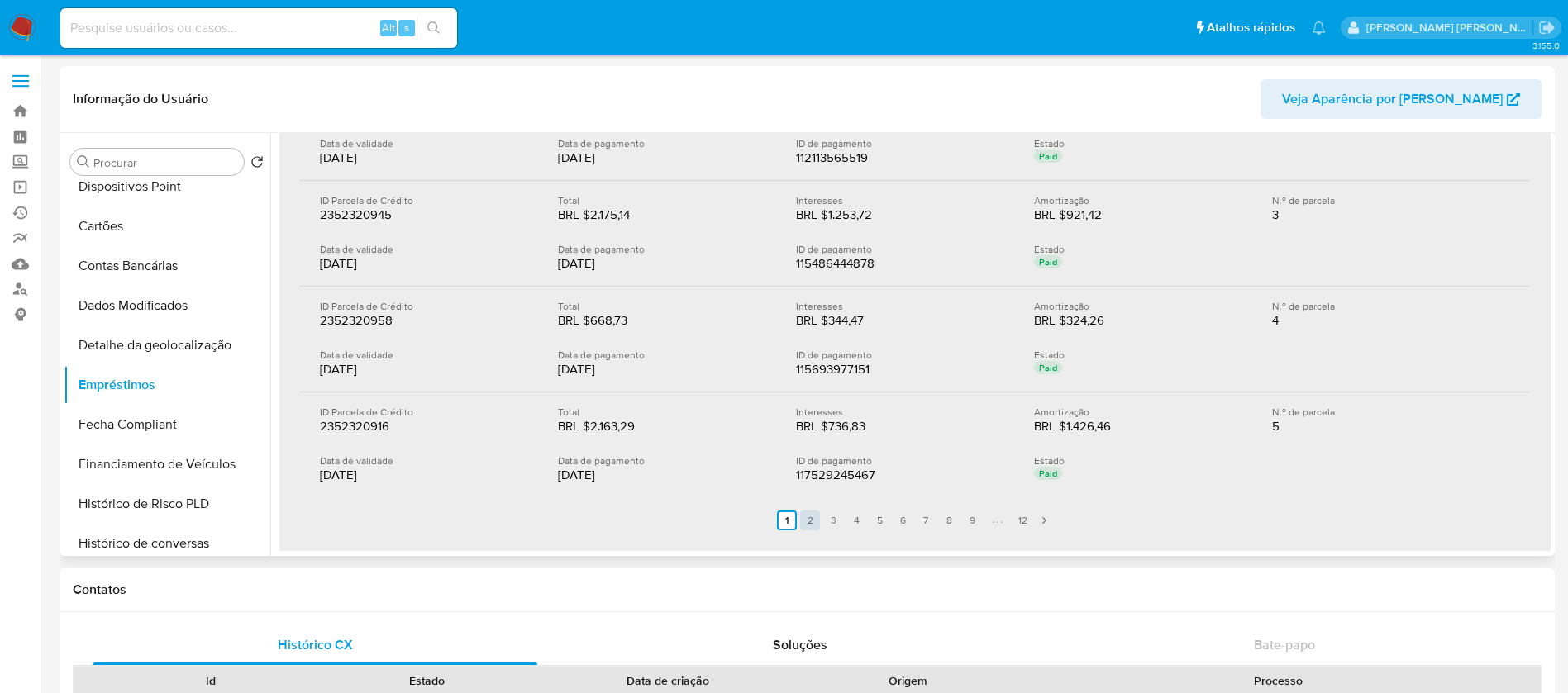
click at [804, 520] on link "2" at bounding box center [810, 520] width 20 height 20
click at [790, 521] on link "1" at bounding box center [797, 520] width 20 height 20
drag, startPoint x: 656, startPoint y: 471, endPoint x: 533, endPoint y: 460, distance: 123.5
click at [533, 460] on div "Data de validade 09/07/2025 Data de pagamento 10/07/2025 ID de pagamento 117529…" at bounding box center [914, 469] width 1190 height 30
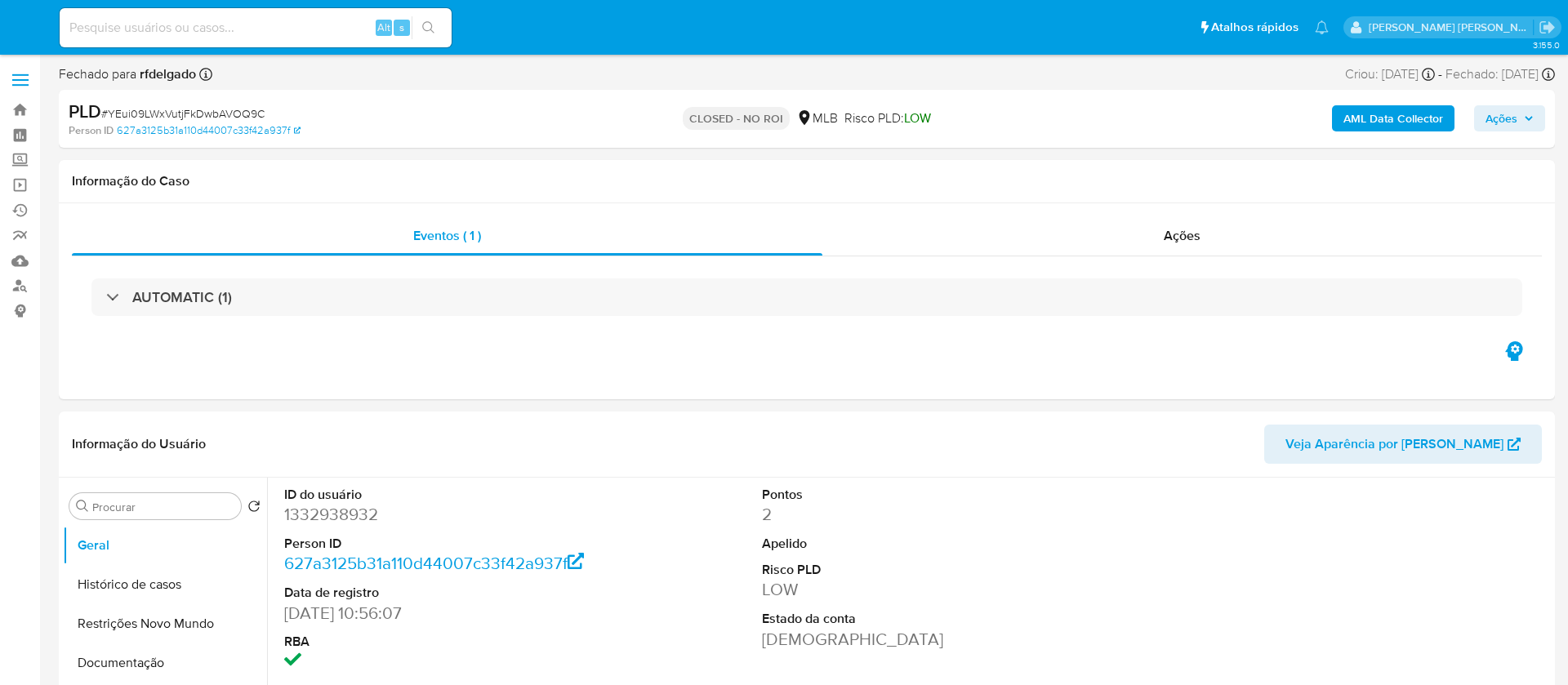
select select "10"
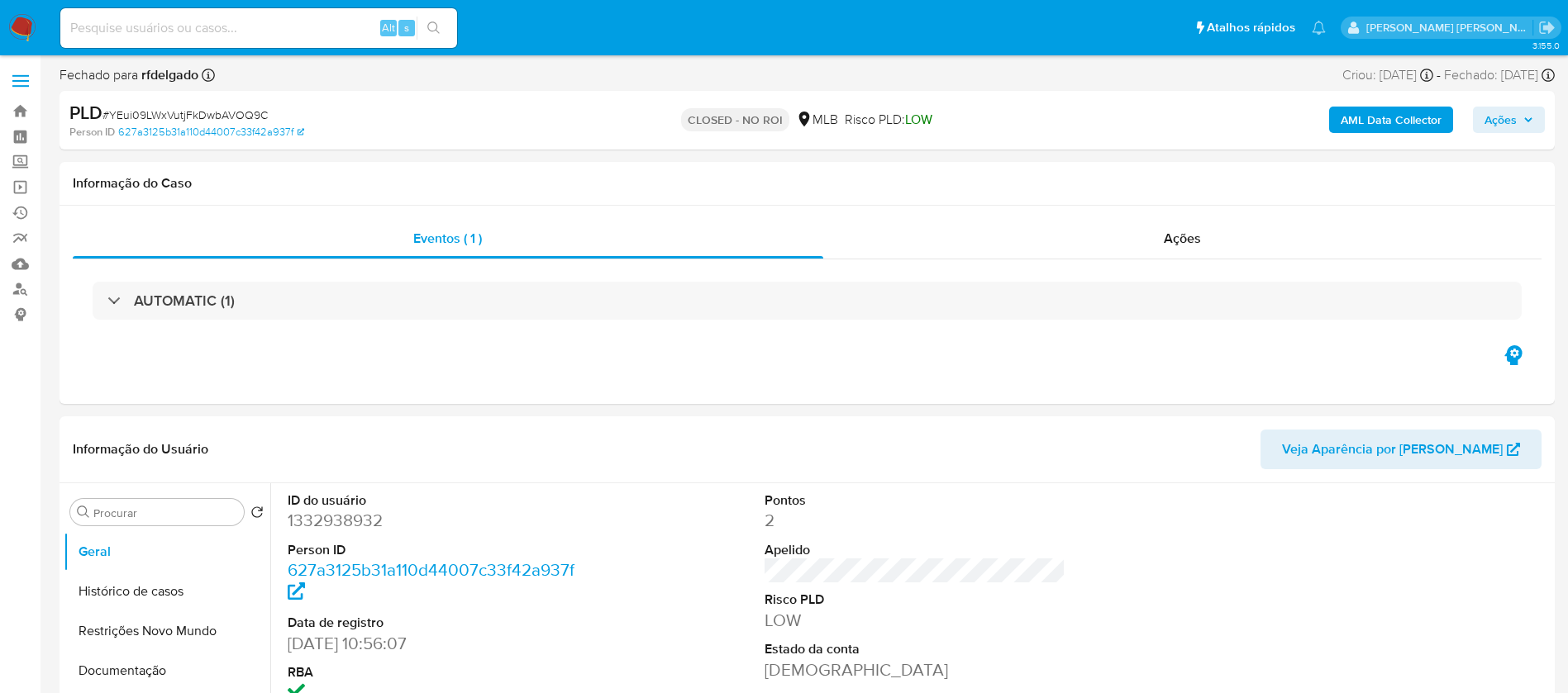
click at [301, 18] on input at bounding box center [259, 28] width 397 height 22
paste input "9JRFIG82BhOlzURL5IbY2tW3"
type input "9JRFIG82BhOlzURL5IbY2tW3"
click at [427, 22] on icon "search-icon" at bounding box center [434, 28] width 14 height 14
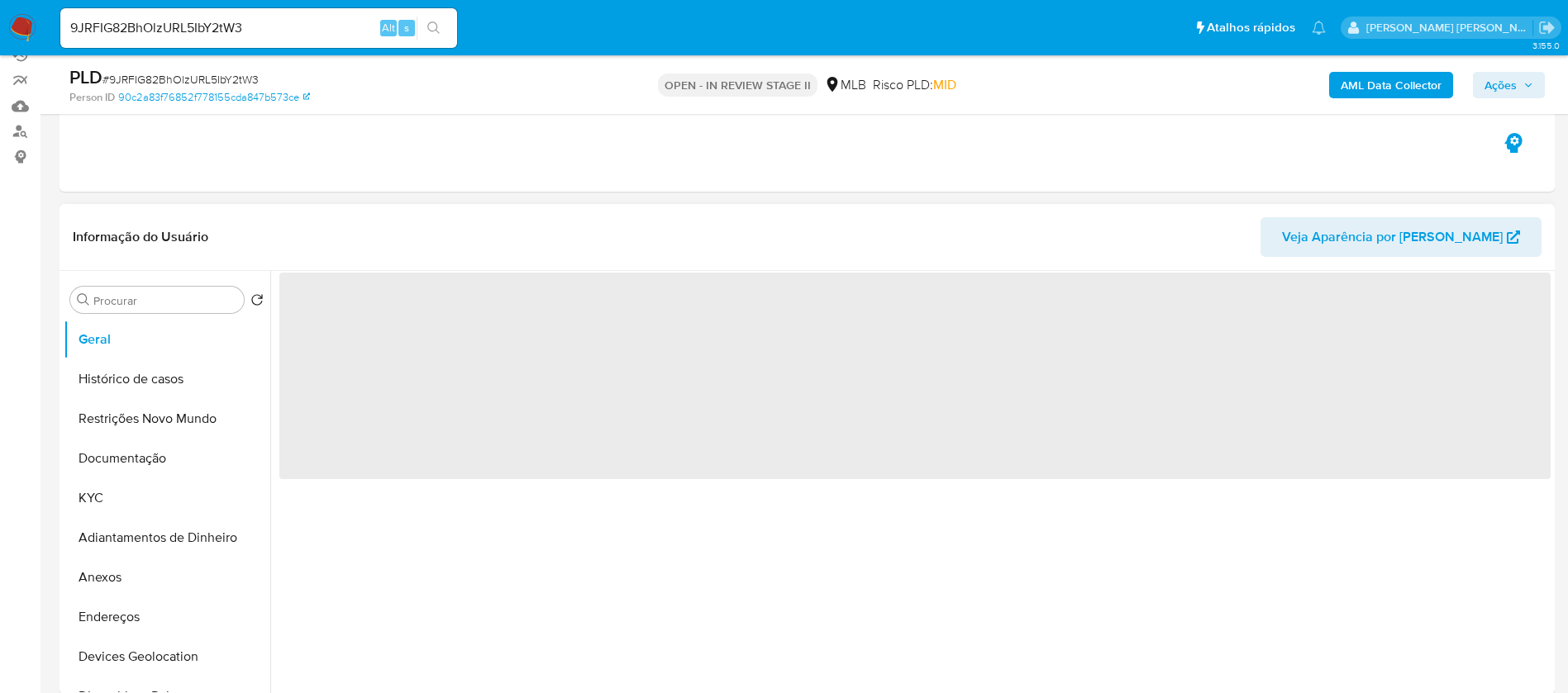
scroll to position [248, 0]
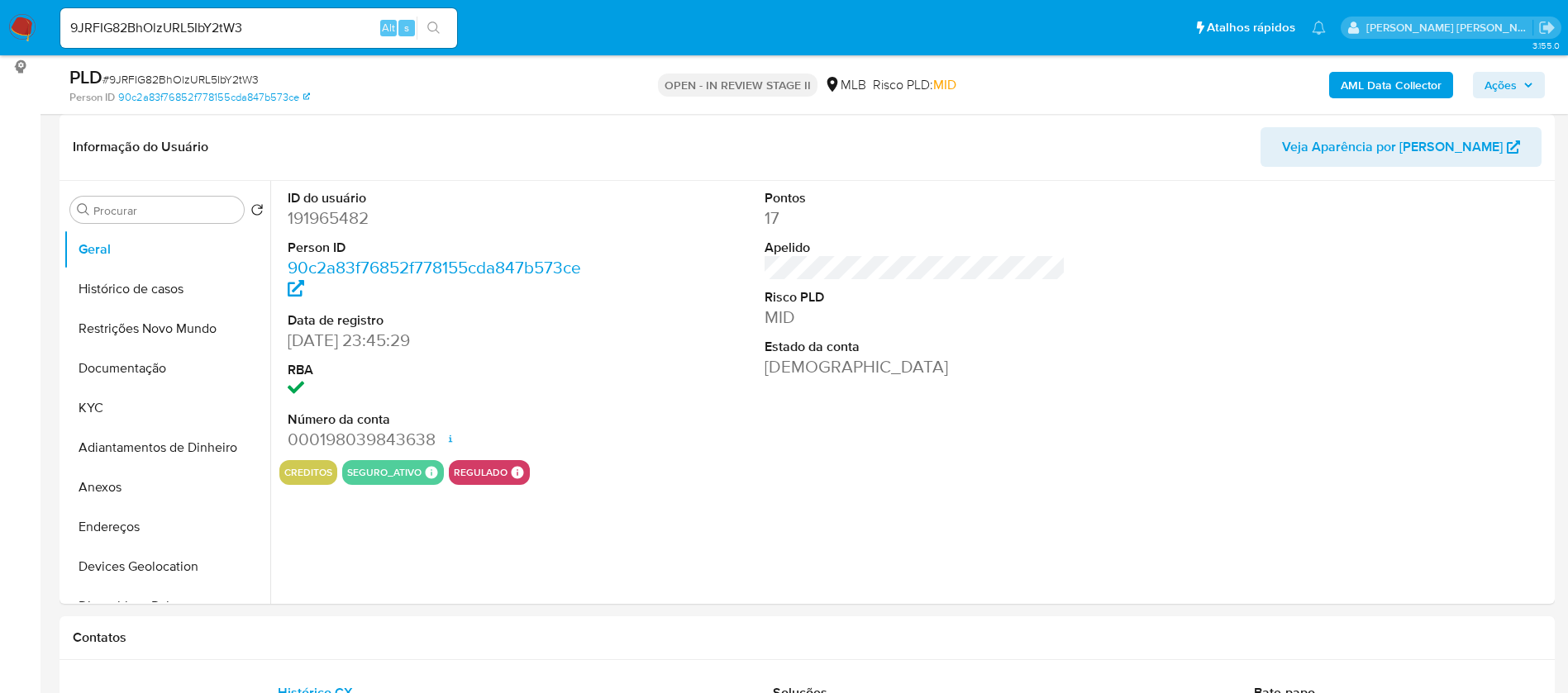
select select "10"
click at [166, 402] on button "KYC" at bounding box center [160, 408] width 194 height 40
